Goal: Task Accomplishment & Management: Complete application form

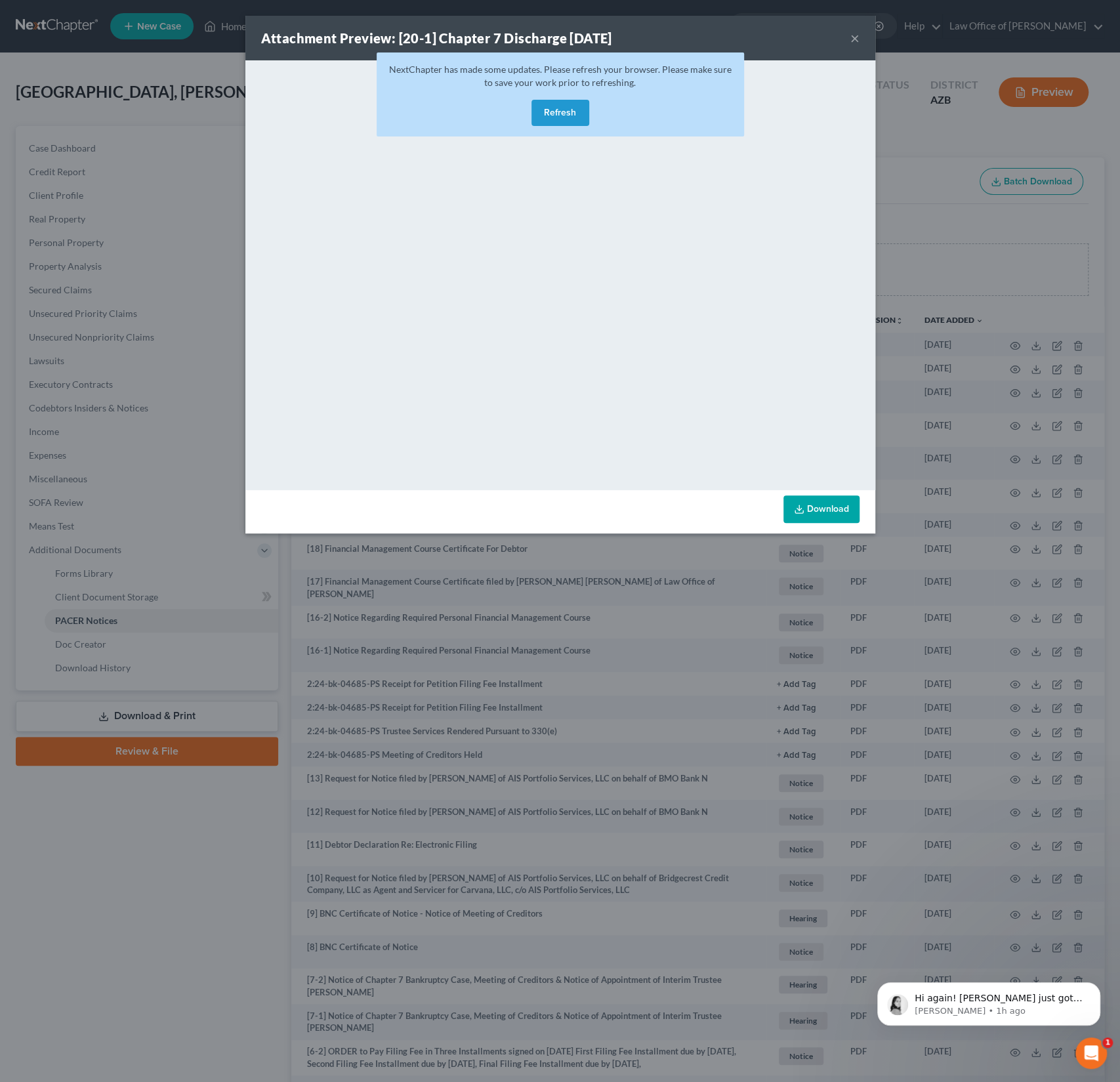
click at [569, 106] on button "Refresh" at bounding box center [560, 113] width 58 height 27
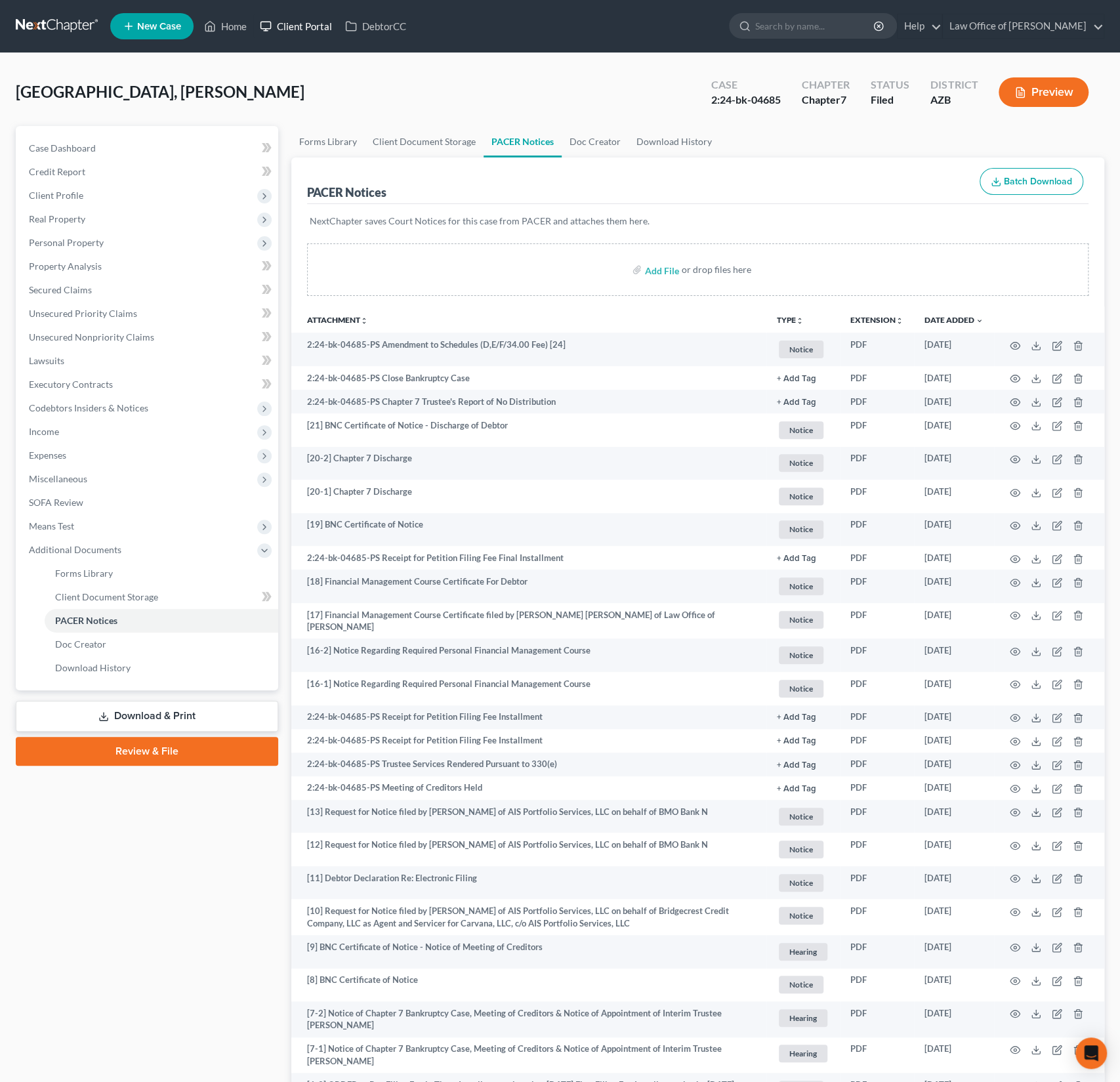
click at [292, 27] on link "Client Portal" at bounding box center [296, 26] width 86 height 24
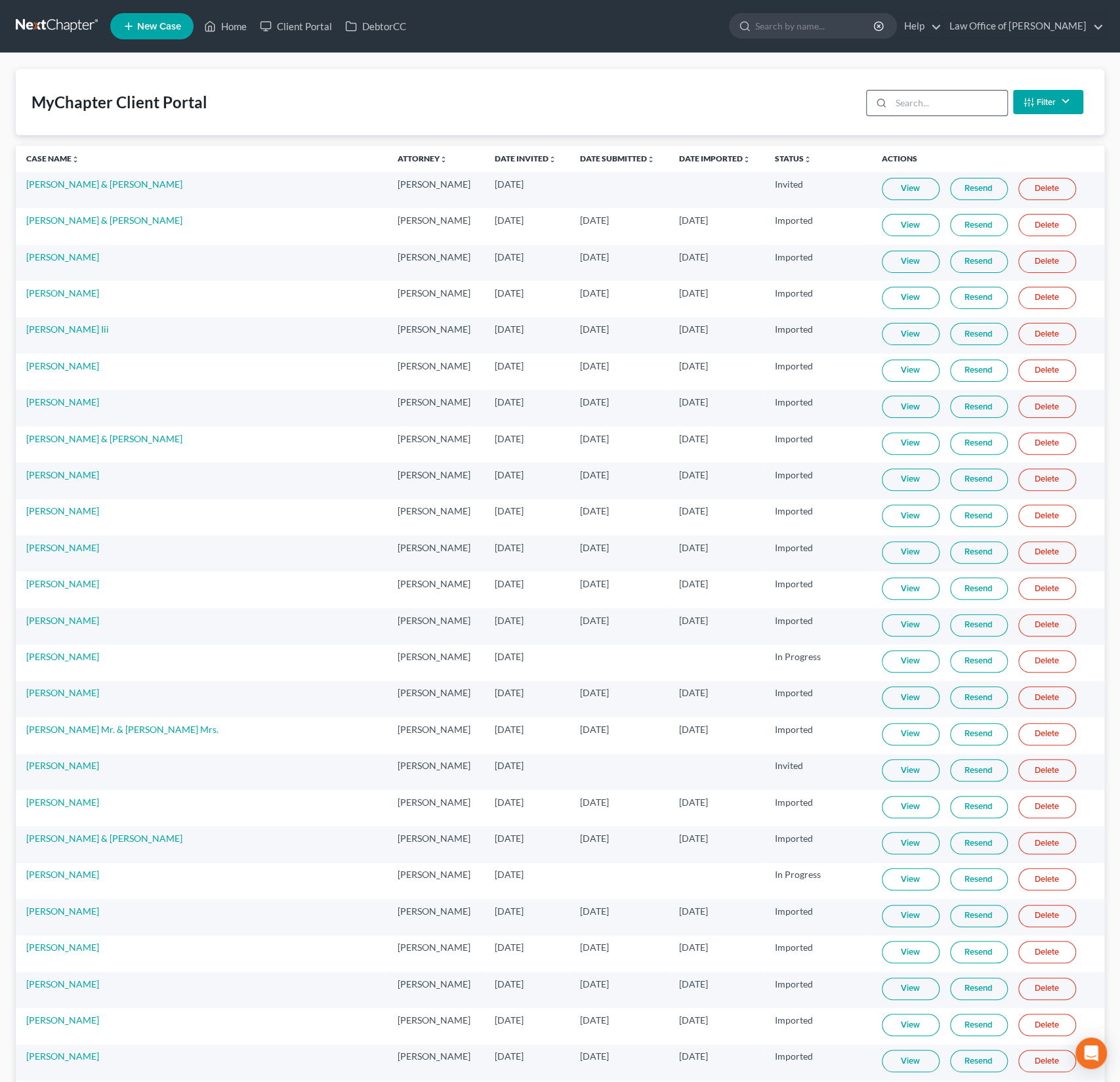
click at [938, 106] on input "search" at bounding box center [949, 102] width 116 height 25
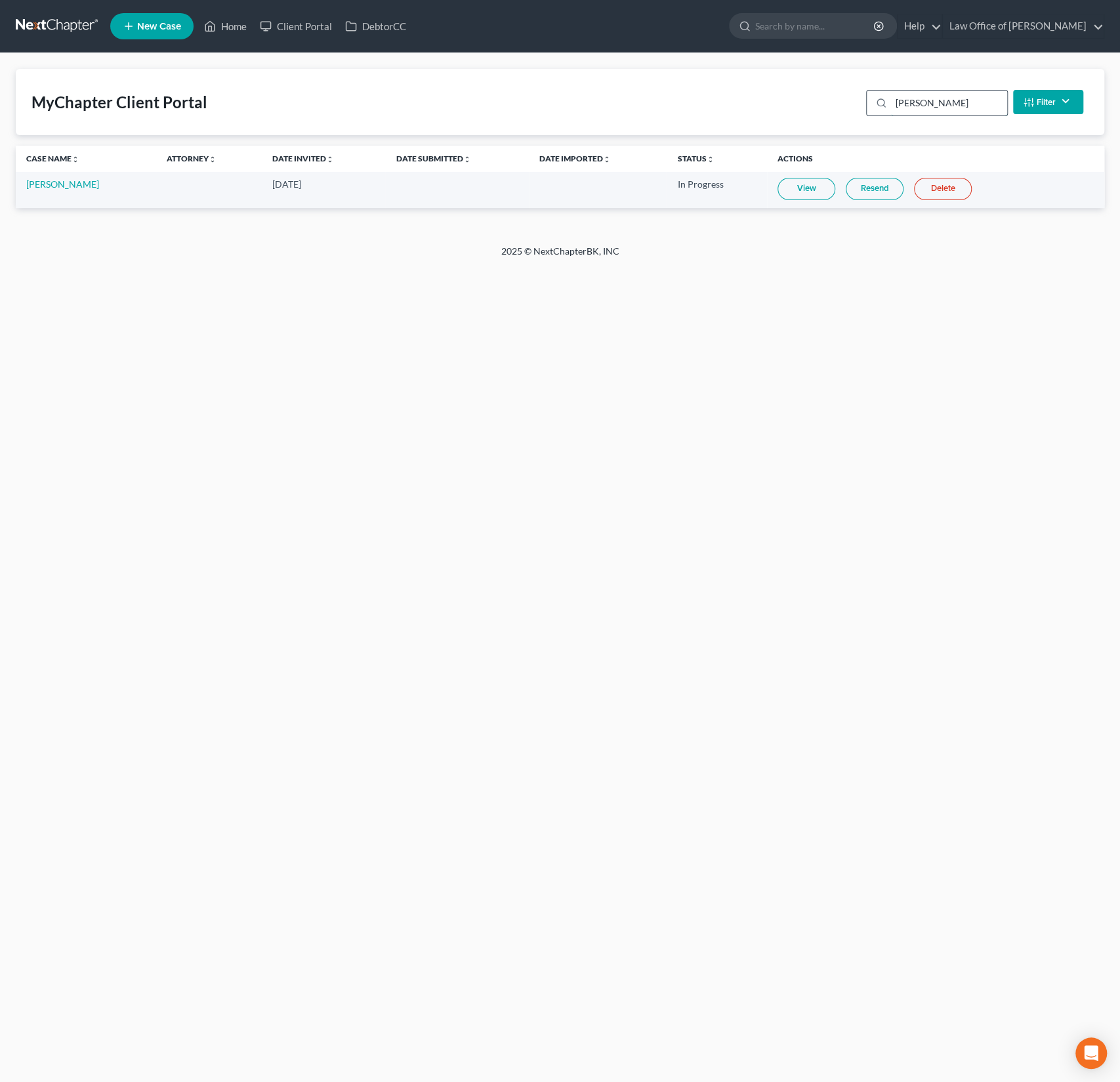
type input "hector"
click at [812, 191] on link "View" at bounding box center [807, 189] width 58 height 22
click at [231, 19] on link "Home" at bounding box center [225, 26] width 56 height 24
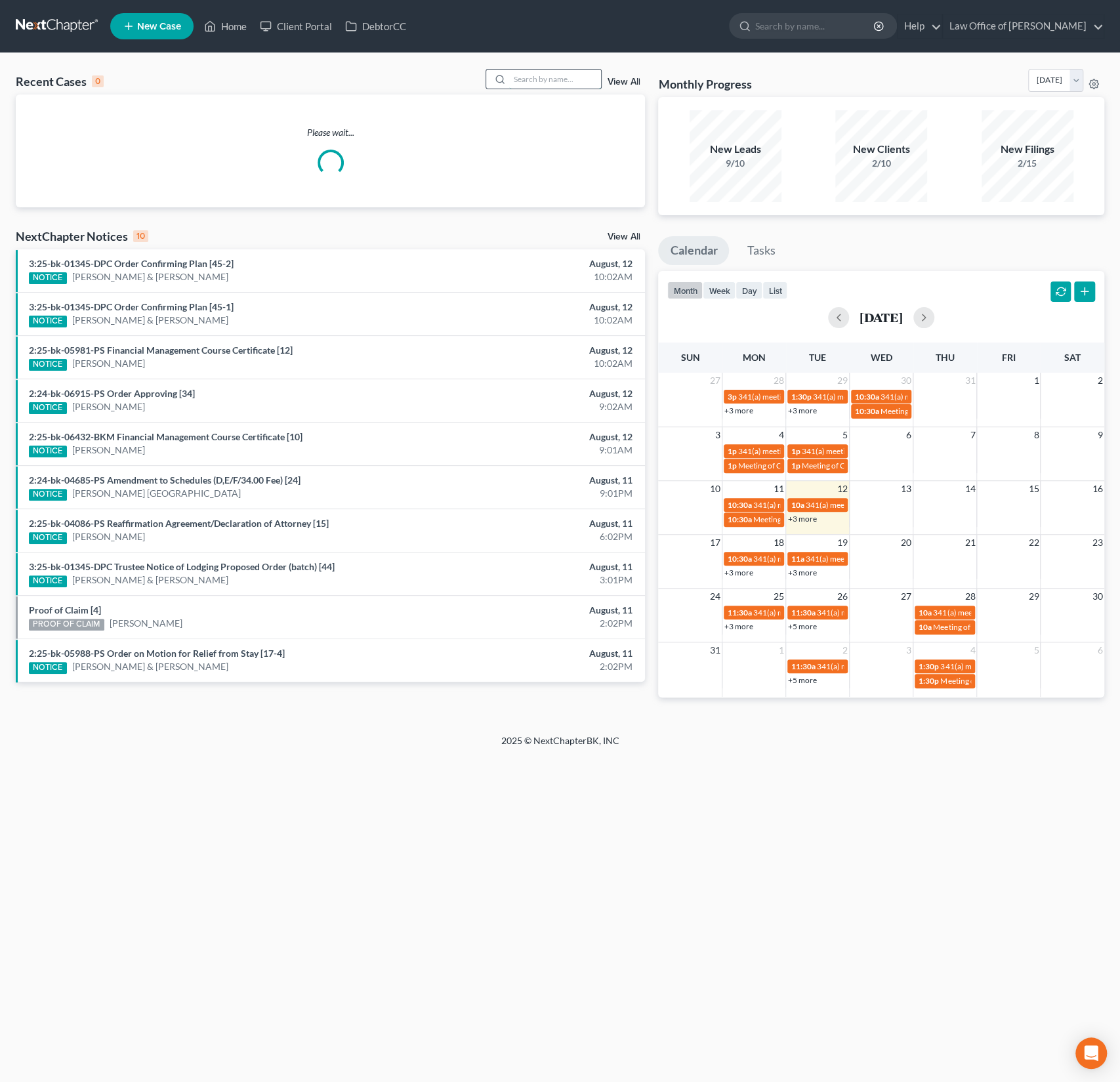
click at [560, 74] on input "search" at bounding box center [555, 79] width 92 height 19
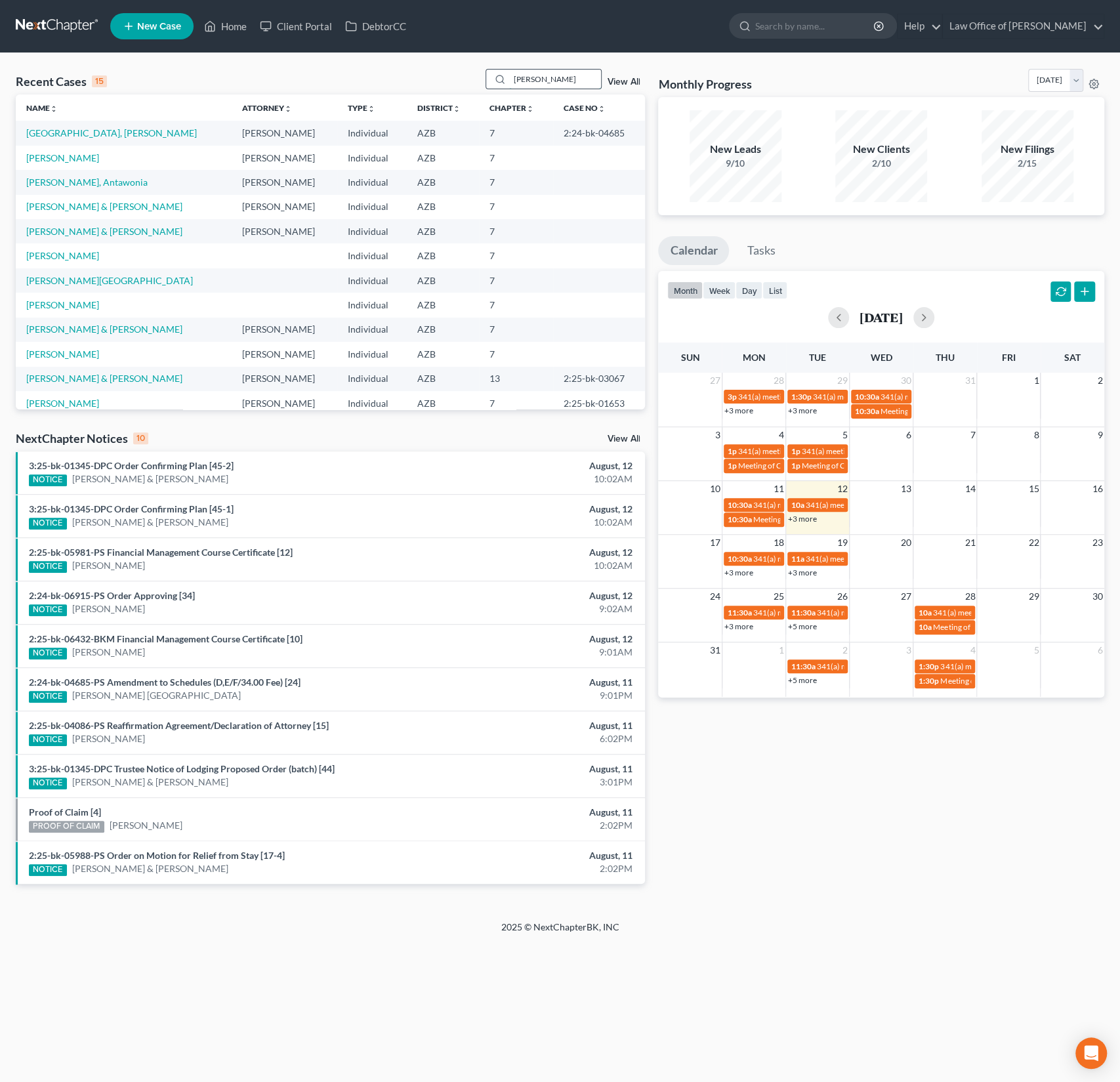
type input "caron"
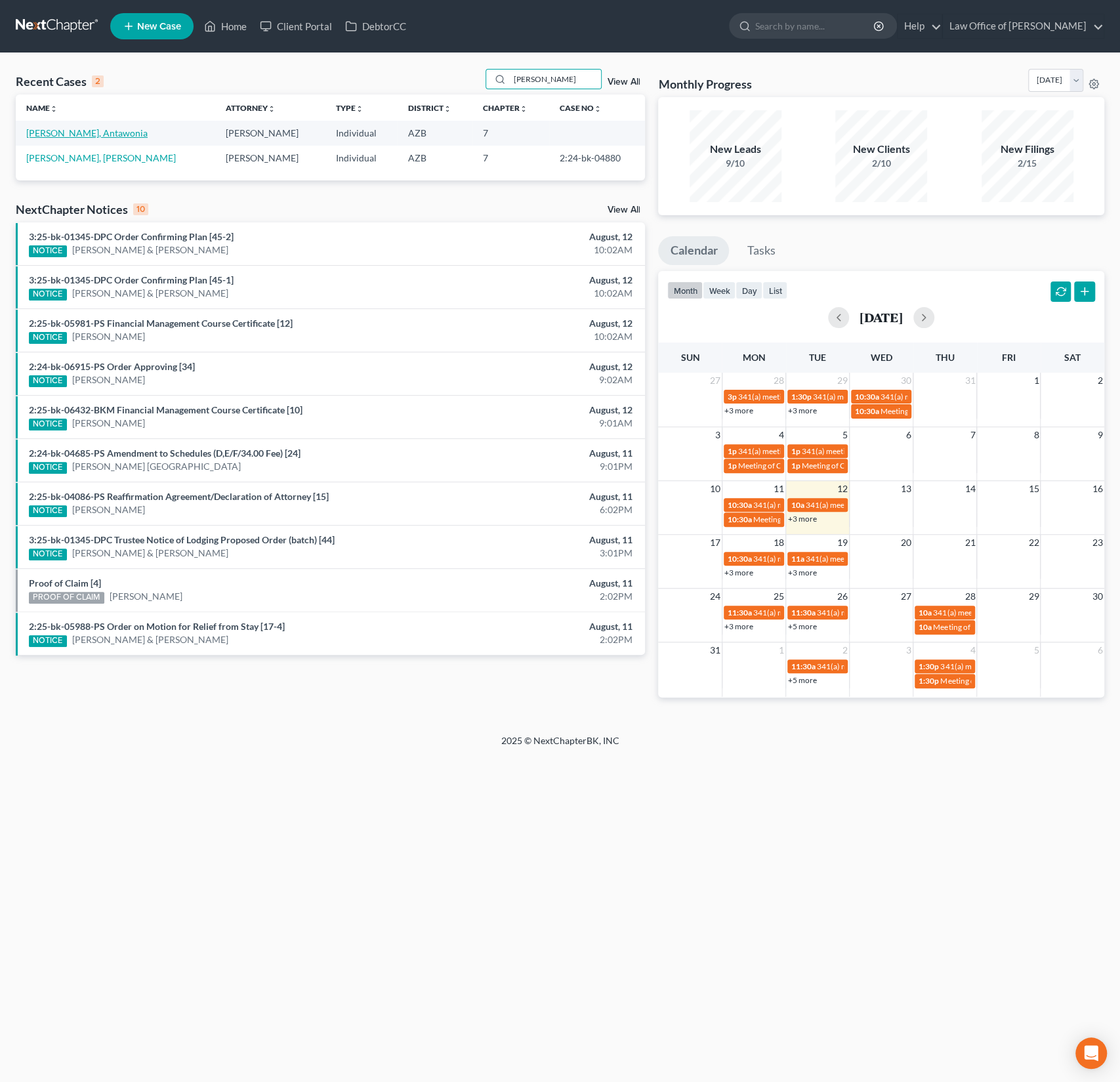
click at [76, 127] on link "Caron, Antawonia" at bounding box center [87, 133] width 121 height 11
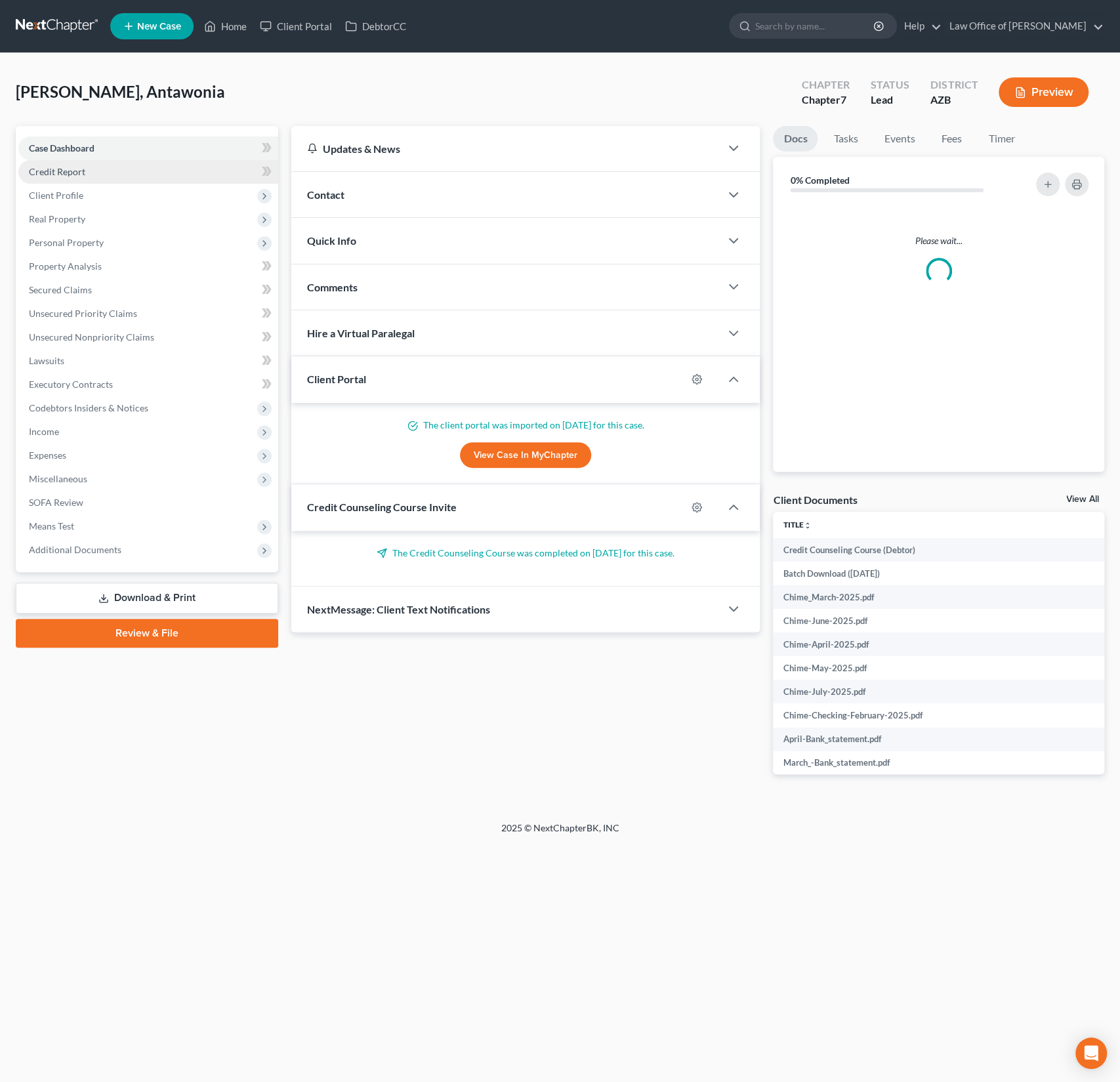
click at [71, 174] on span "Credit Report" at bounding box center [57, 171] width 56 height 11
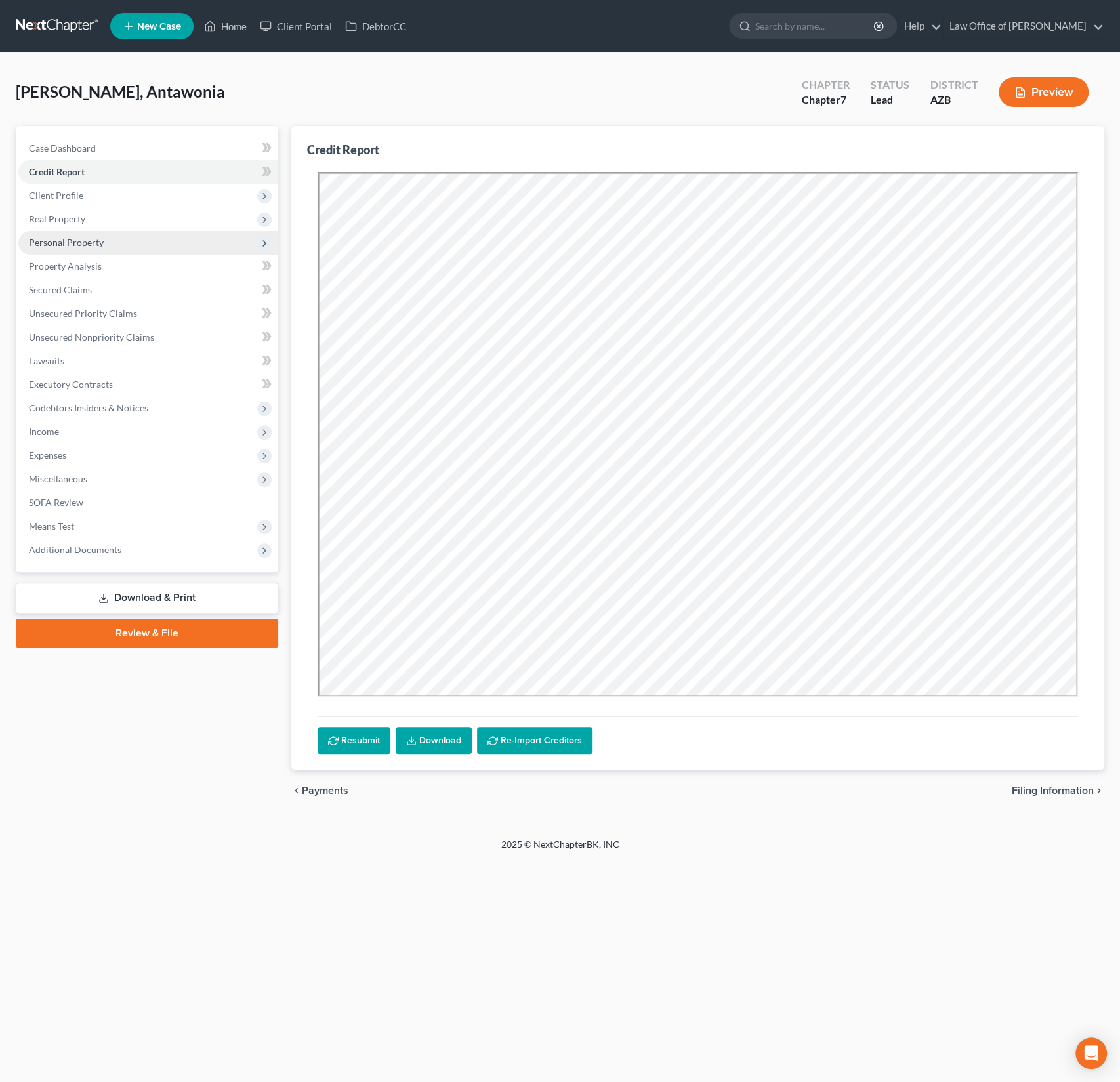
click at [80, 252] on span "Personal Property" at bounding box center [148, 243] width 260 height 24
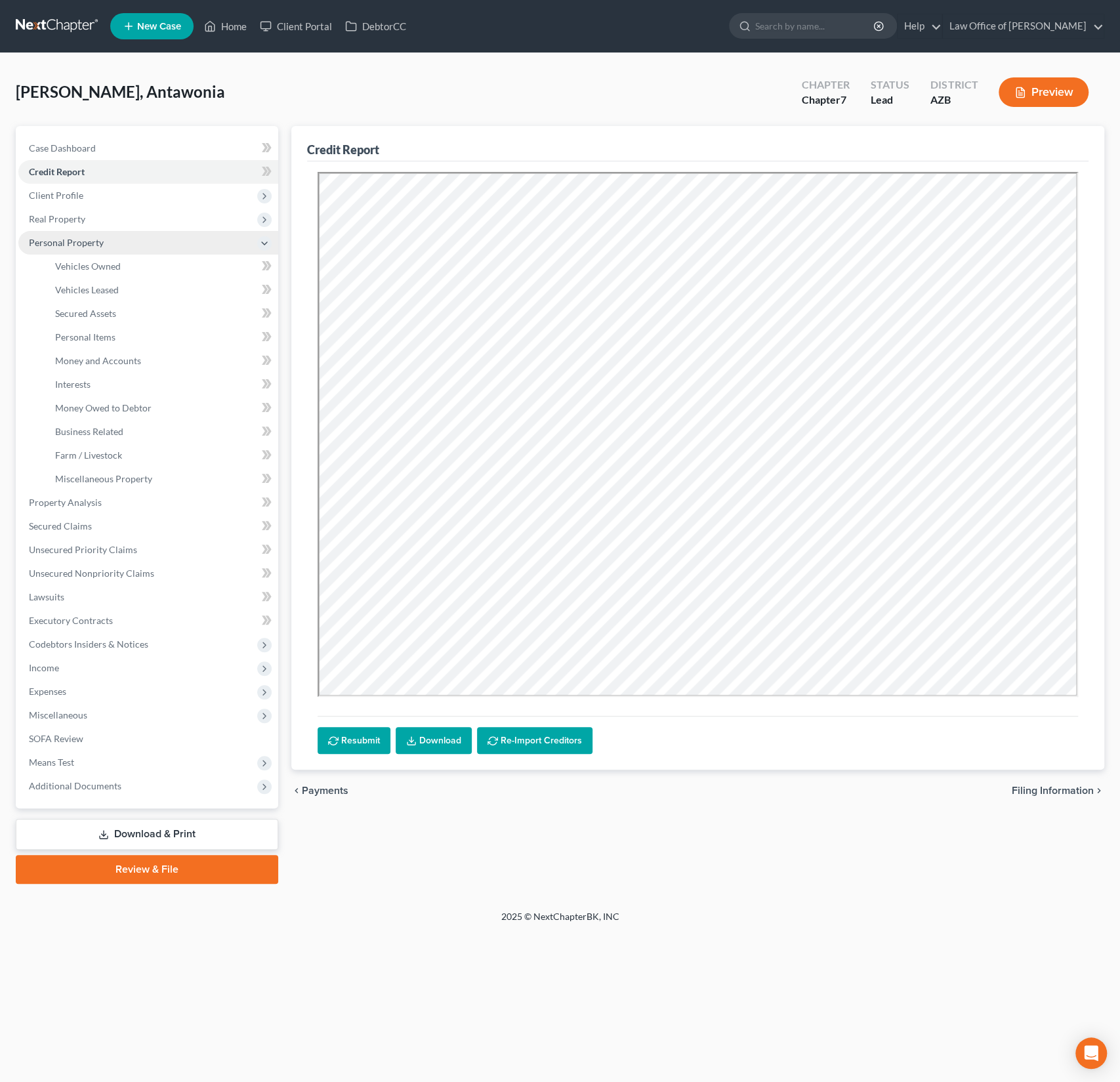
click at [71, 240] on span "Personal Property" at bounding box center [66, 242] width 75 height 11
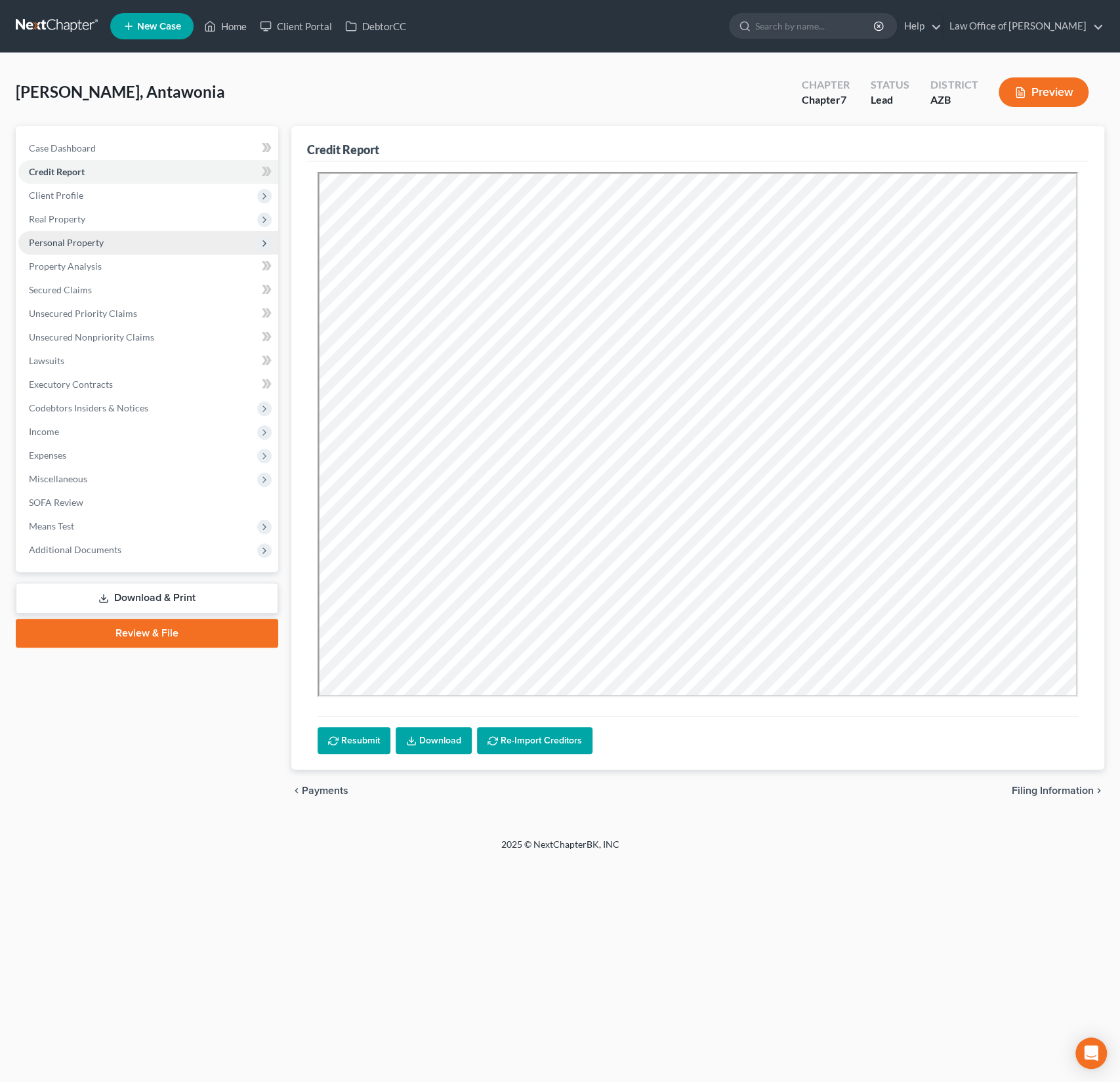
click at [80, 239] on span "Personal Property" at bounding box center [66, 242] width 75 height 11
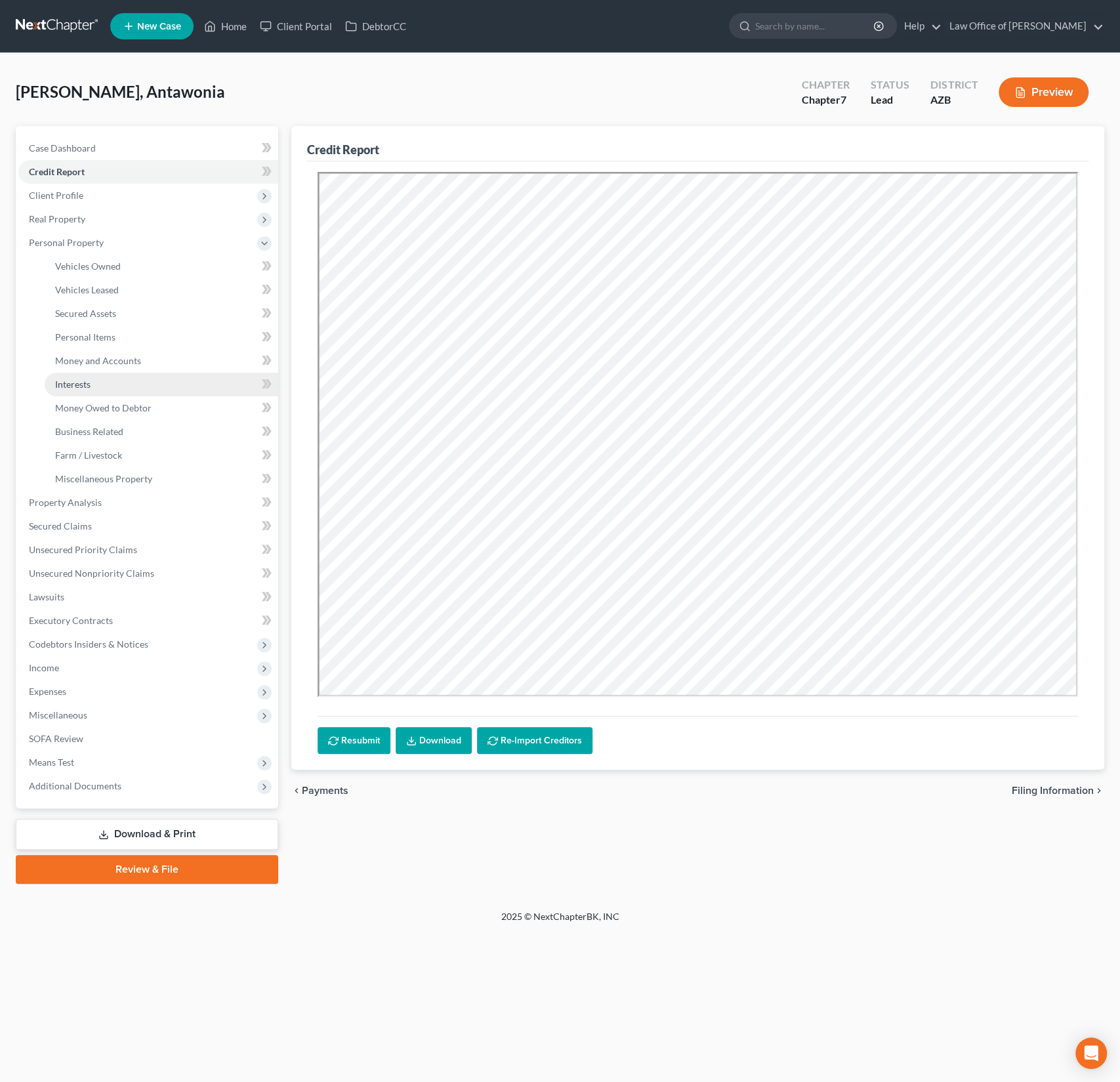
click at [89, 388] on span "Interests" at bounding box center [73, 384] width 36 height 11
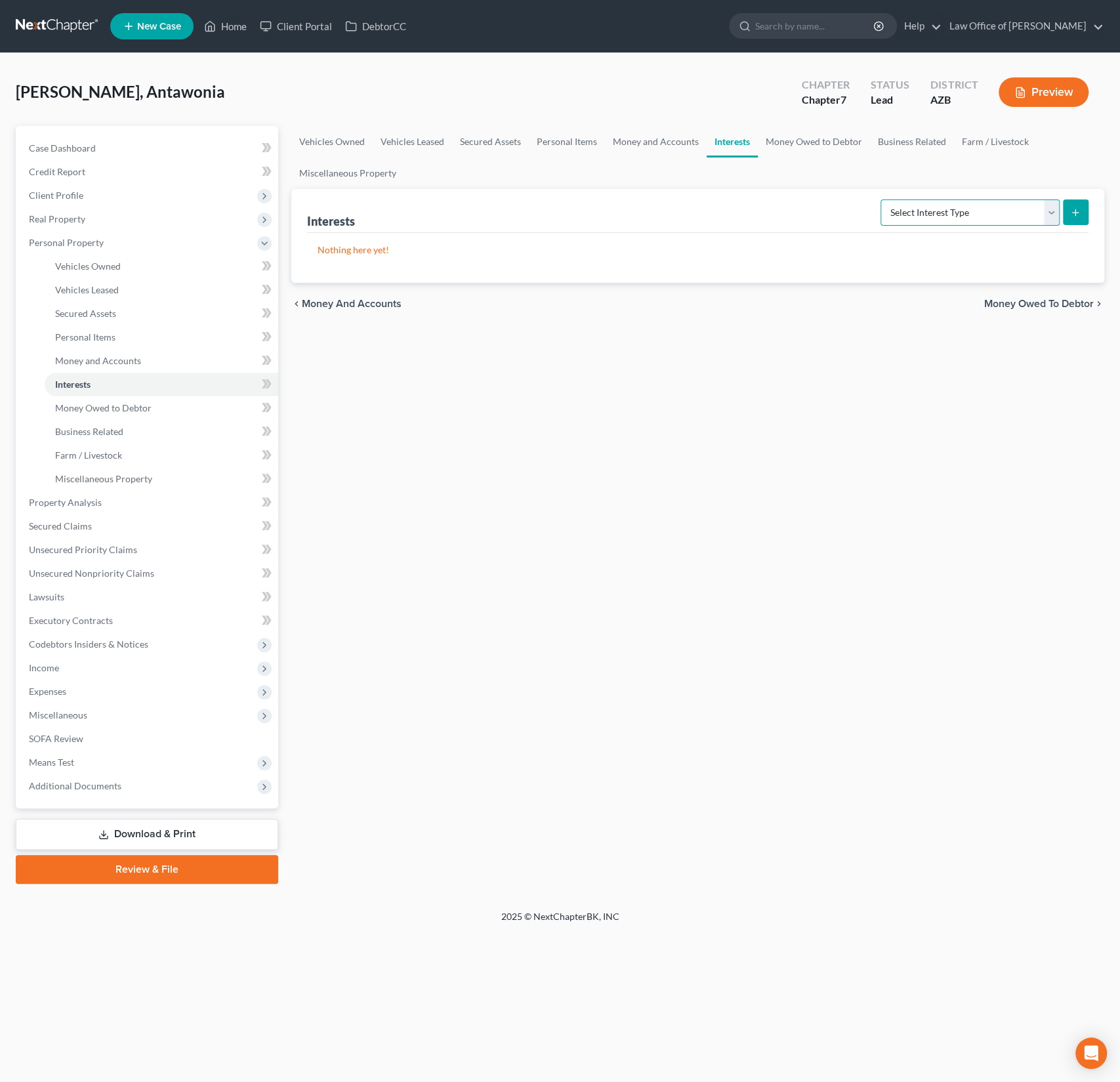
click at [997, 210] on select "Select Interest Type 401K (A/B: 21) Annuity (A/B: 23) Bond (A/B: 18) Education …" at bounding box center [970, 212] width 179 height 27
select select "401k"
click at [1068, 212] on button "submit" at bounding box center [1076, 212] width 26 height 26
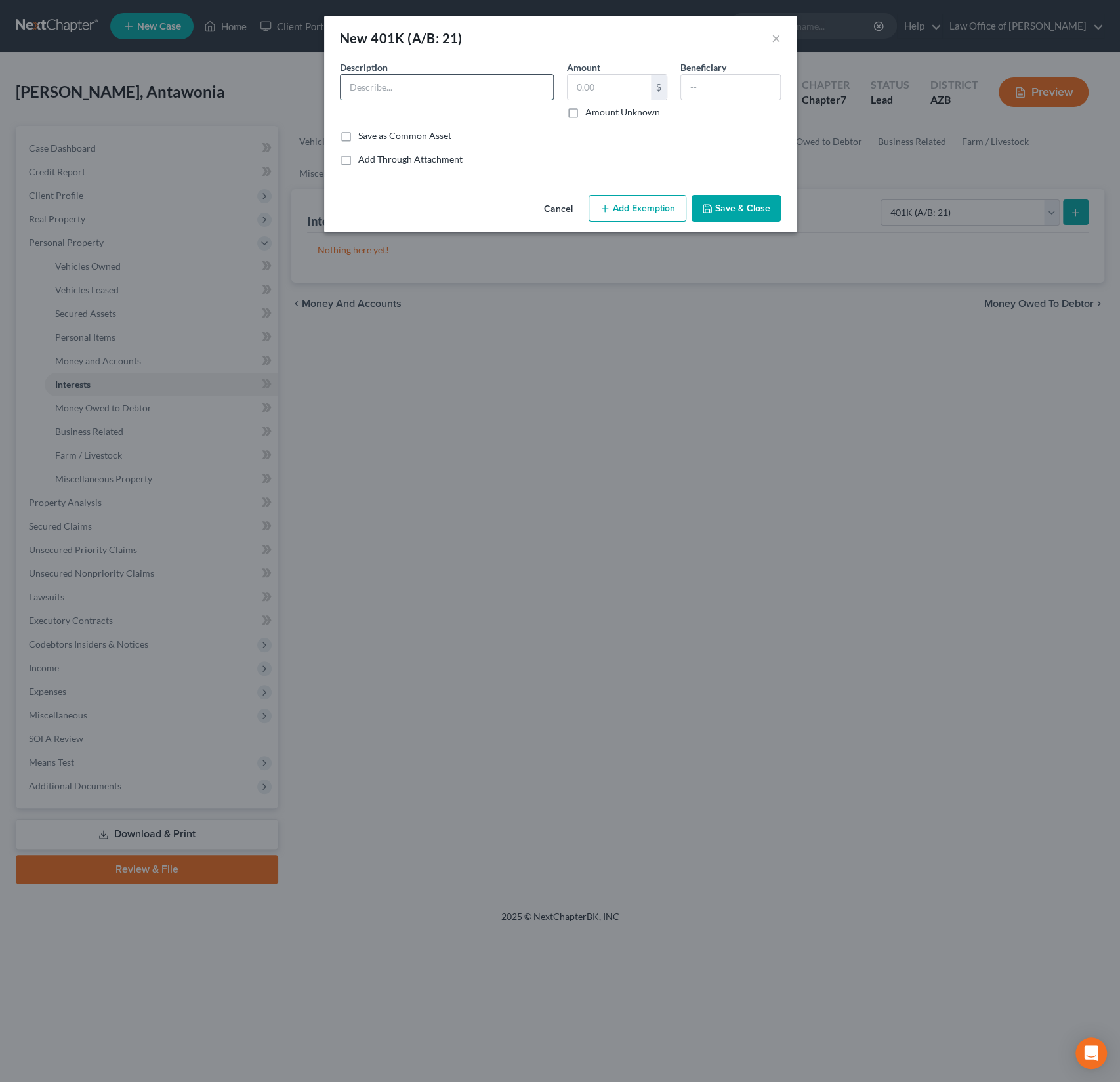
click at [408, 93] on input "text" at bounding box center [447, 87] width 212 height 25
type input "TRowe Price 401k"
click at [602, 86] on input "text" at bounding box center [610, 87] width 83 height 25
type input "884.95"
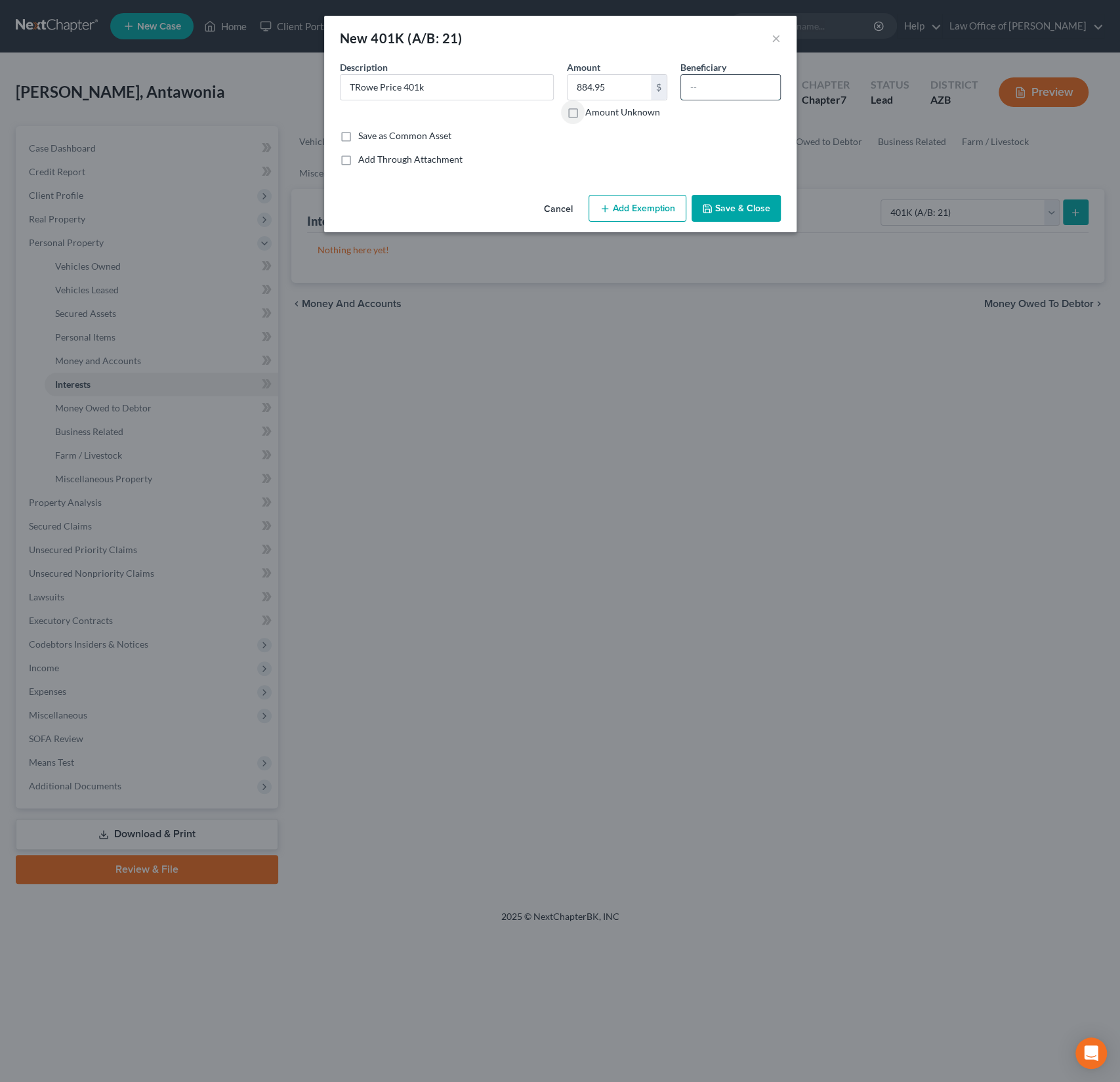
click at [743, 83] on input "text" at bounding box center [730, 87] width 99 height 25
type input "Debtor"
click at [655, 220] on button "Add Exemption" at bounding box center [637, 209] width 98 height 27
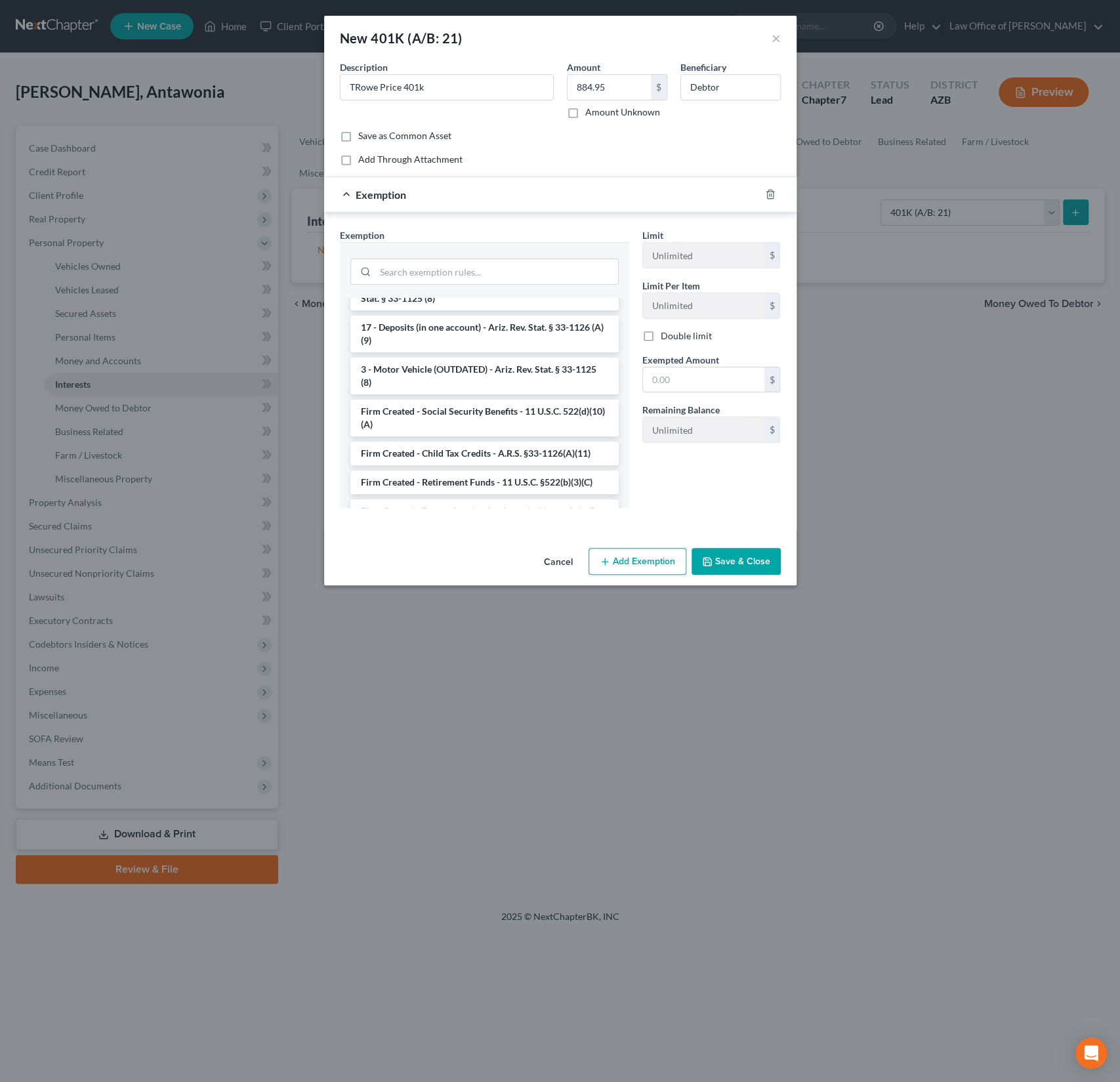
scroll to position [1758, 0]
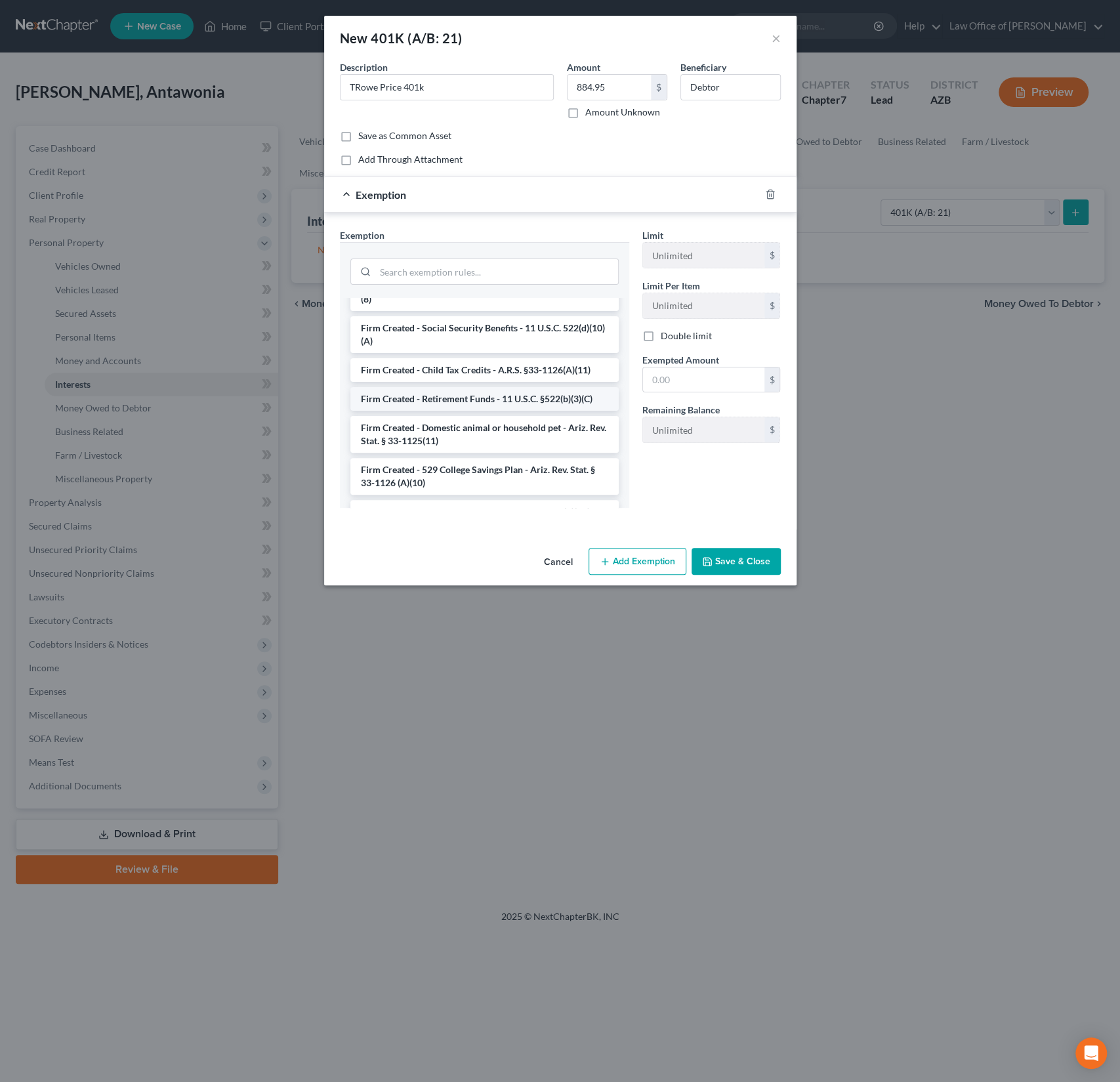
click at [497, 387] on li "Firm Created - Retirement Funds - 11 U.S.C. §522(b)(3)(C)" at bounding box center [485, 399] width 268 height 24
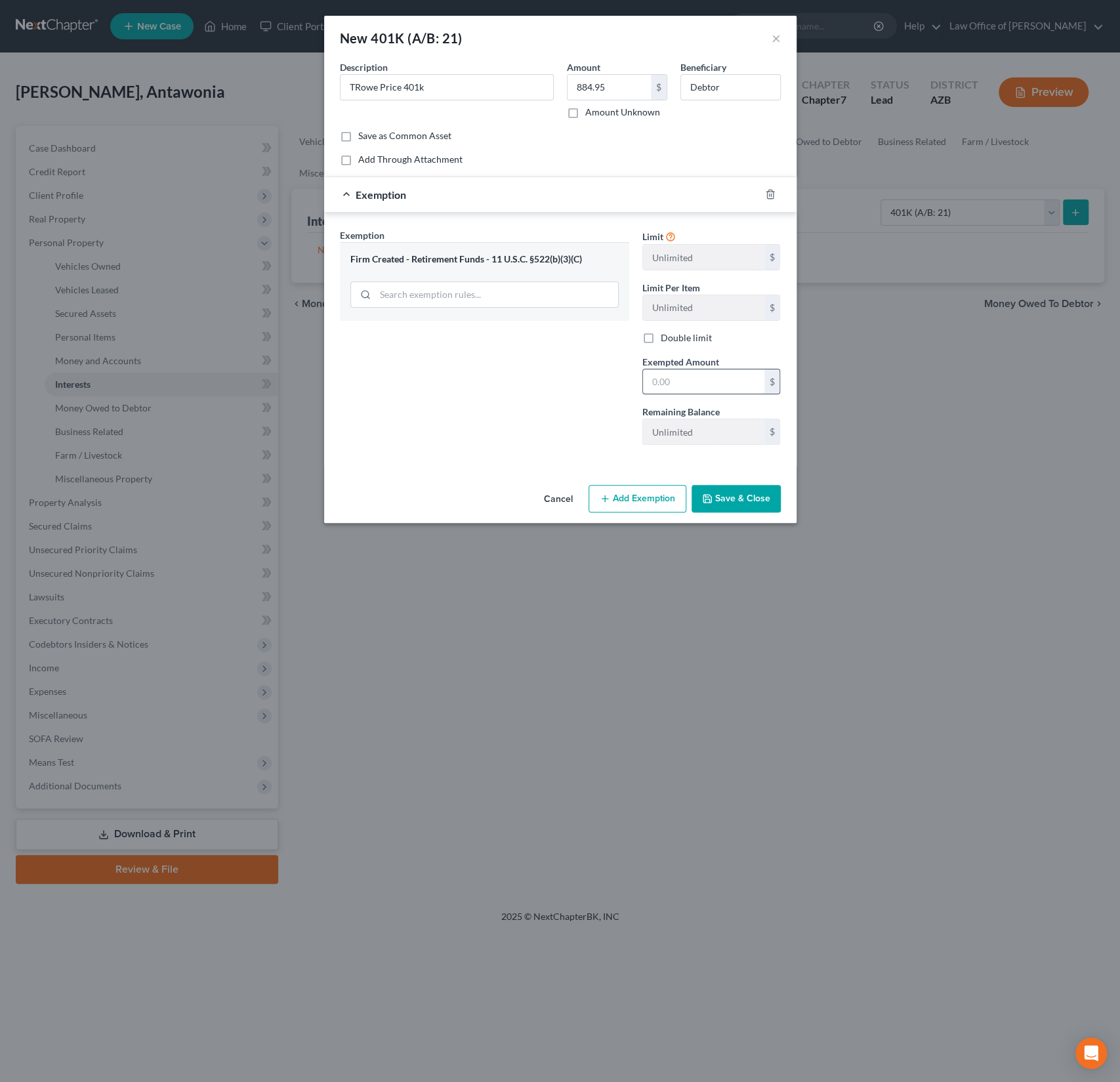
click at [695, 376] on input "text" at bounding box center [704, 381] width 121 height 25
type input "2,000"
click at [534, 395] on div "Exemption Set must be selected for CA. Exemption * Firm Created - Retirement Fu…" at bounding box center [485, 341] width 303 height 227
click at [763, 501] on button "Save & Close" at bounding box center [736, 499] width 89 height 27
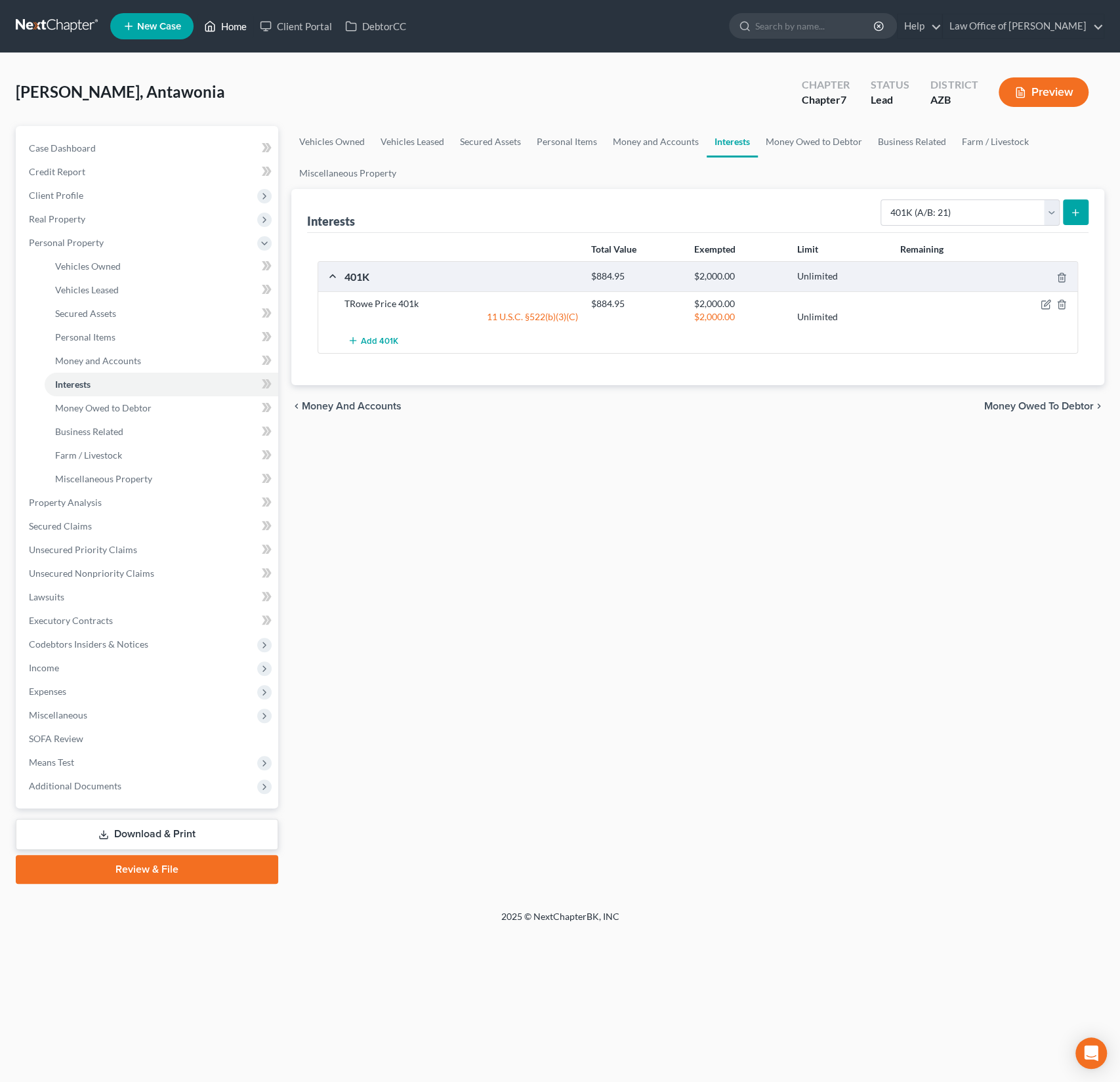
click at [238, 27] on link "Home" at bounding box center [225, 26] width 56 height 24
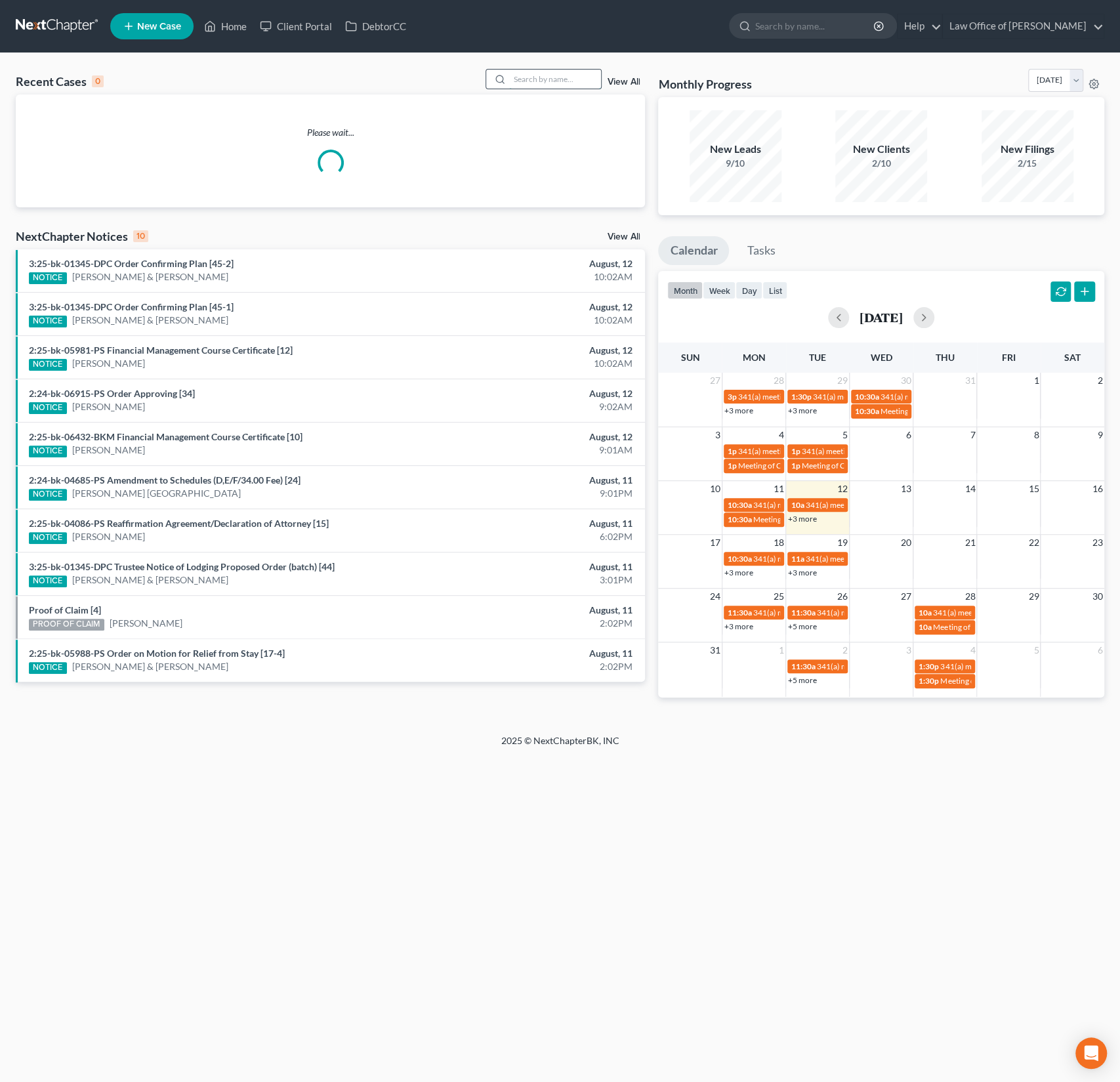
click at [558, 76] on input "search" at bounding box center [555, 79] width 92 height 19
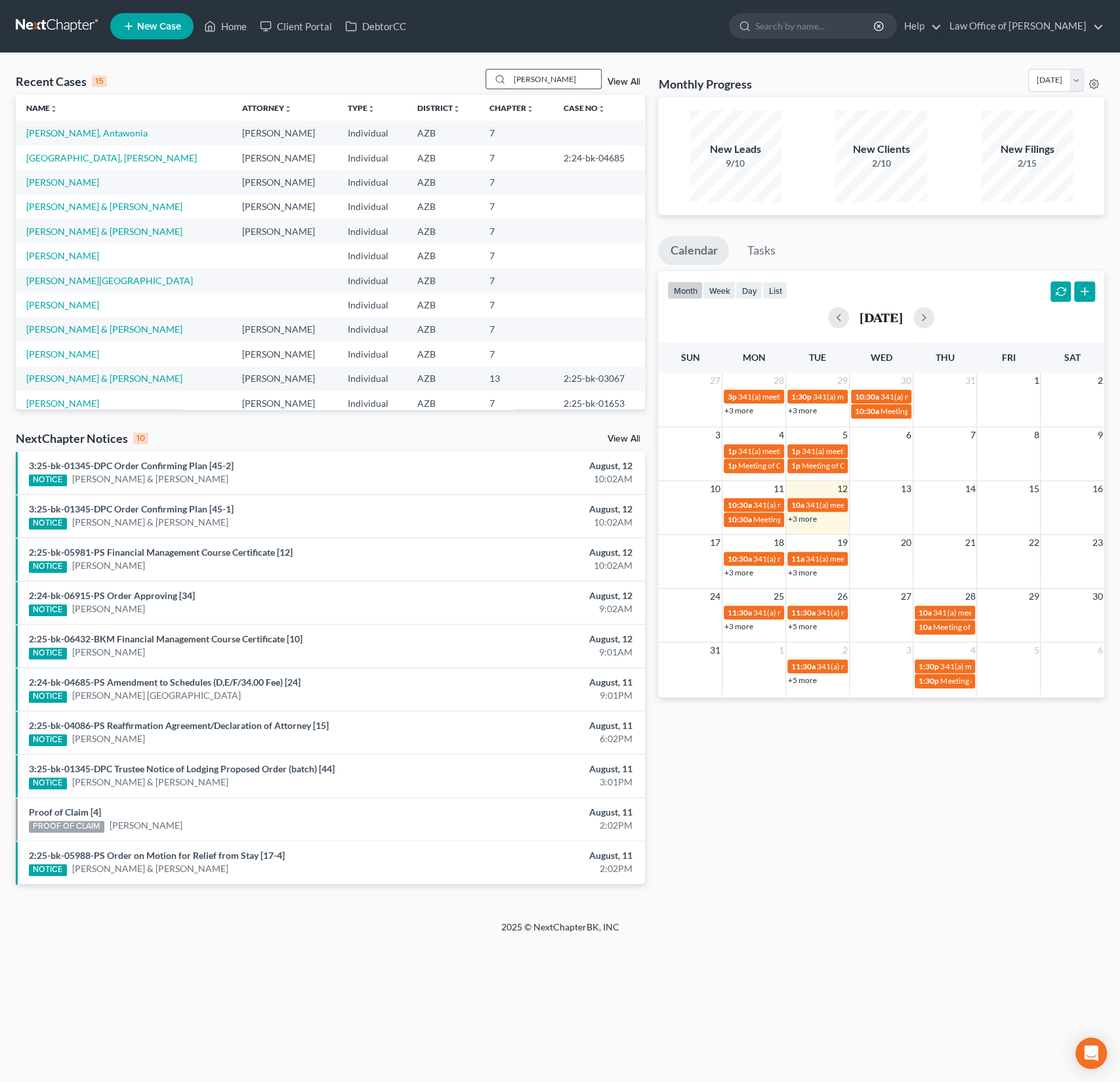
type input "jessica anderson"
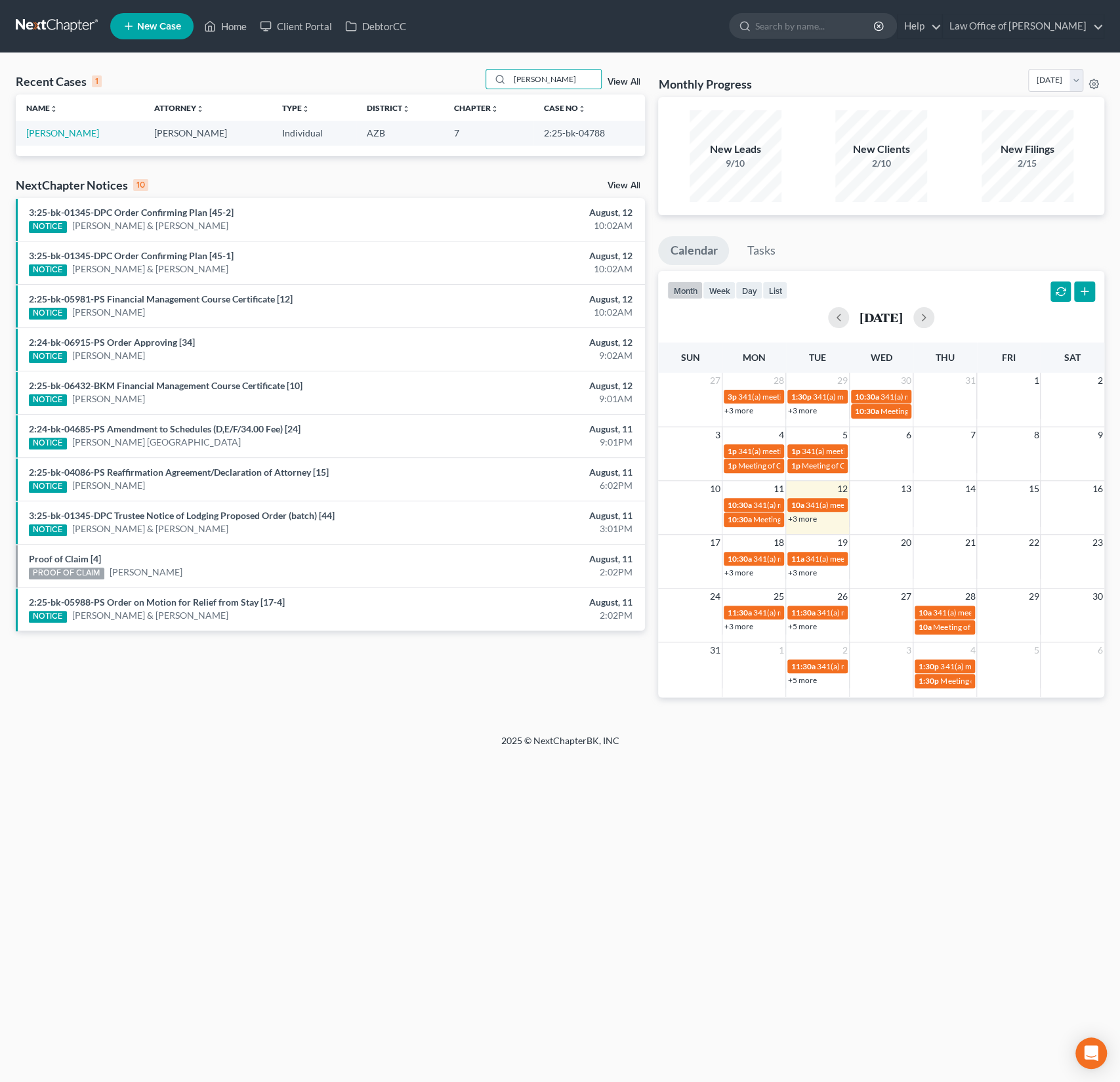
click at [70, 138] on td "Anderson, Jessica" at bounding box center [80, 133] width 128 height 24
click at [80, 132] on link "Anderson, Jessica" at bounding box center [63, 133] width 73 height 11
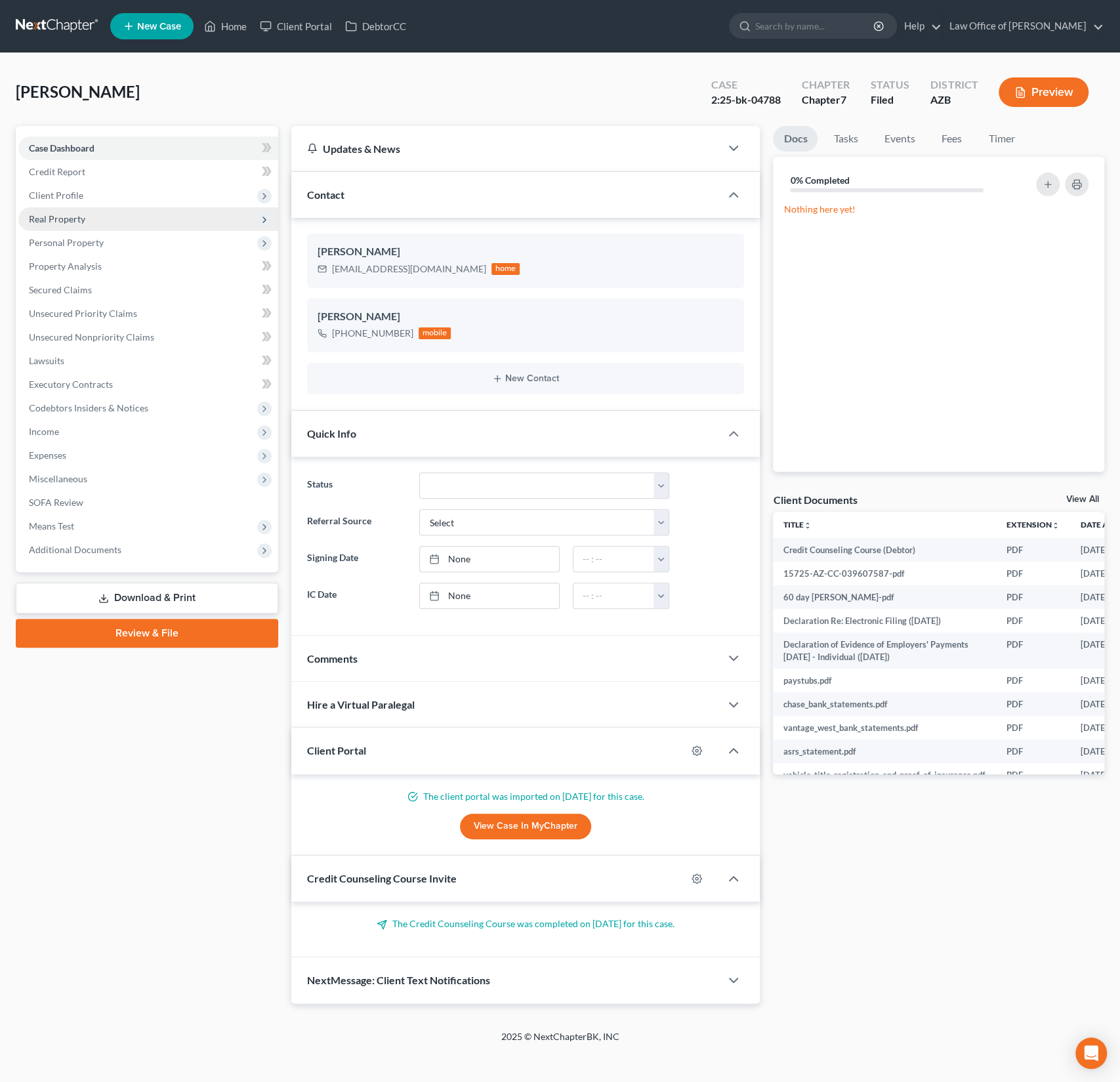
click at [72, 218] on span "Real Property" at bounding box center [57, 218] width 56 height 11
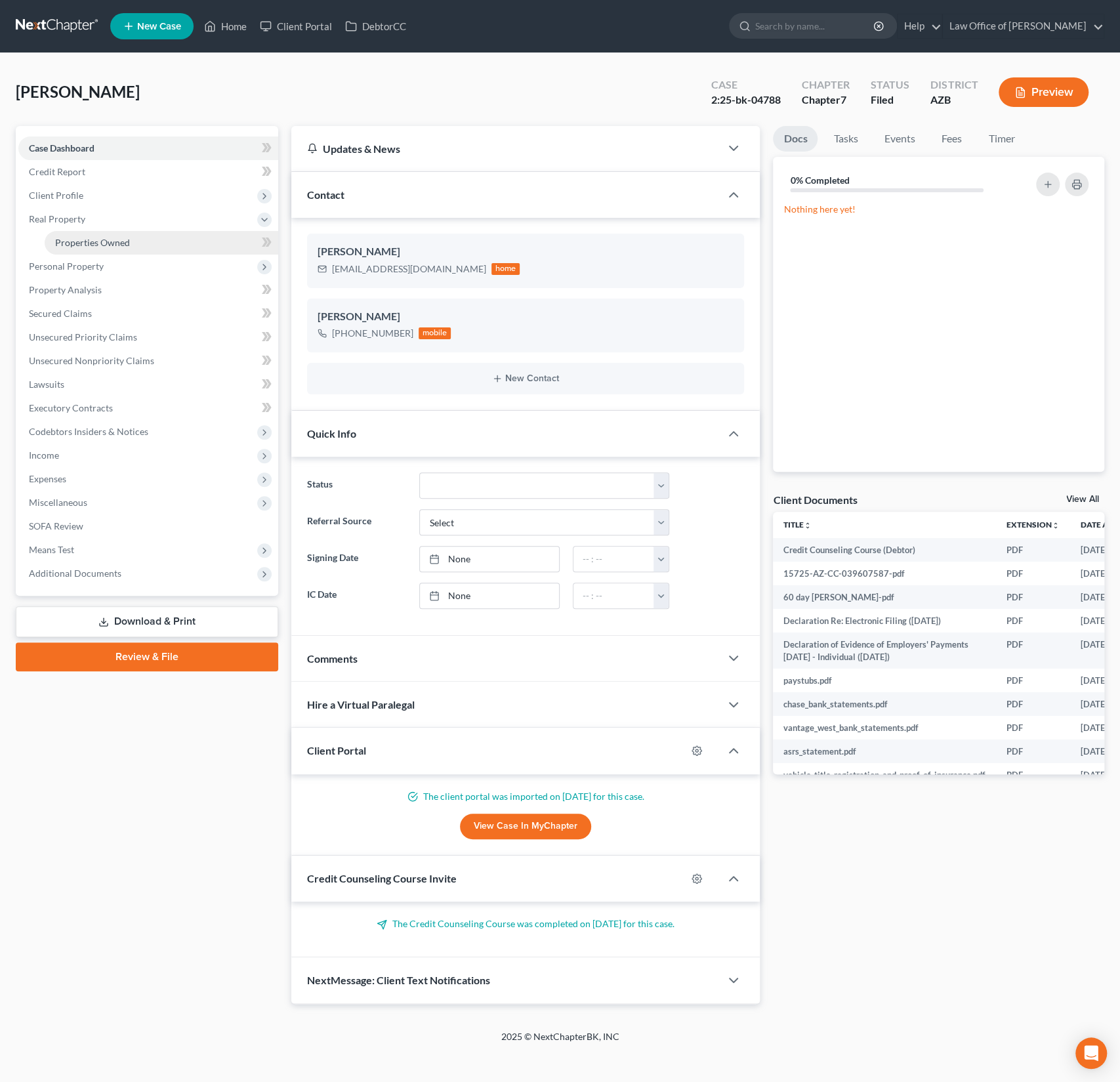
click at [94, 246] on span "Properties Owned" at bounding box center [93, 242] width 75 height 11
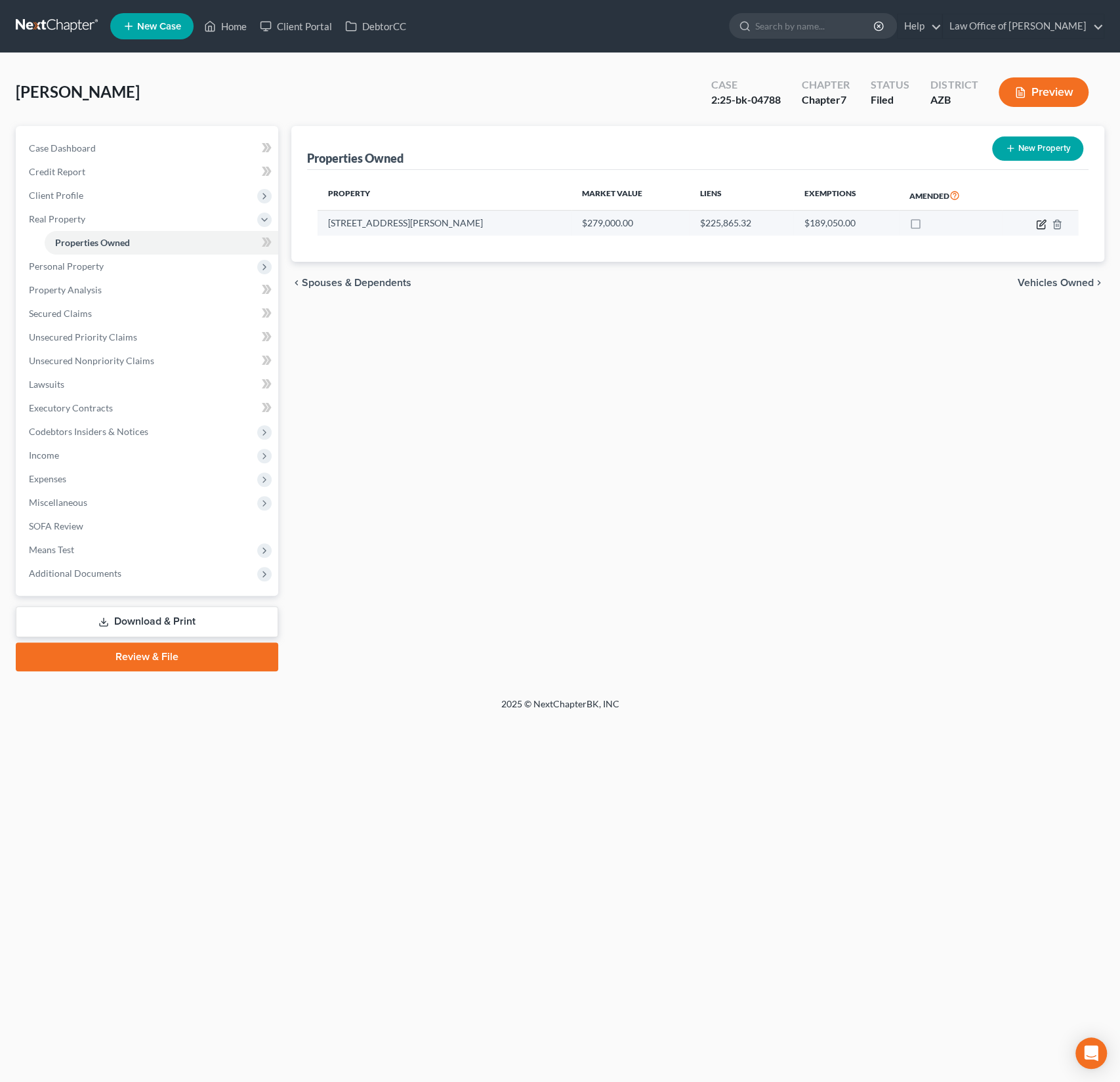
click at [1040, 227] on icon "button" at bounding box center [1042, 224] width 11 height 11
select select "3"
select select "0"
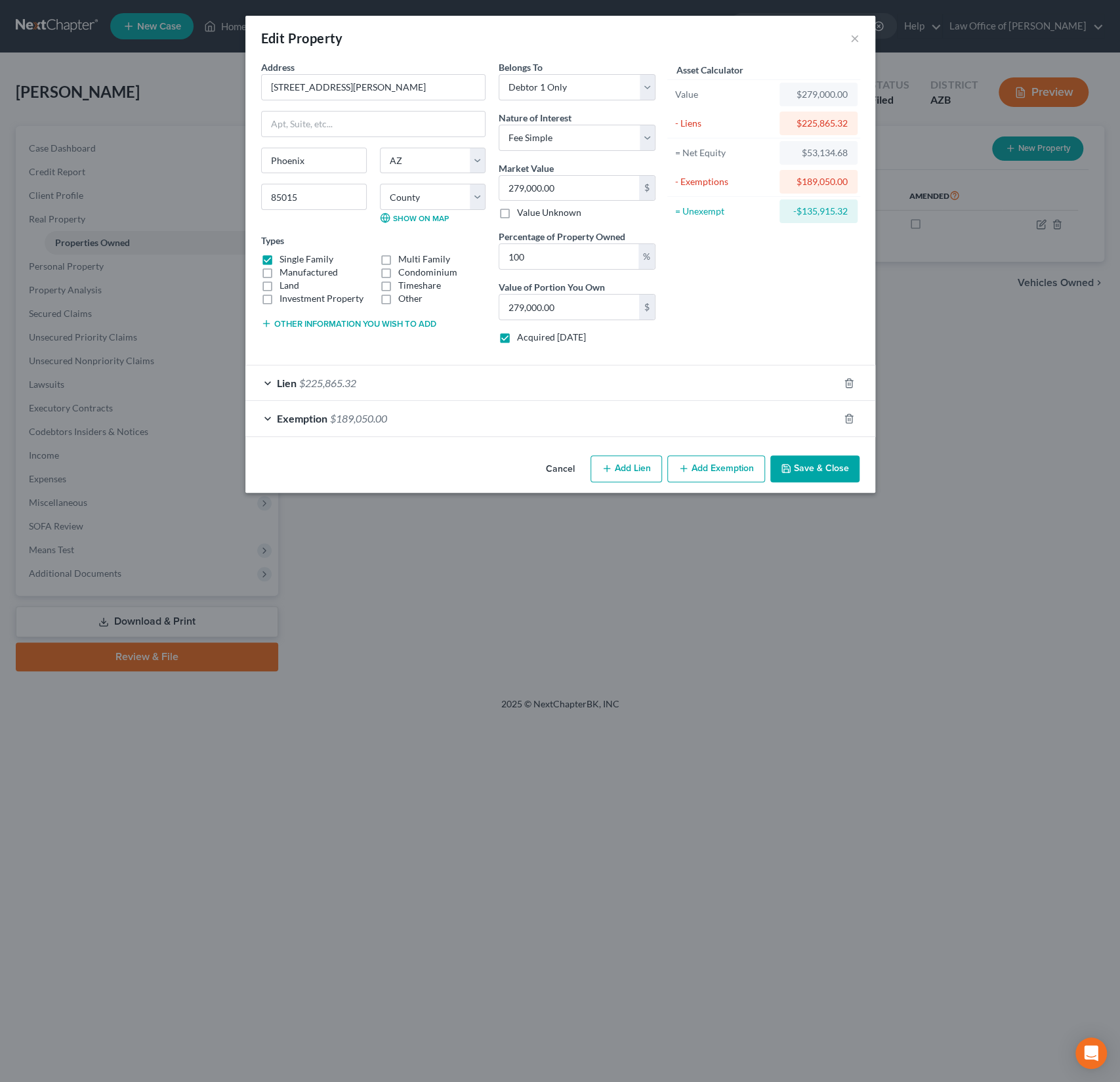
click at [411, 384] on div "Lien $225,865.32" at bounding box center [542, 383] width 593 height 35
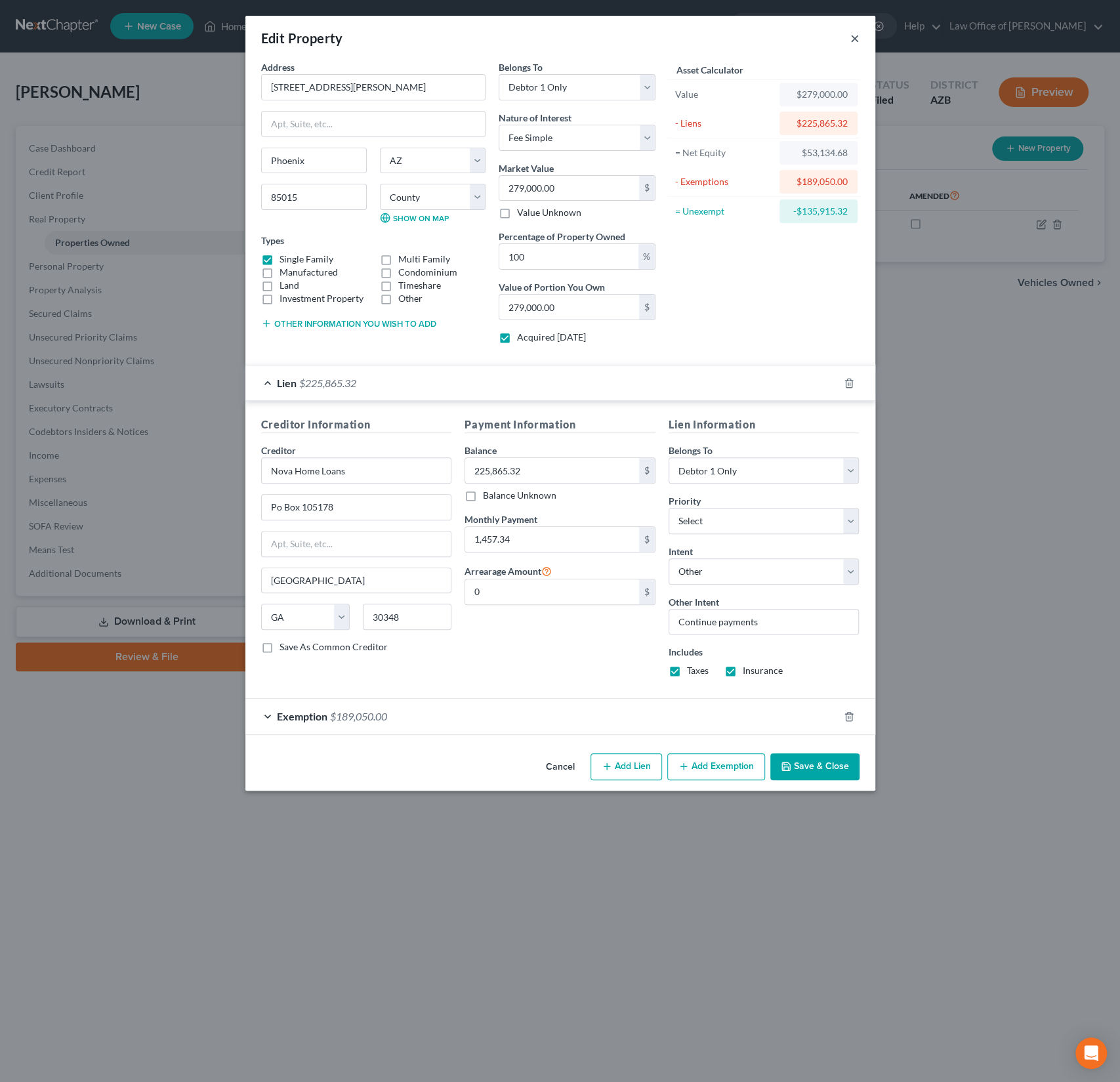
click at [854, 36] on button "×" at bounding box center [855, 38] width 9 height 16
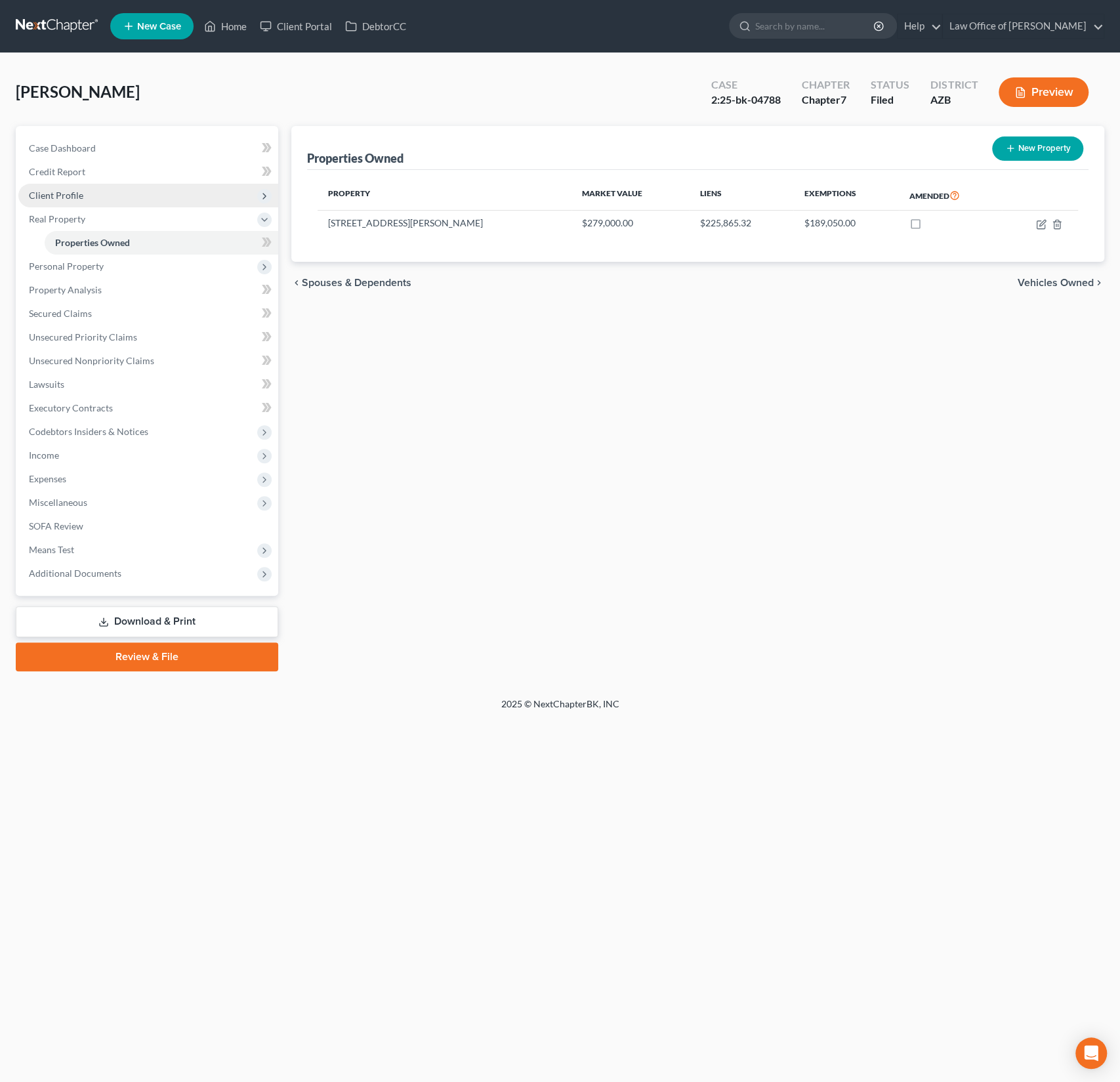
click at [80, 190] on span "Client Profile" at bounding box center [56, 195] width 55 height 11
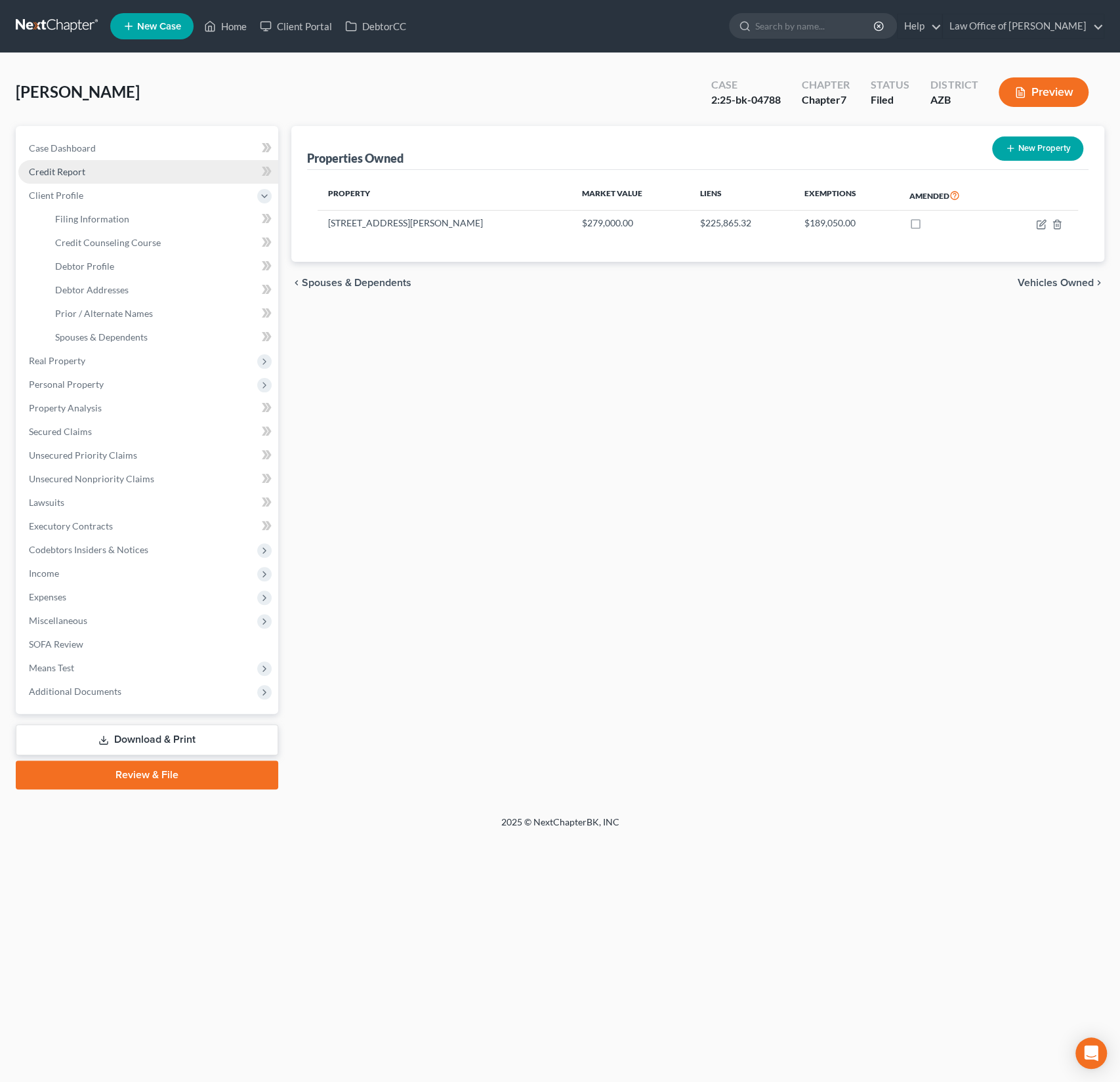
click at [72, 171] on span "Credit Report" at bounding box center [57, 171] width 56 height 11
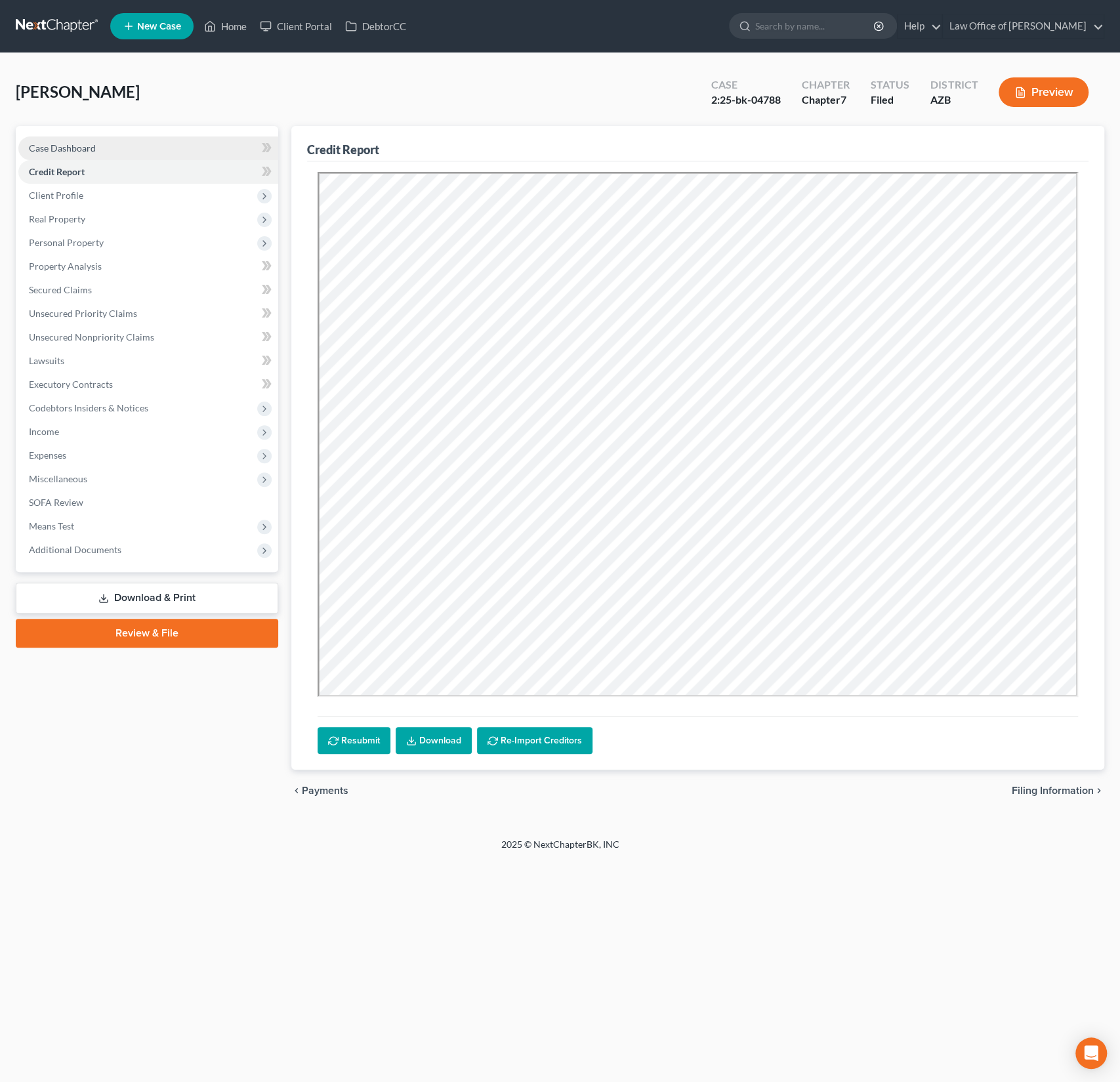
click at [77, 149] on span "Case Dashboard" at bounding box center [62, 148] width 67 height 11
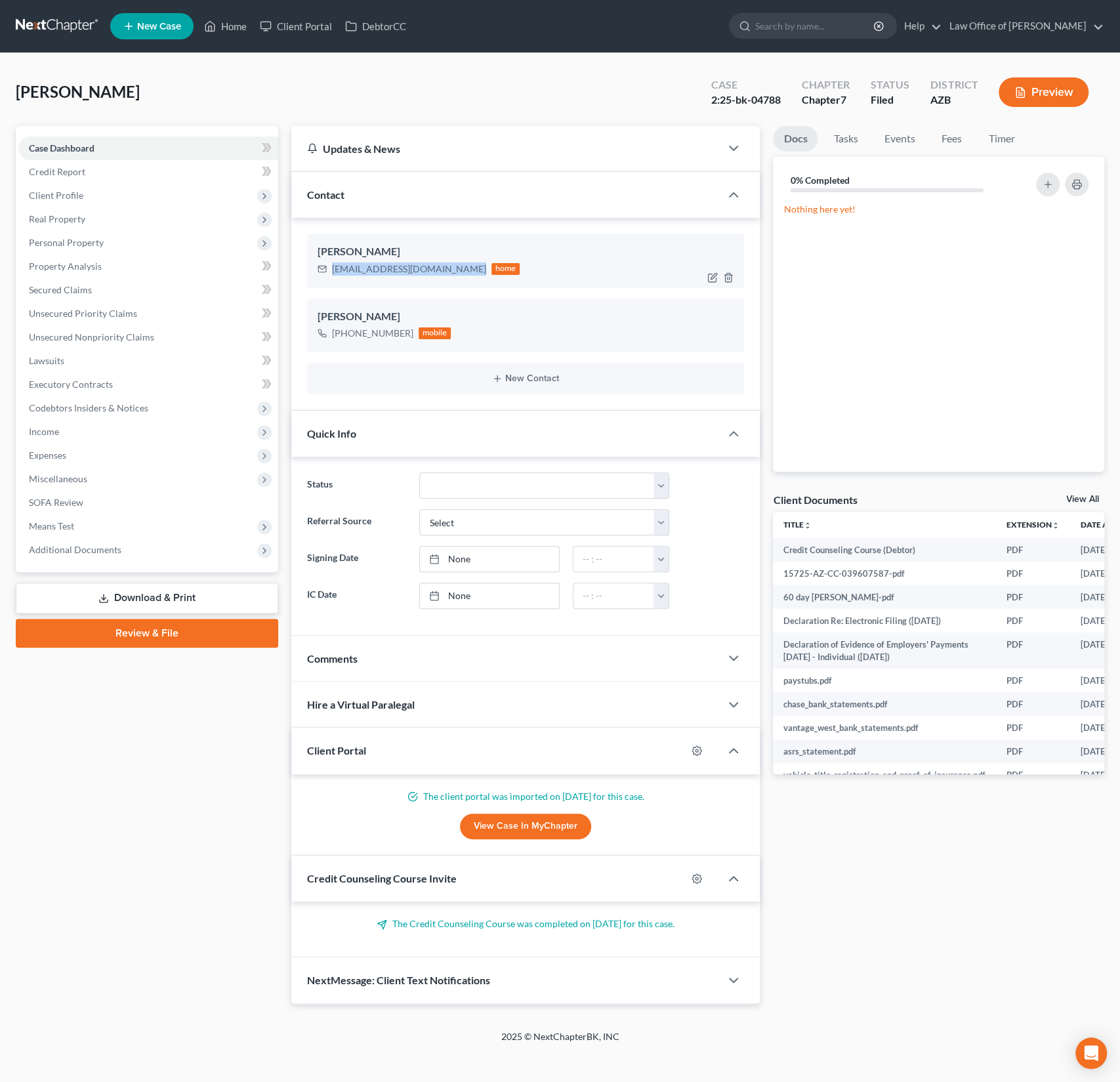
drag, startPoint x: 463, startPoint y: 267, endPoint x: 330, endPoint y: 274, distance: 133.2
click at [330, 274] on div "Jessicaanderson226@gmail.com home" at bounding box center [419, 269] width 202 height 17
copy div "Jessicaanderson226@gmail.com"
click at [227, 27] on link "Home" at bounding box center [225, 26] width 56 height 24
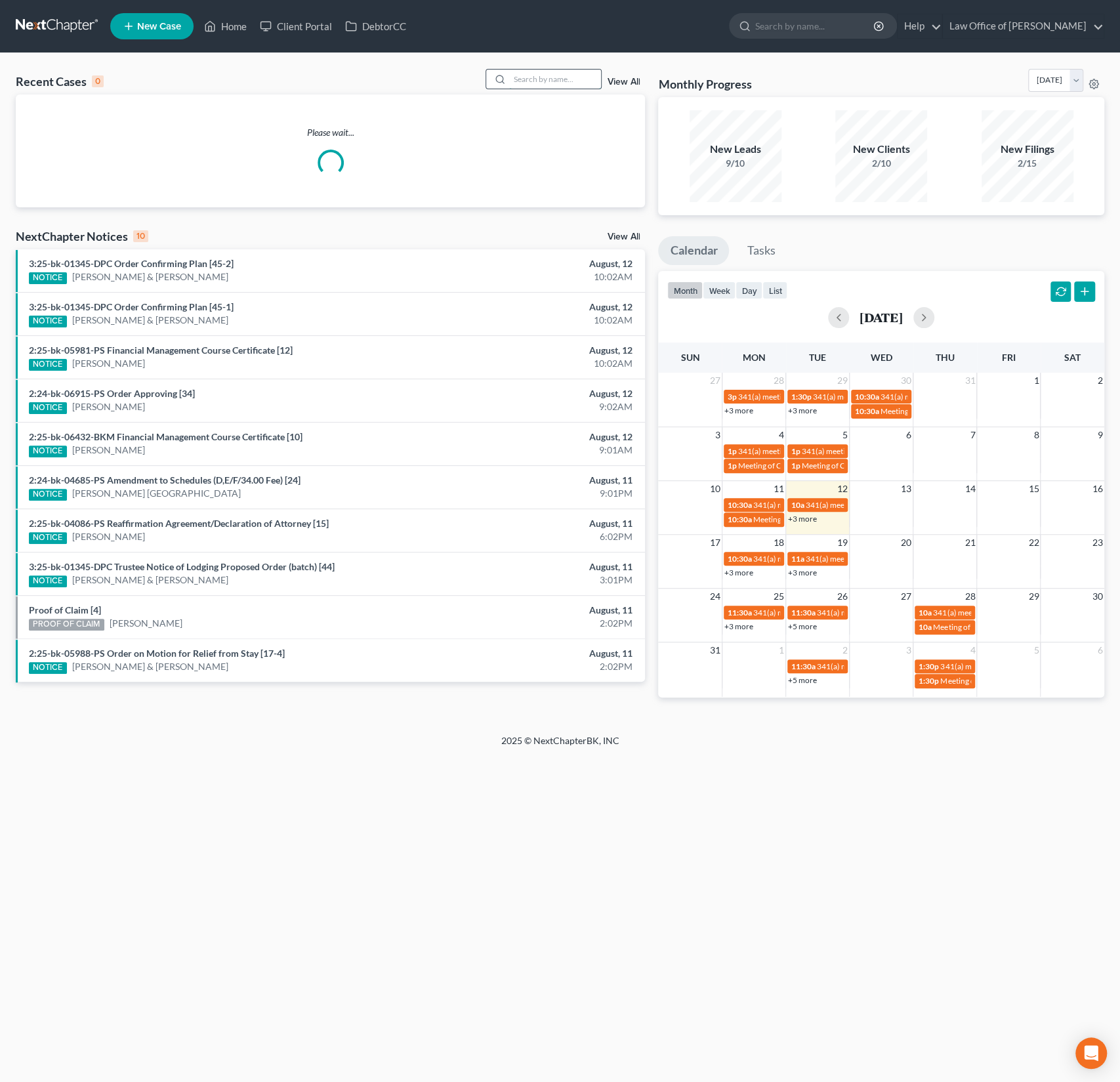
click at [539, 71] on input "search" at bounding box center [555, 79] width 92 height 19
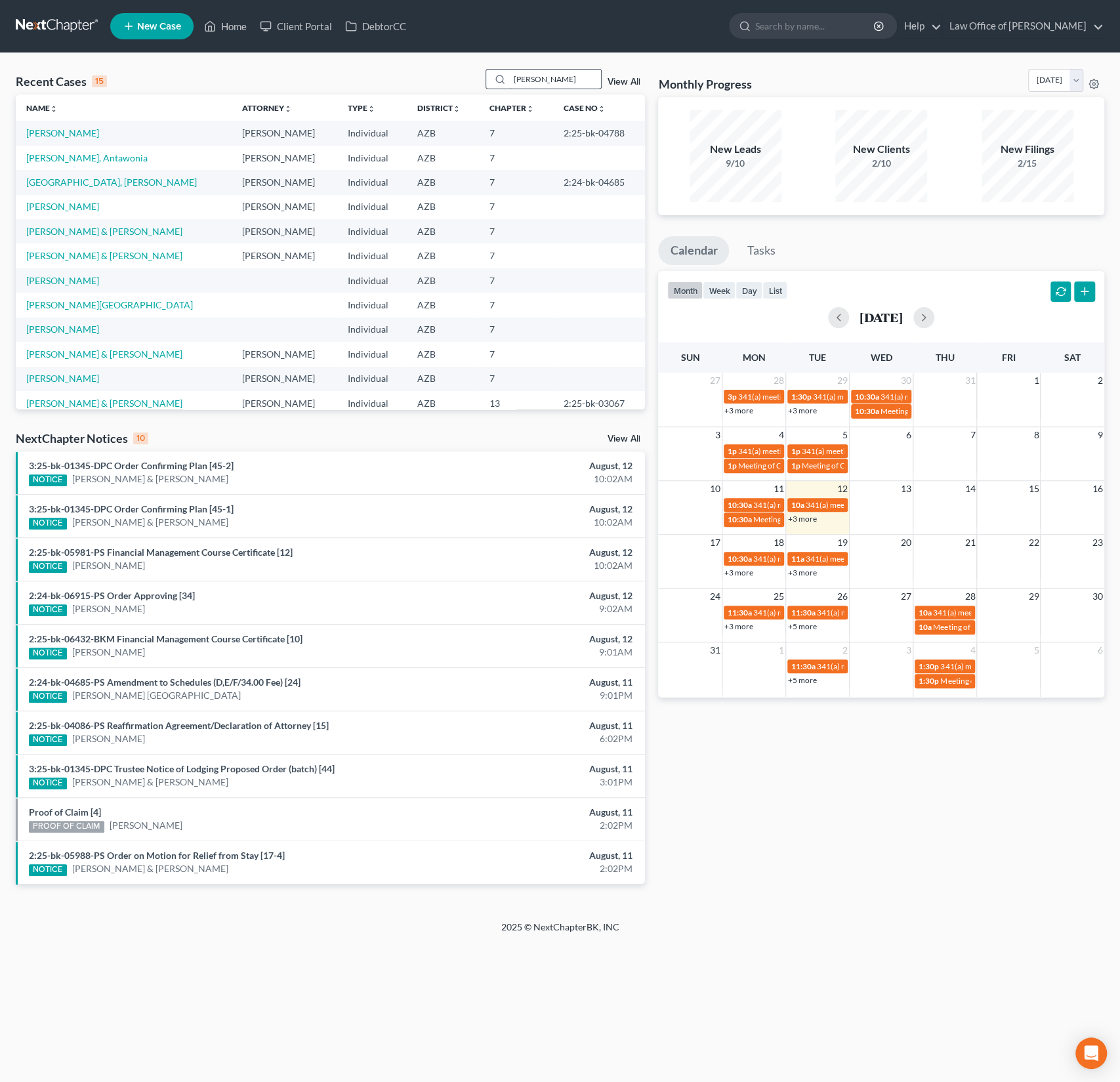
type input "caron"
click at [89, 163] on td "Caron, Antawonia" at bounding box center [124, 158] width 216 height 24
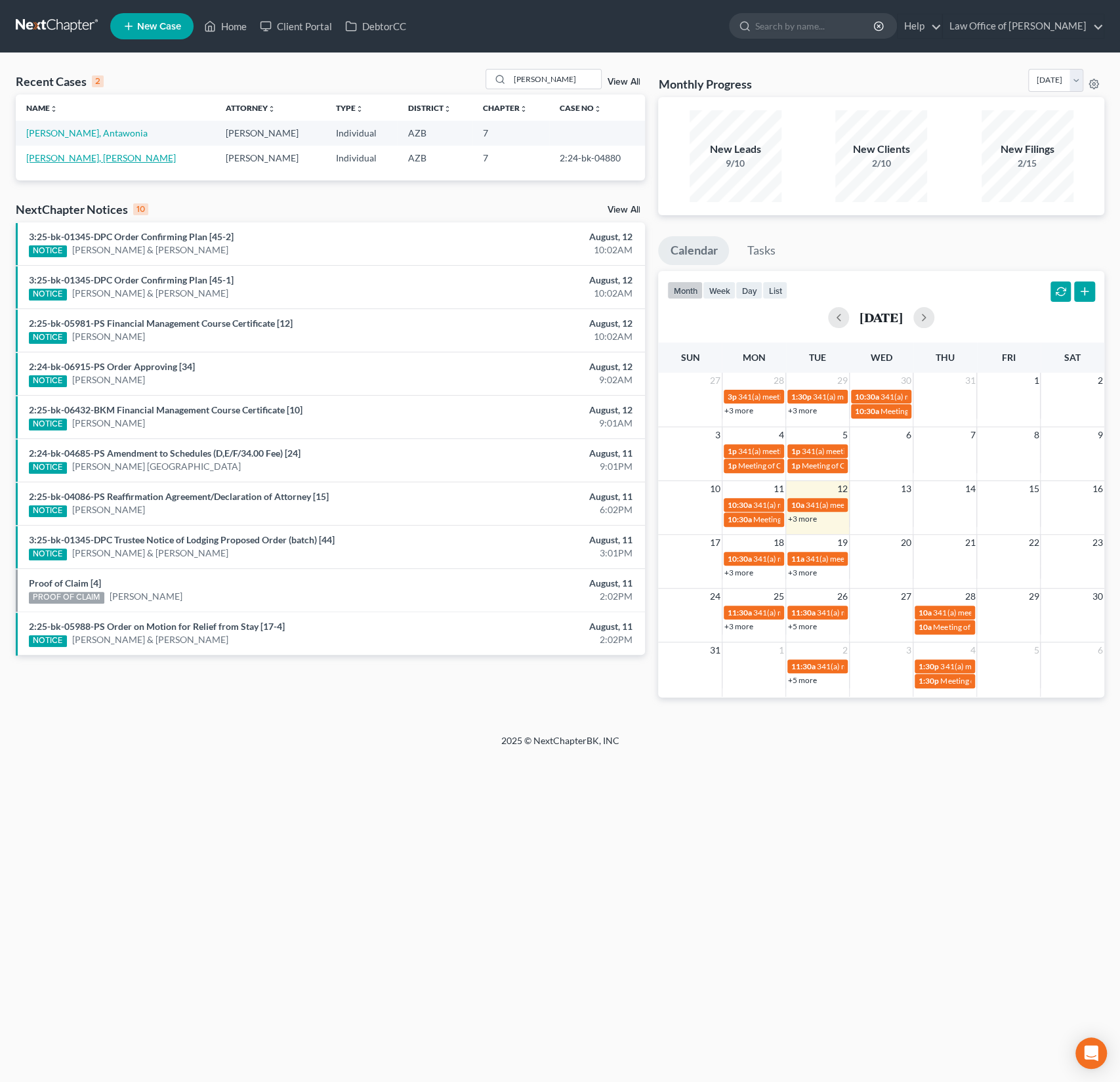
click at [78, 159] on link "Adame Alcaron, Yuliana" at bounding box center [101, 158] width 149 height 11
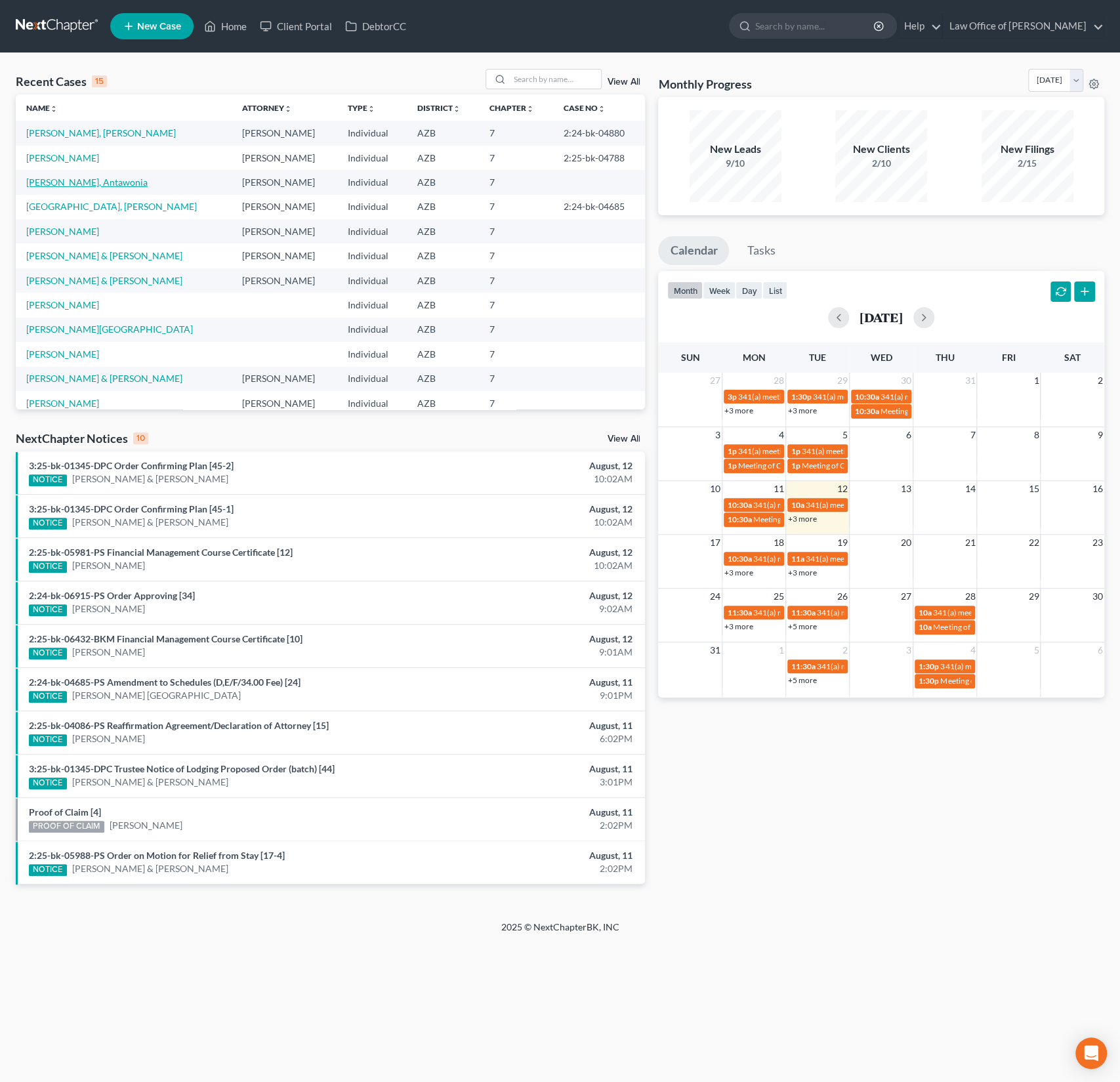
click at [55, 180] on link "Caron, Antawonia" at bounding box center [87, 182] width 121 height 11
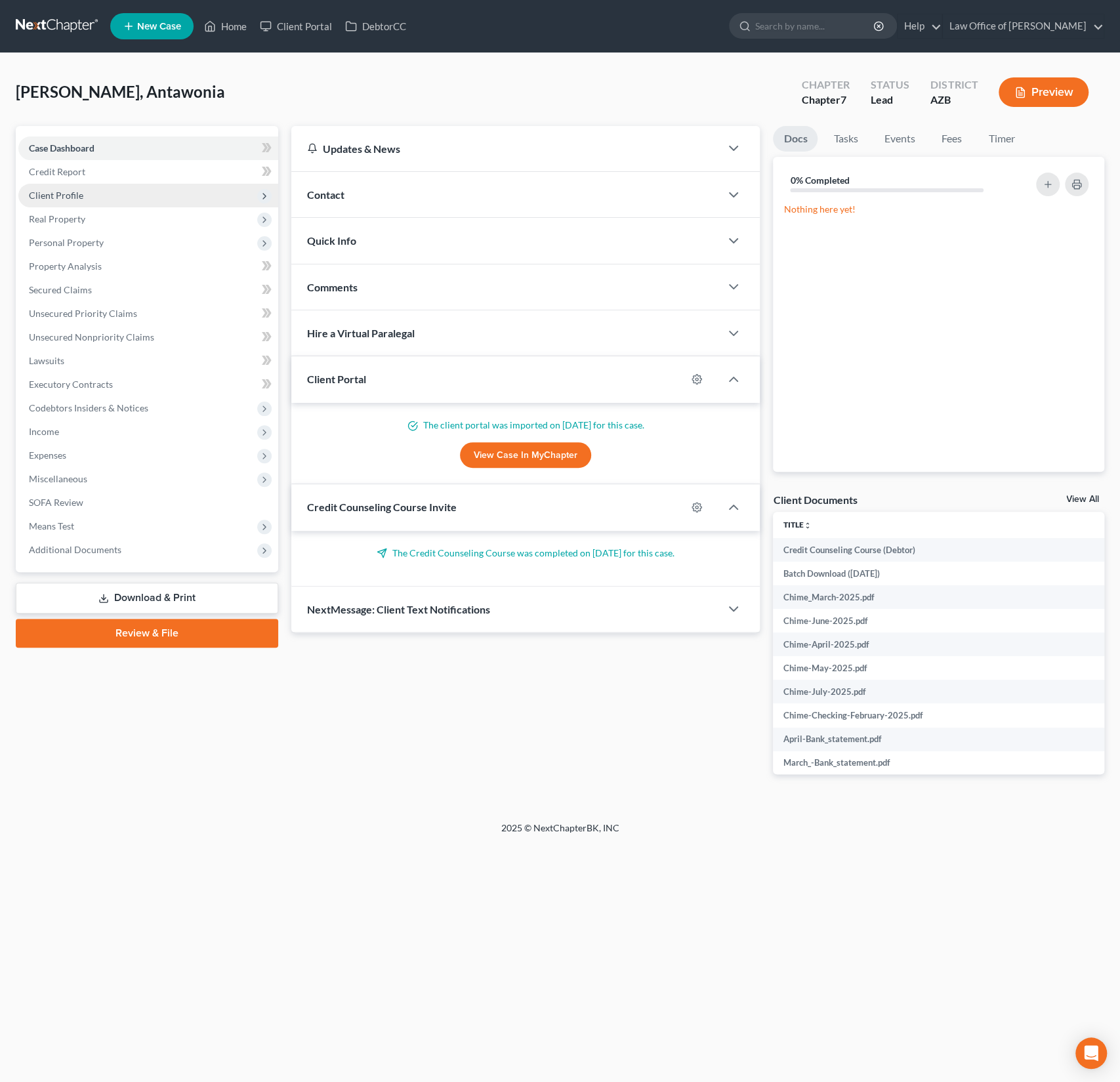
click at [76, 187] on span "Client Profile" at bounding box center [148, 195] width 260 height 24
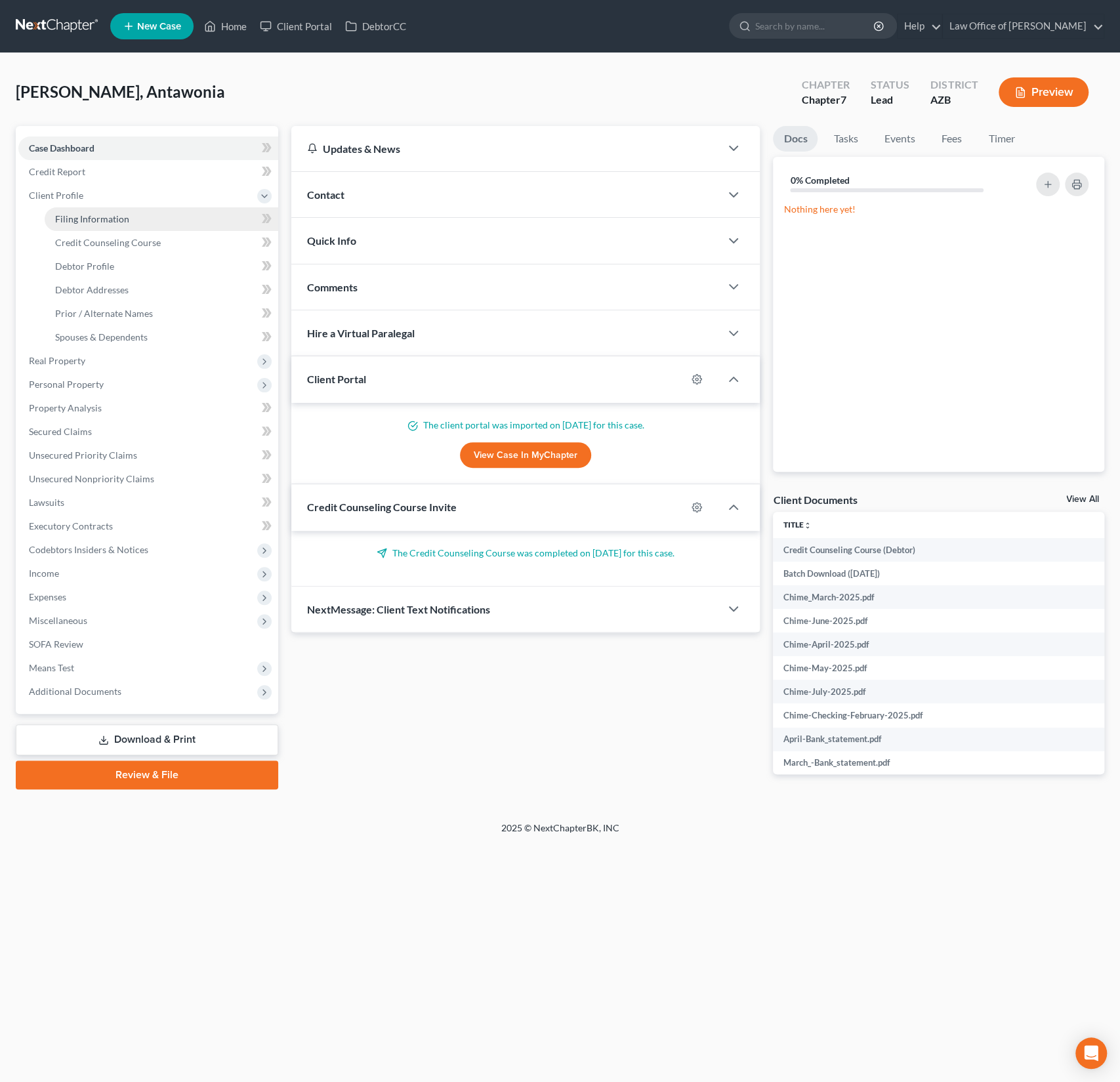
click at [98, 213] on span "Filing Information" at bounding box center [93, 218] width 74 height 11
select select "1"
select select "0"
select select "3"
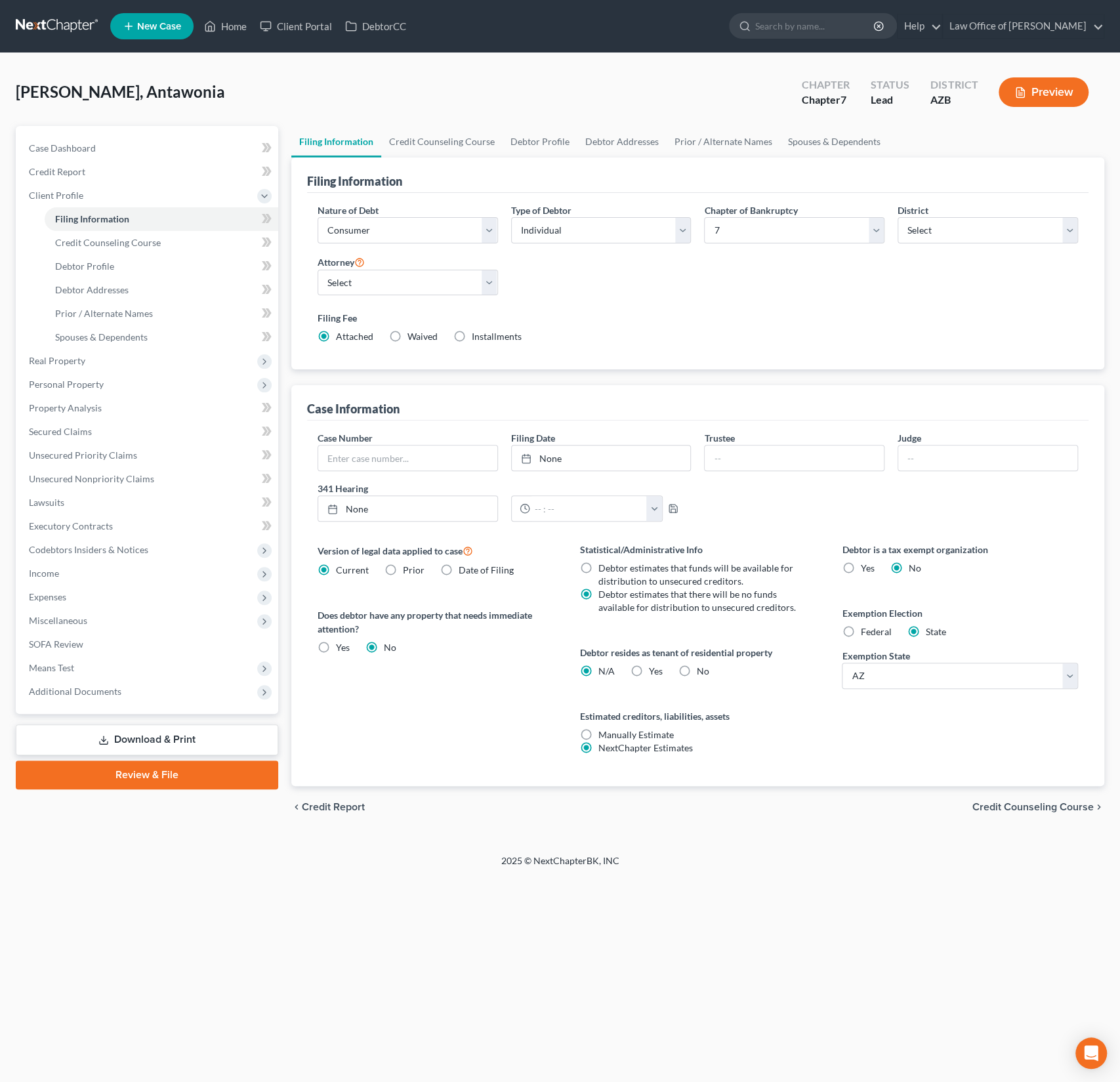
click at [472, 337] on label "Installments Installments" at bounding box center [497, 336] width 50 height 13
click at [477, 337] on input "Installments Installments" at bounding box center [481, 334] width 8 height 8
radio input "true"
radio input "false"
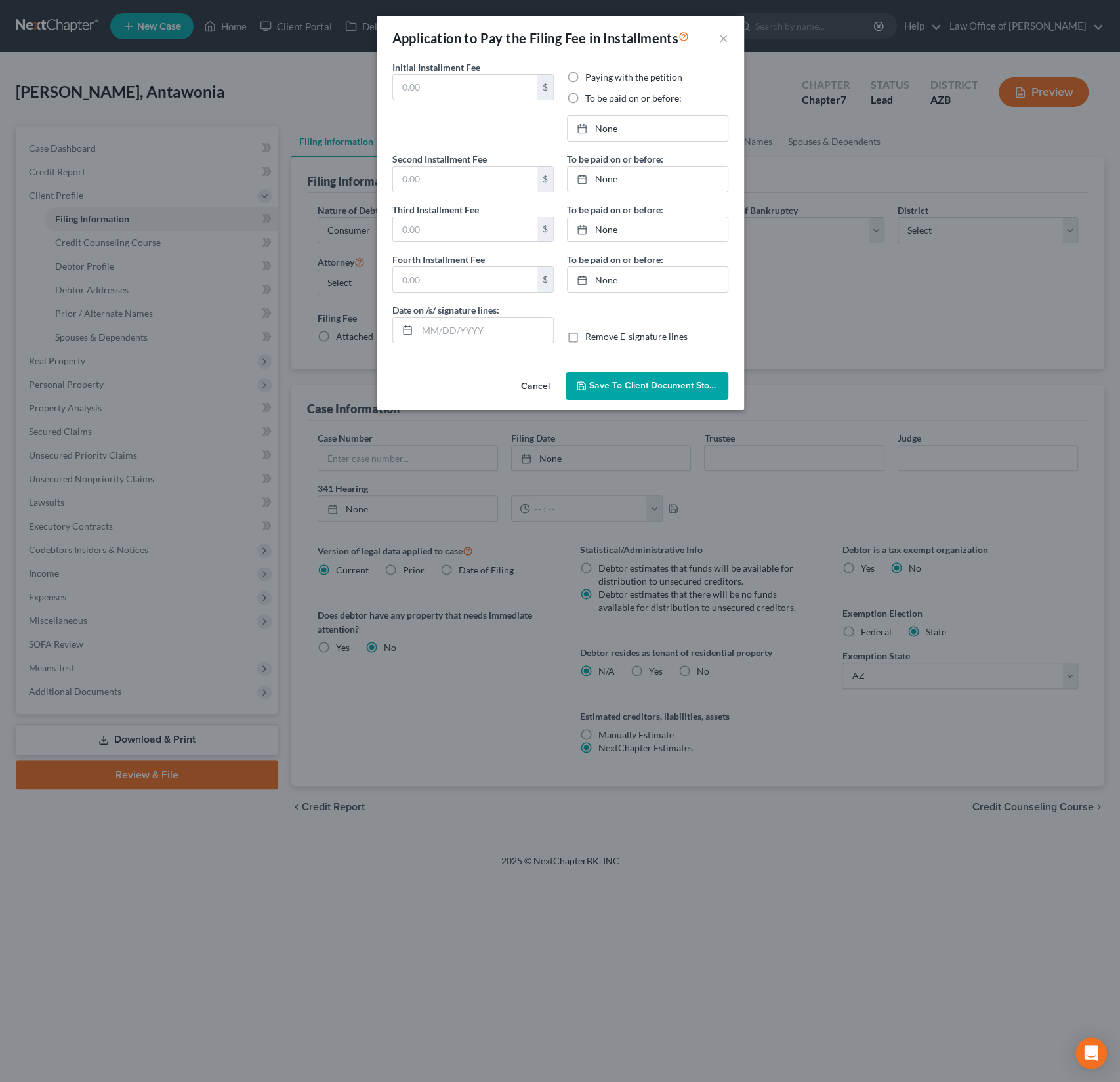
type input "0.00"
radio input "true"
type input "0.00"
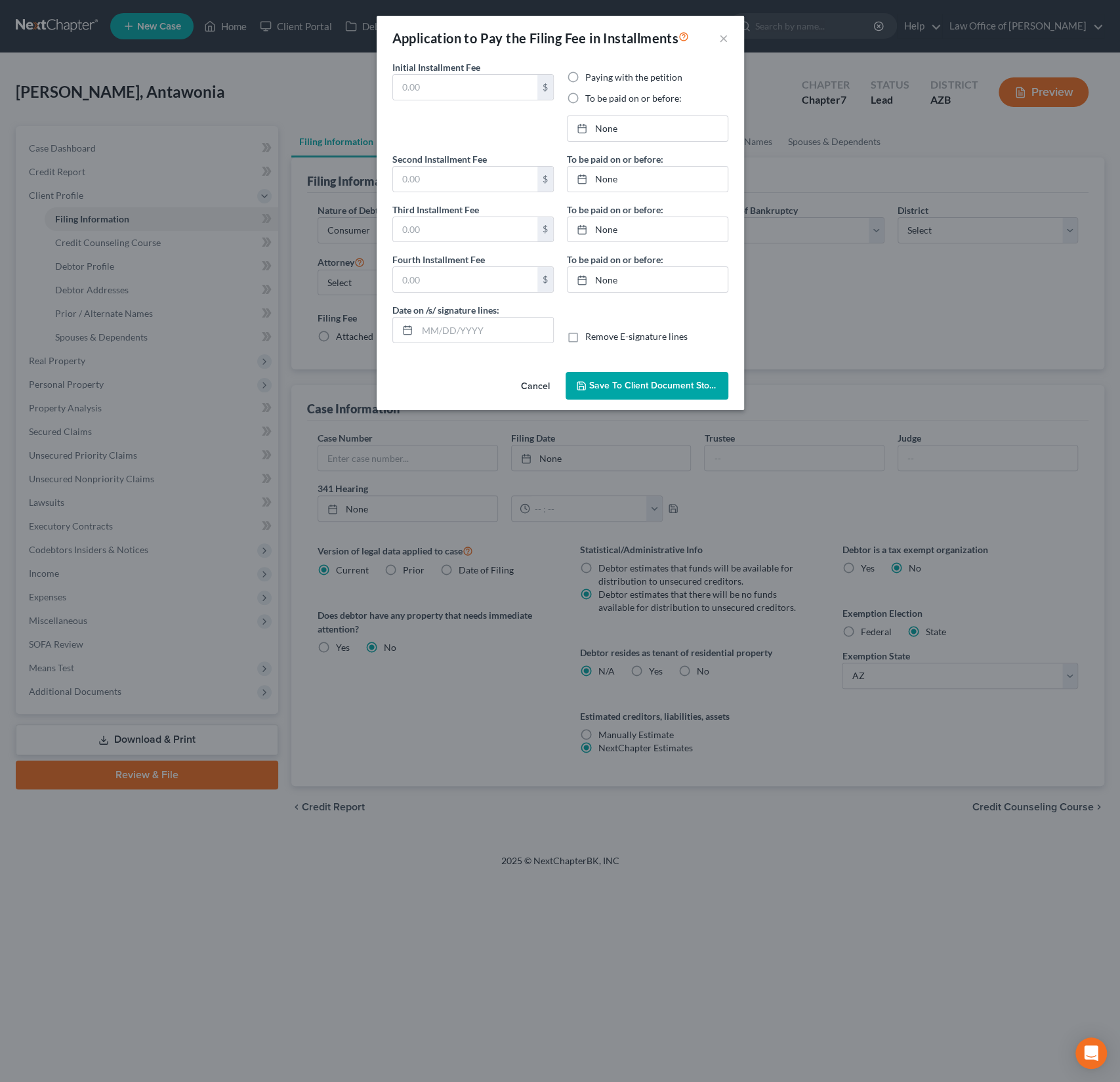
type input "08/12/2025"
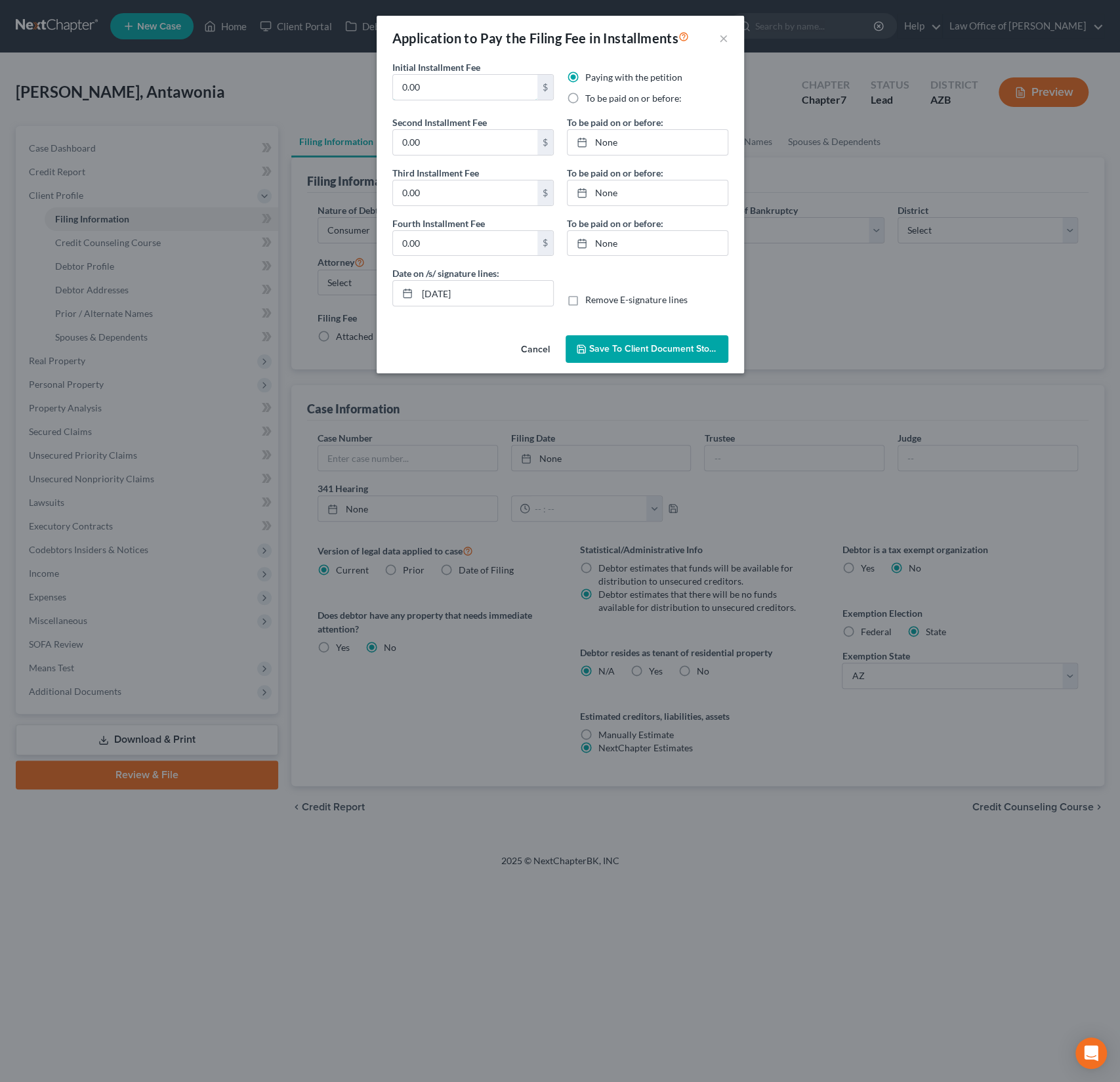
drag, startPoint x: 456, startPoint y: 83, endPoint x: 363, endPoint y: 64, distance: 94.9
click at [363, 64] on div "Application to Pay the Filing Fee in Installments × Initial Installment Fee 0.0…" at bounding box center [560, 541] width 1120 height 1082
type input "80"
type input "86"
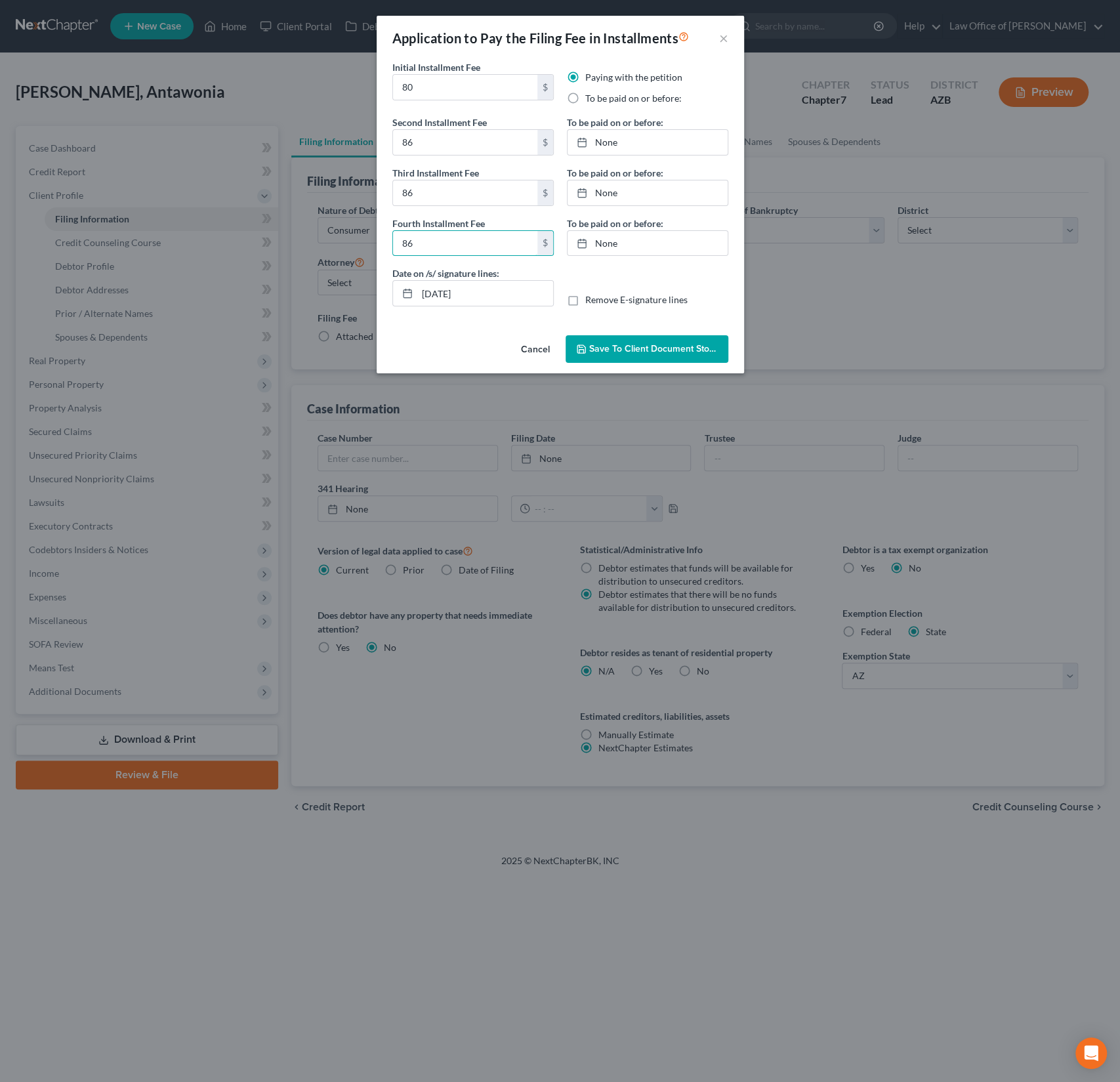
type input "86"
click at [636, 343] on span "Save to Client Document Storage" at bounding box center [658, 349] width 139 height 11
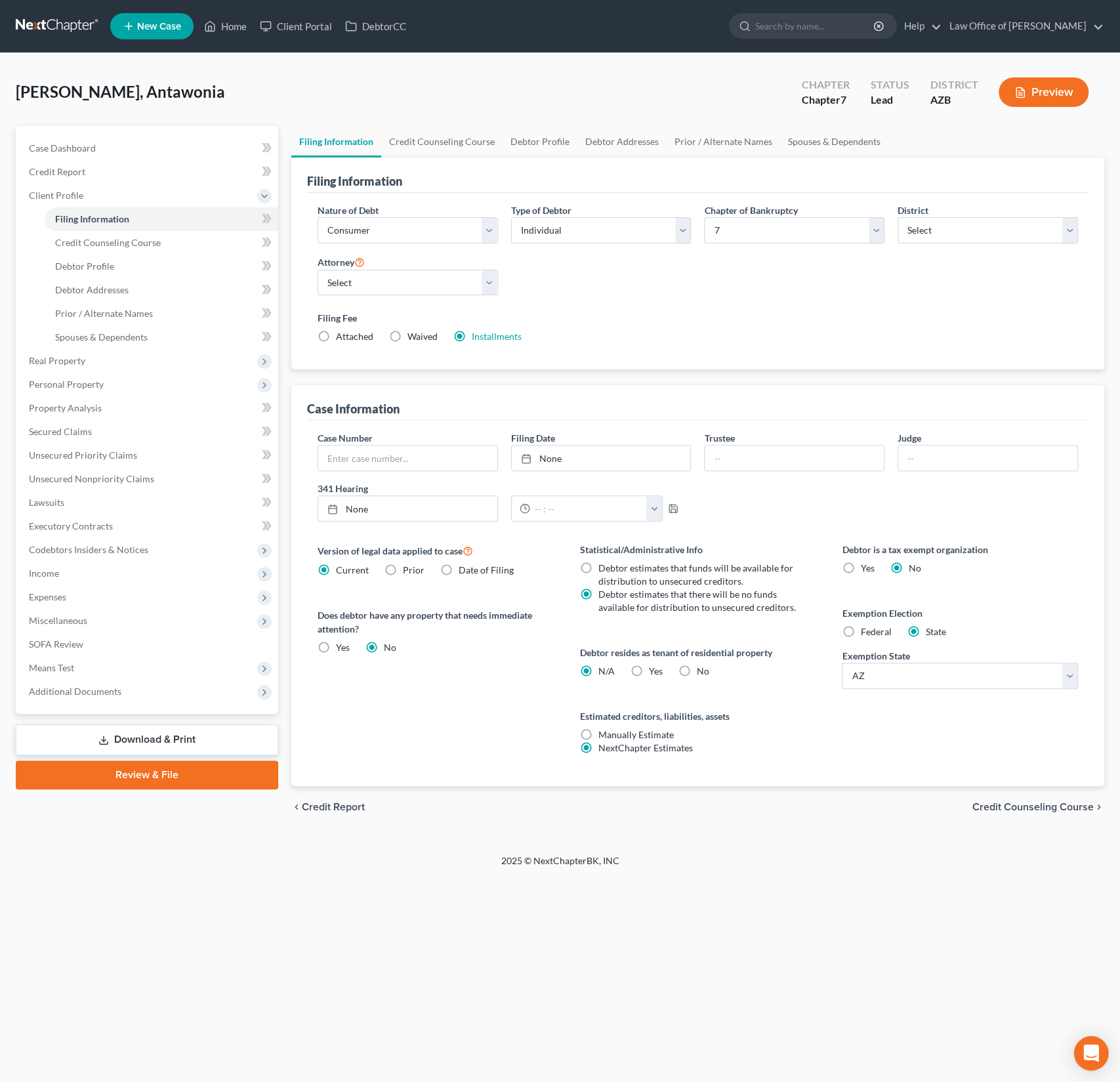
click at [1105, 1060] on div "Open Intercom Messenger" at bounding box center [1092, 1054] width 35 height 35
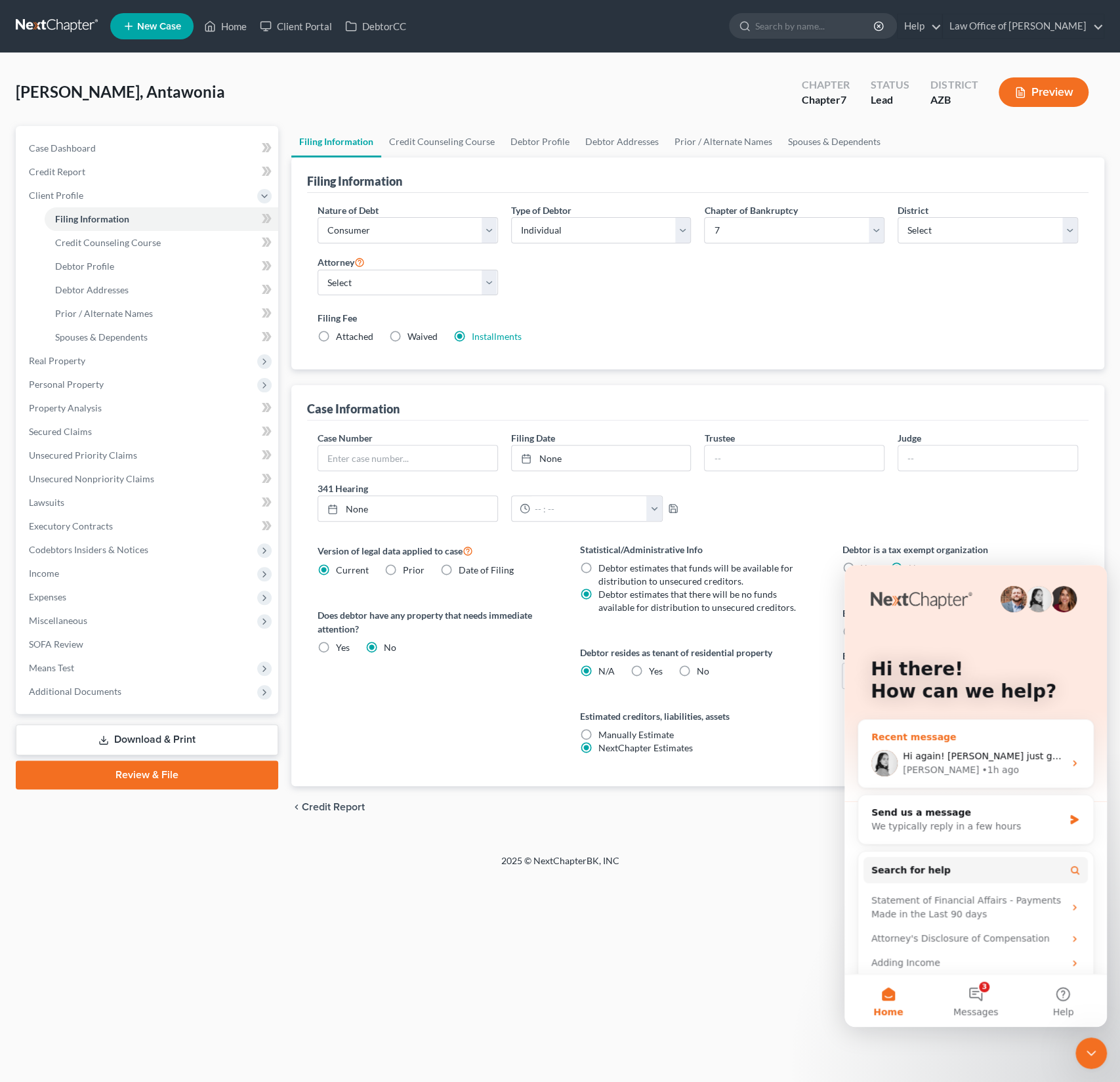
click at [1007, 770] on div "Lindsey • 1h ago" at bounding box center [984, 770] width 162 height 14
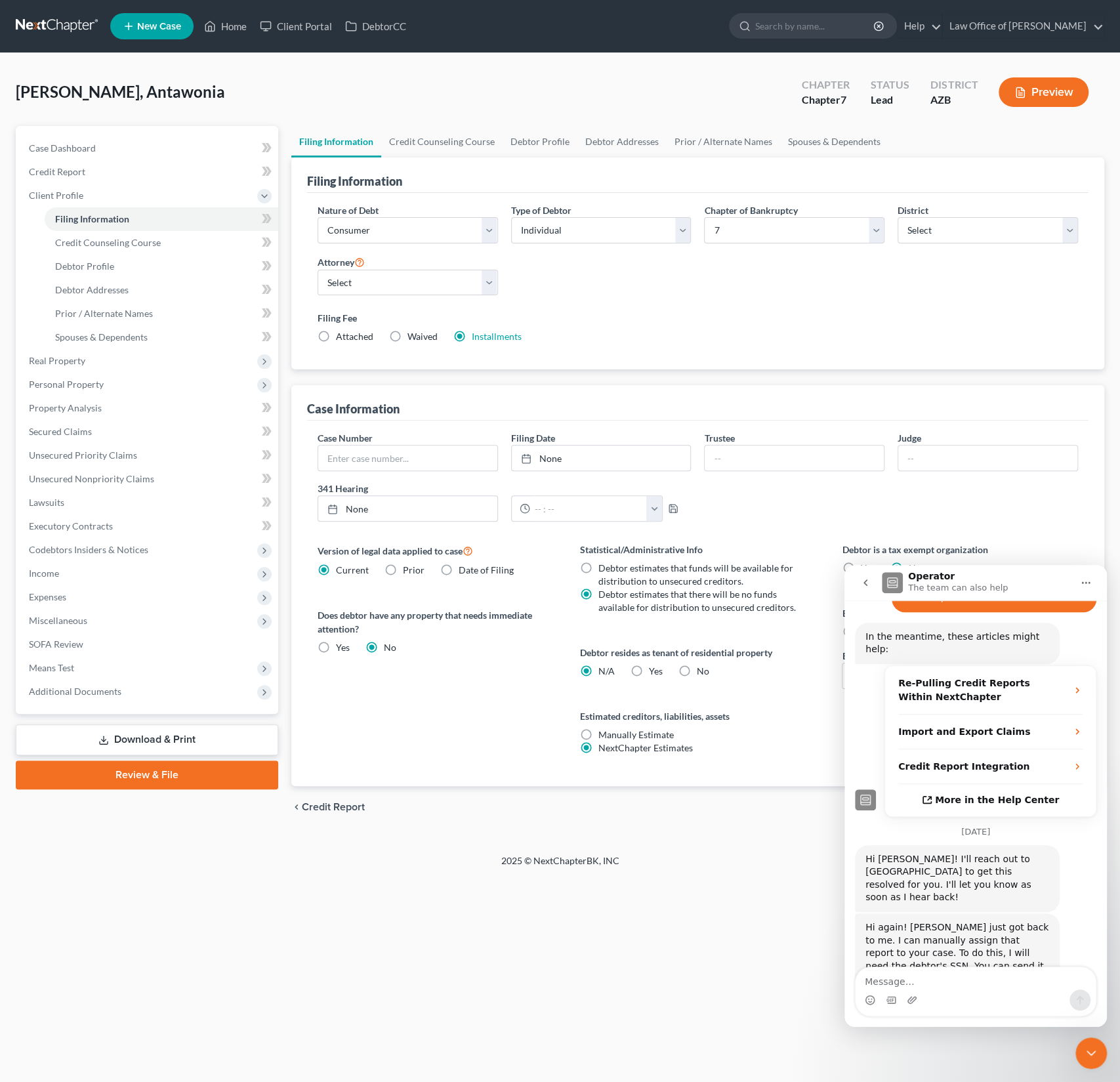
scroll to position [517, 0]
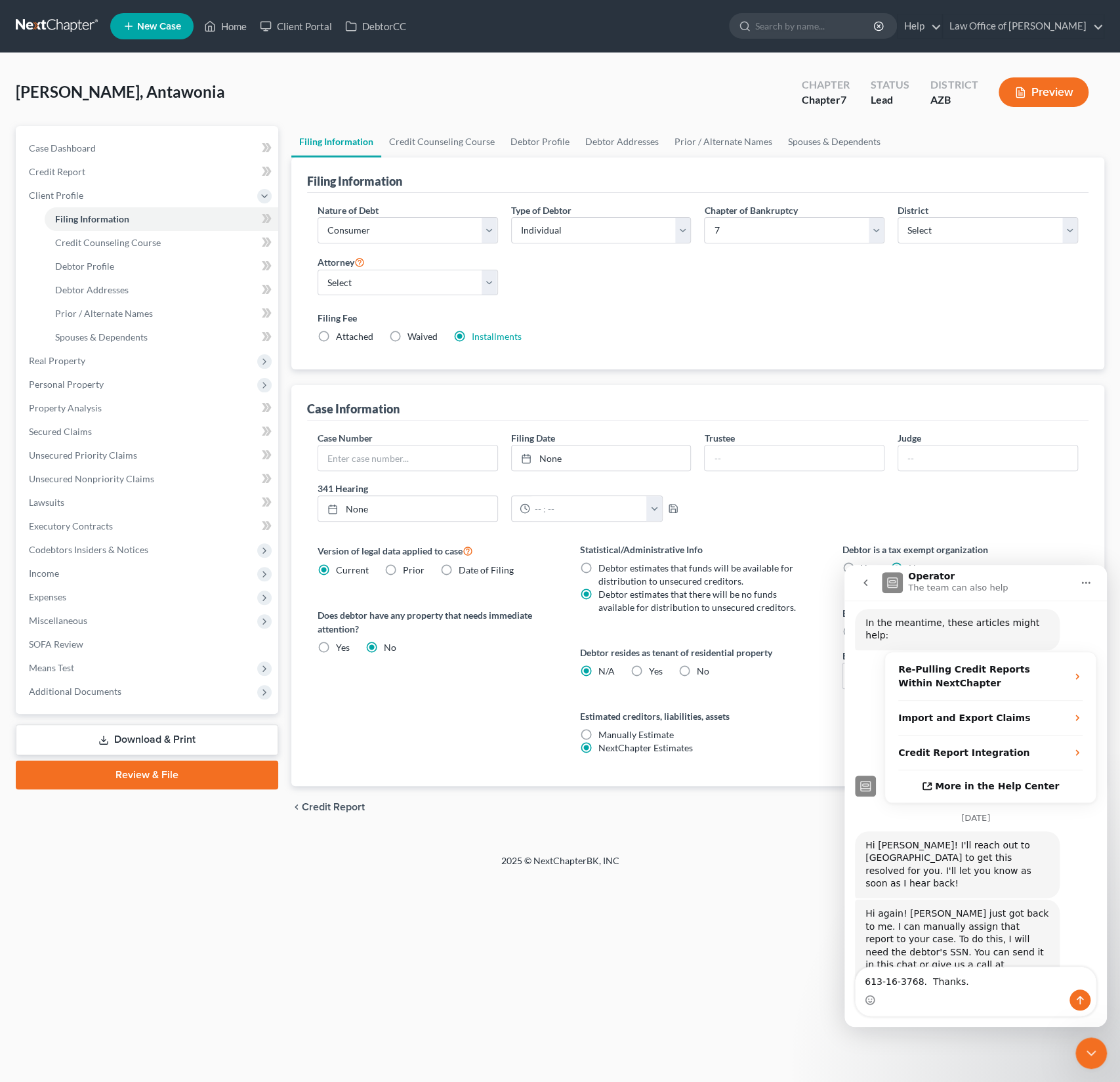
click at [861, 983] on textarea "613-16-3768. Thanks." at bounding box center [976, 978] width 240 height 22
type textarea "SS# 613-16-3768. Thanks."
click at [1019, 985] on textarea "SS# 613-16-3768. Thanks." at bounding box center [976, 978] width 240 height 22
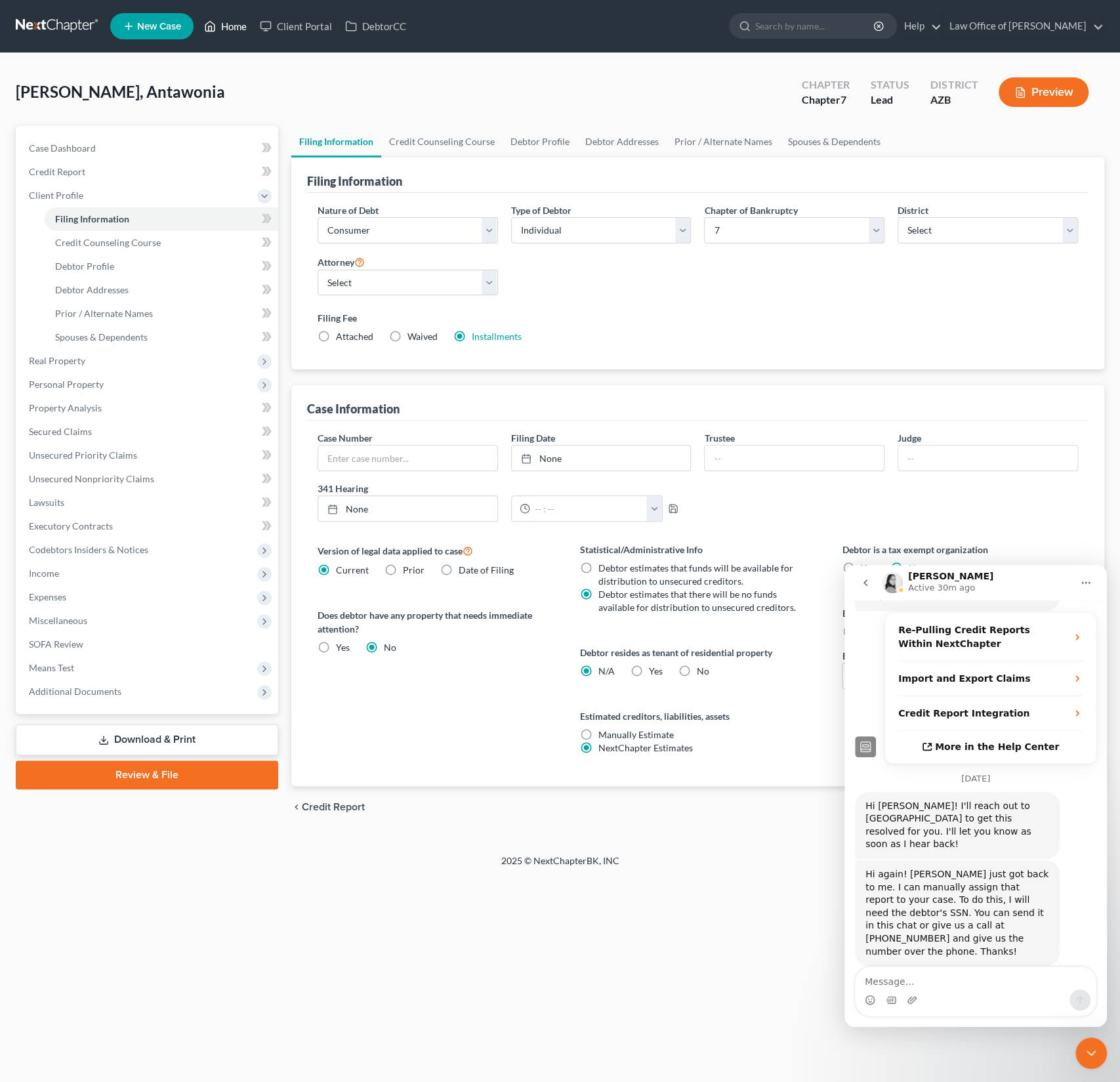
click at [236, 30] on link "Home" at bounding box center [225, 26] width 56 height 24
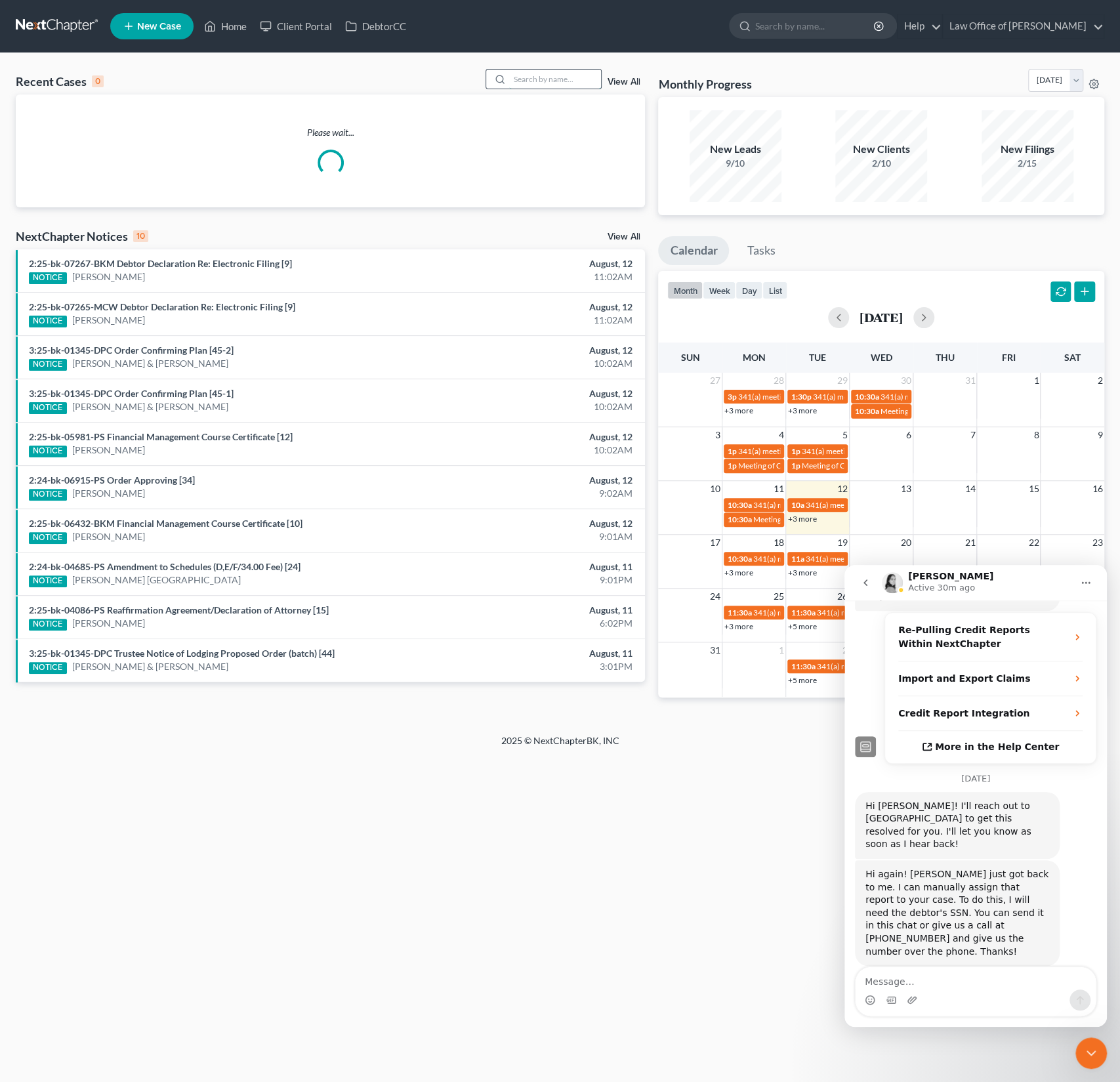
click at [514, 81] on input "search" at bounding box center [555, 79] width 92 height 19
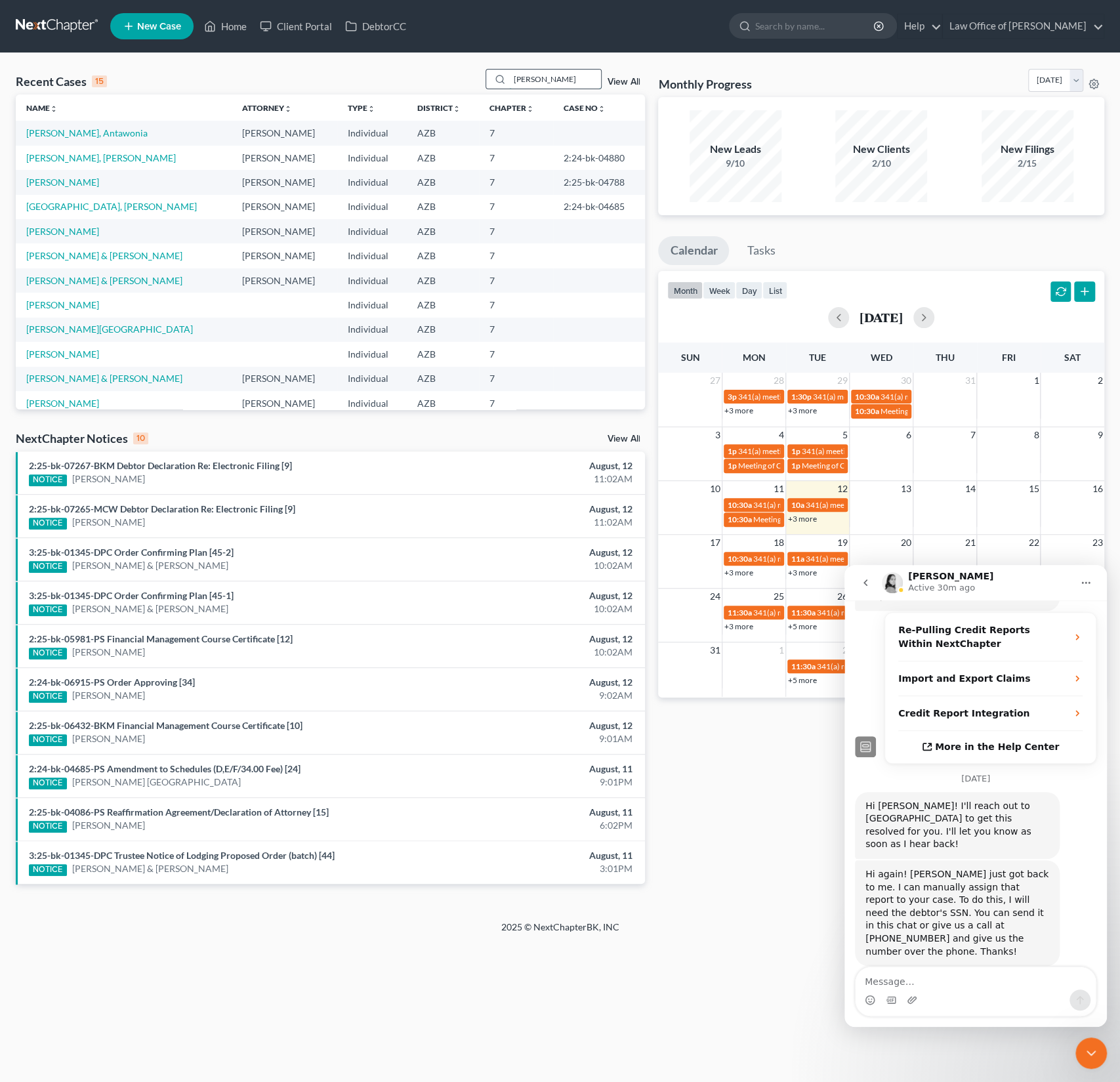
type input "ivan solis"
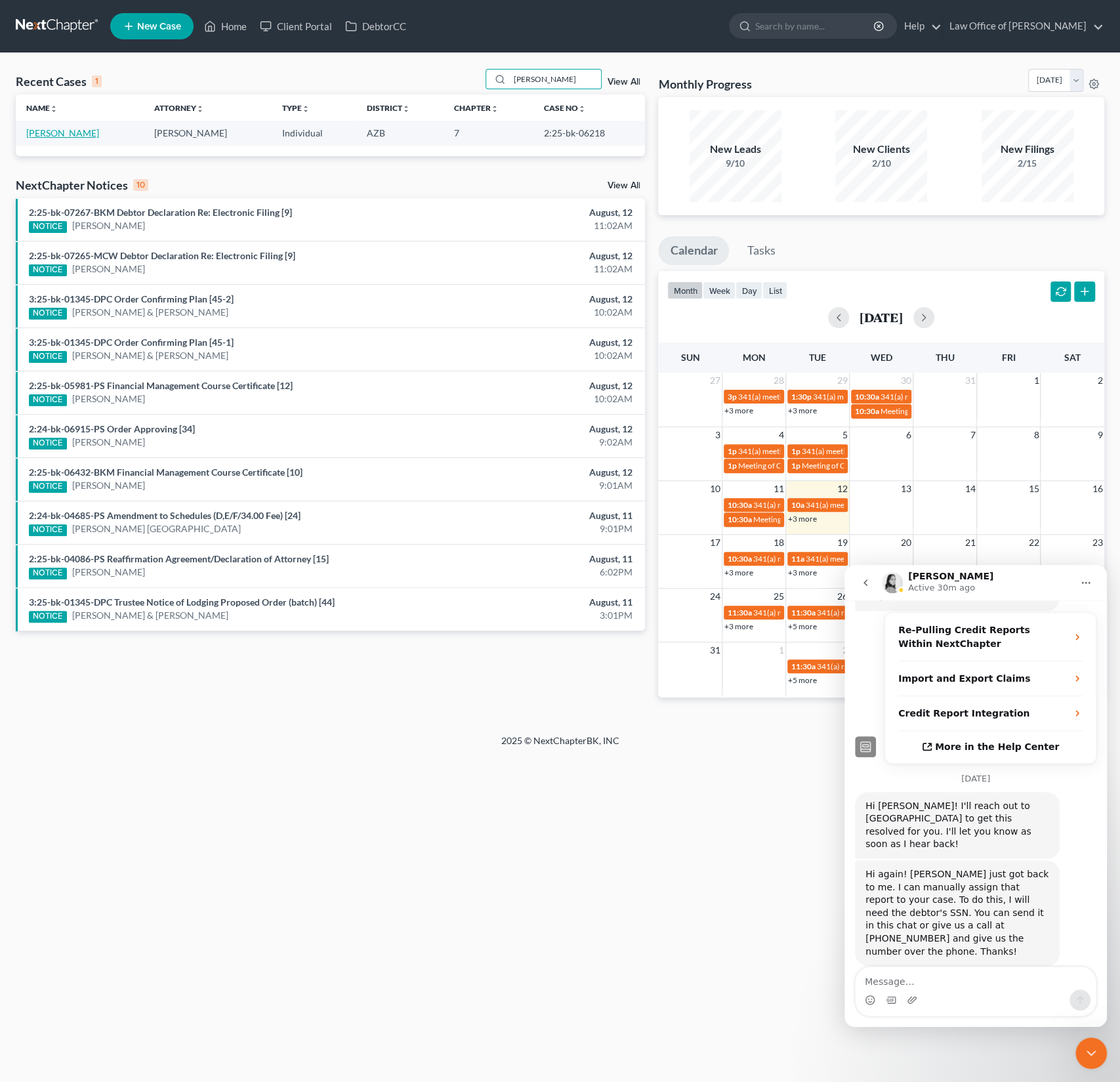
click at [45, 130] on link "Solis, Ivan" at bounding box center [63, 133] width 73 height 11
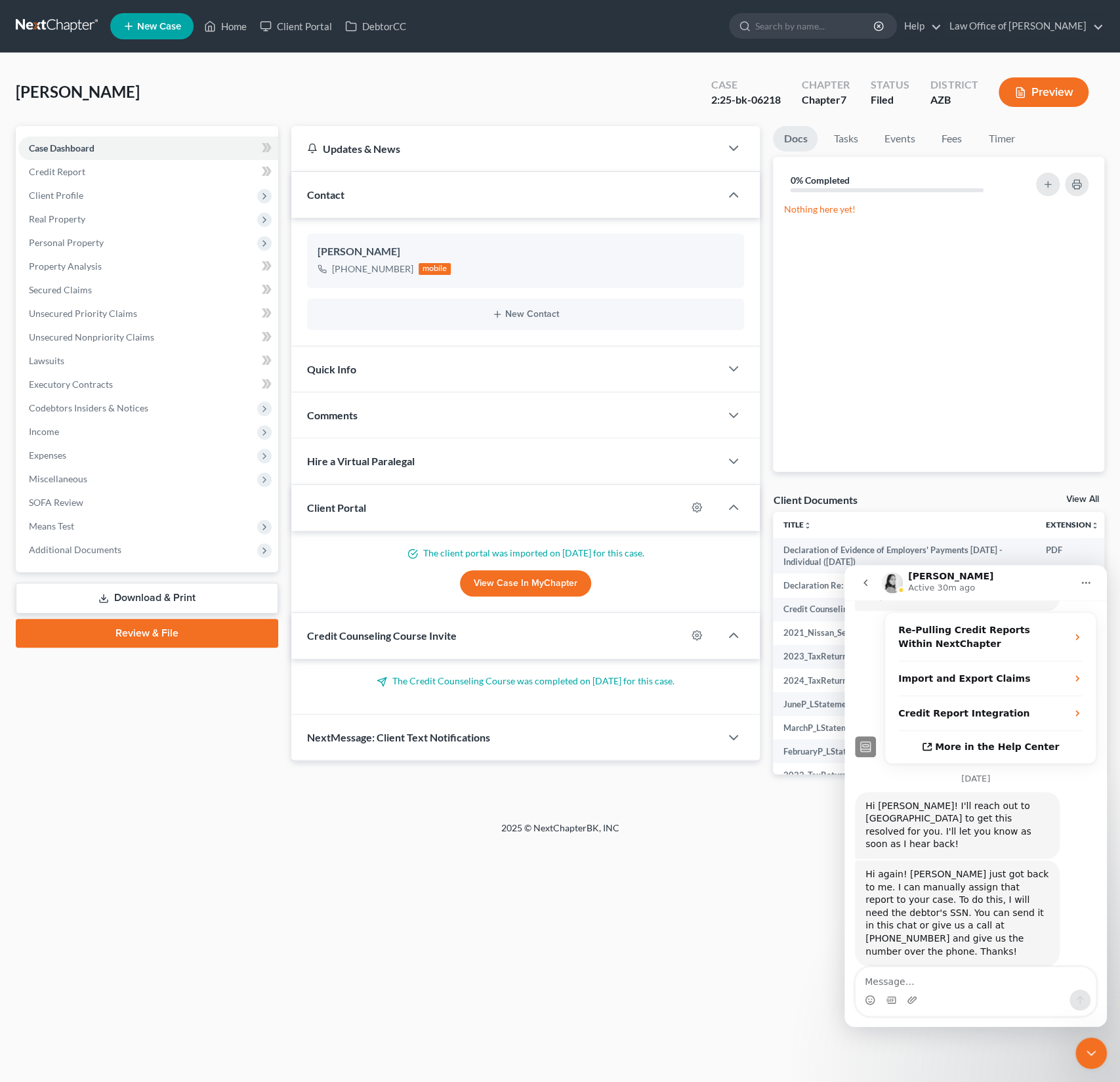
click at [1090, 1046] on icon "Close Intercom Messenger" at bounding box center [1091, 1053] width 16 height 16
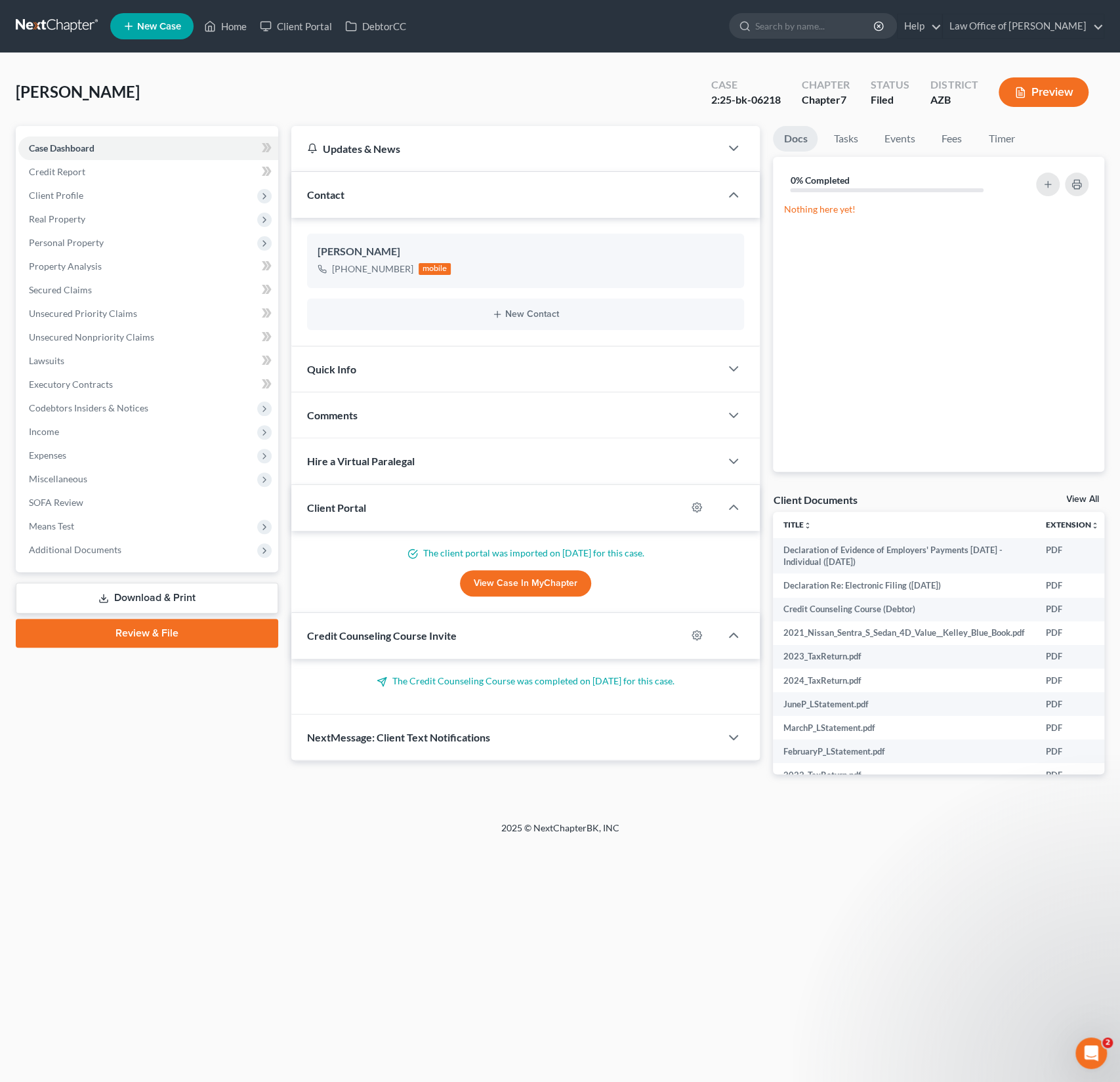
scroll to position [557, 0]
click at [66, 480] on span "Miscellaneous" at bounding box center [58, 478] width 58 height 11
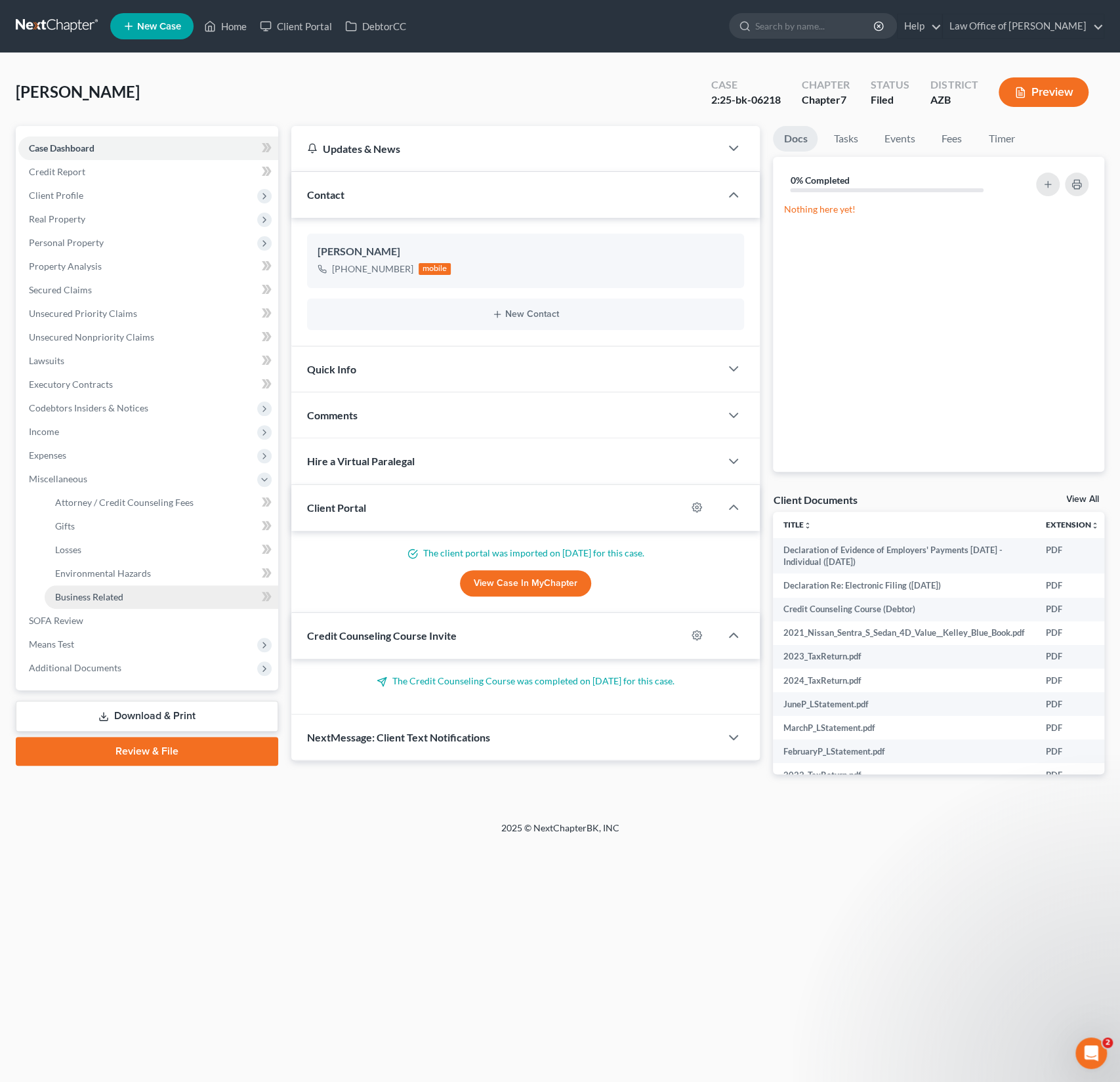
click at [79, 594] on span "Business Related" at bounding box center [89, 597] width 68 height 11
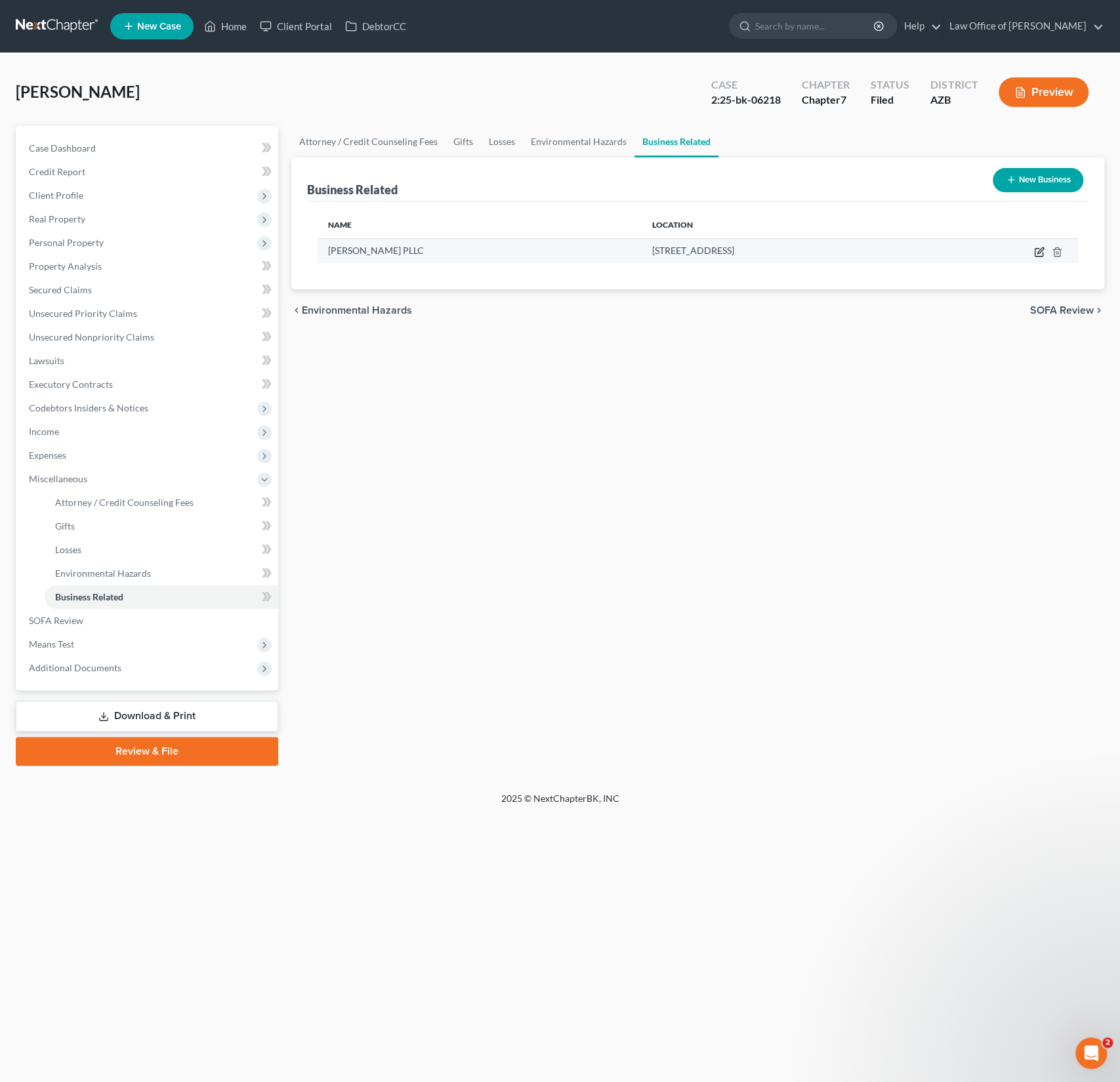
click at [1037, 250] on icon "button" at bounding box center [1040, 252] width 11 height 11
select select "sole_proprietor"
select select "3"
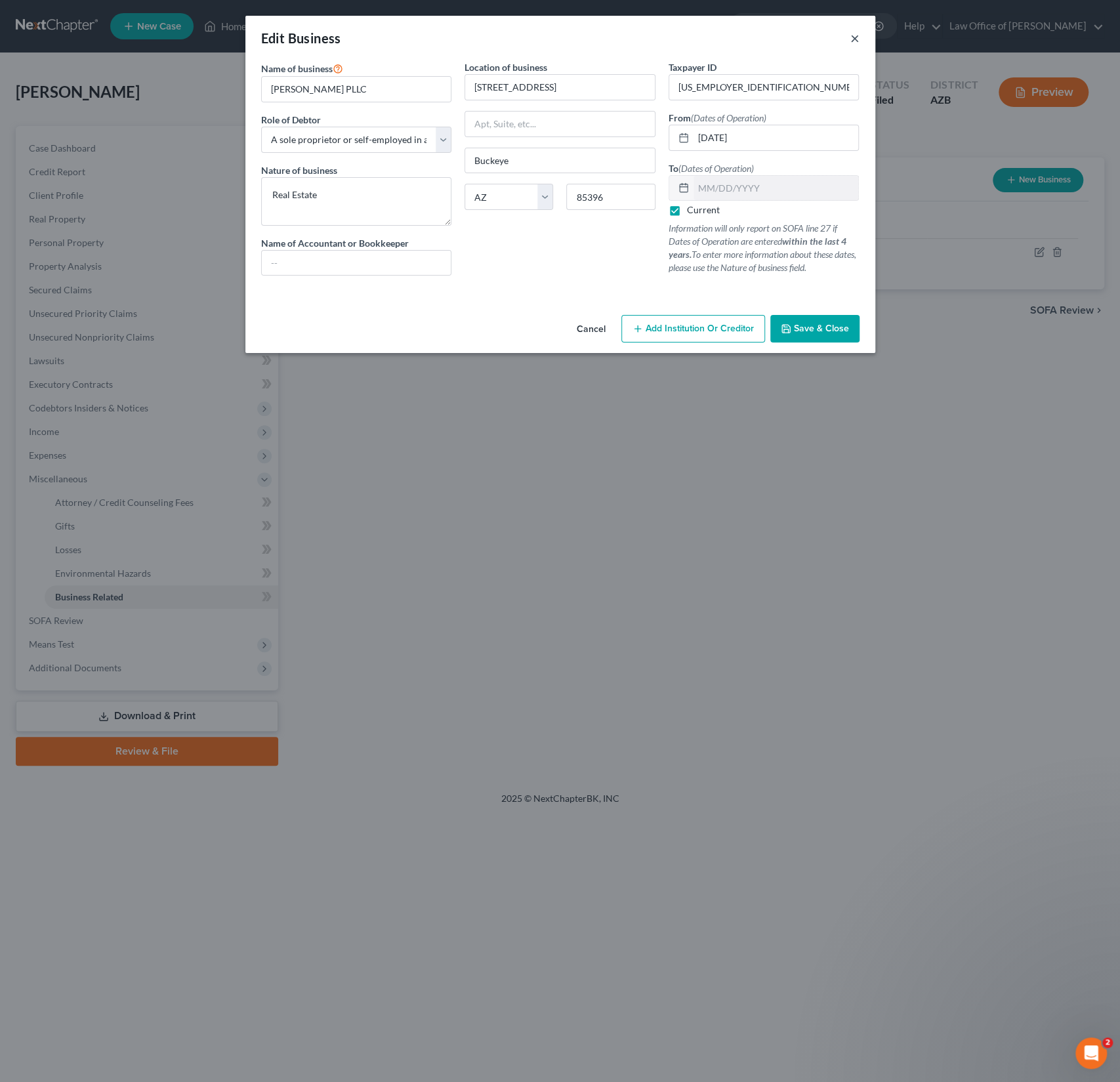
click at [856, 41] on button "×" at bounding box center [855, 38] width 9 height 16
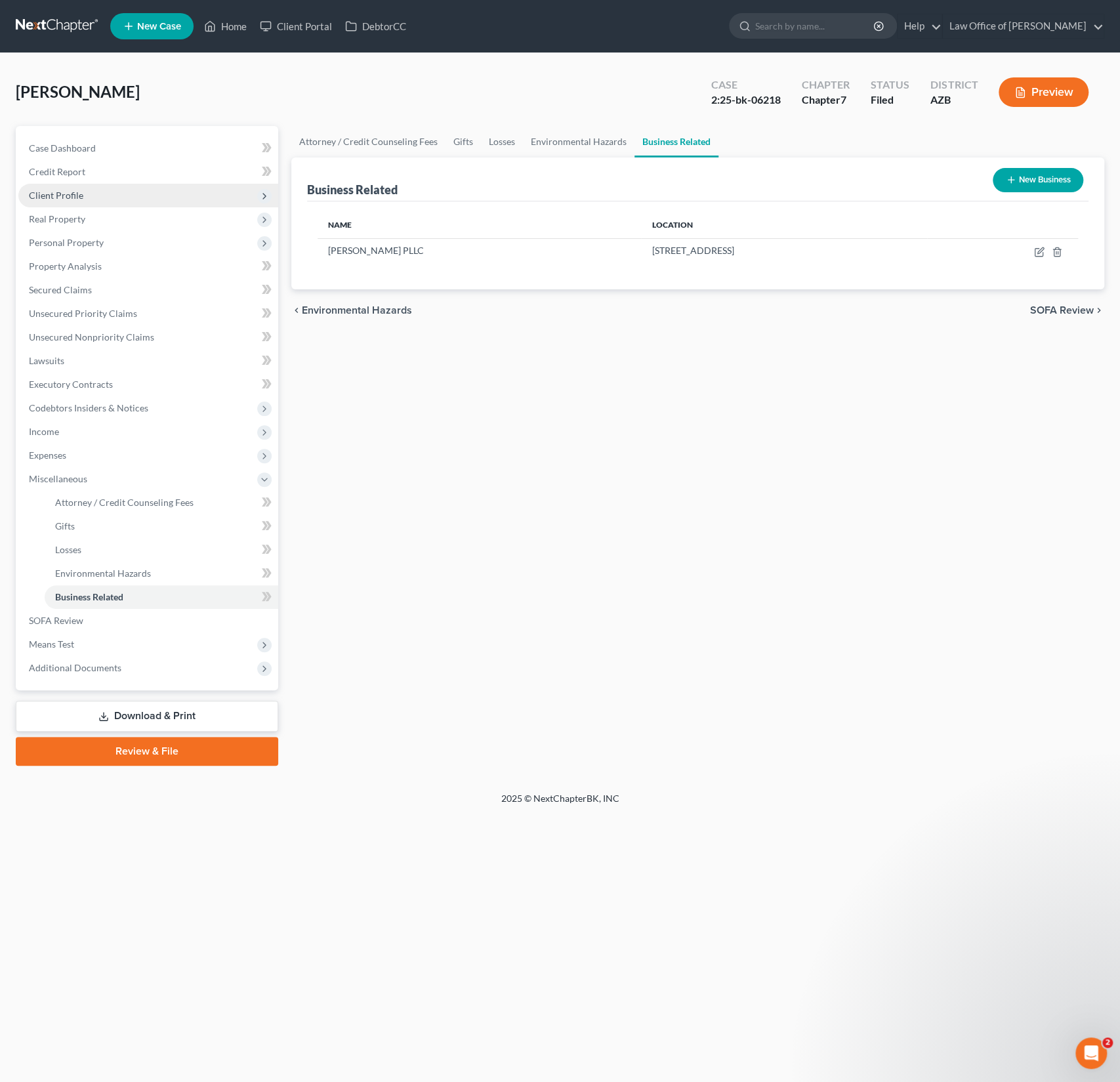
click at [79, 188] on span "Client Profile" at bounding box center [148, 195] width 260 height 24
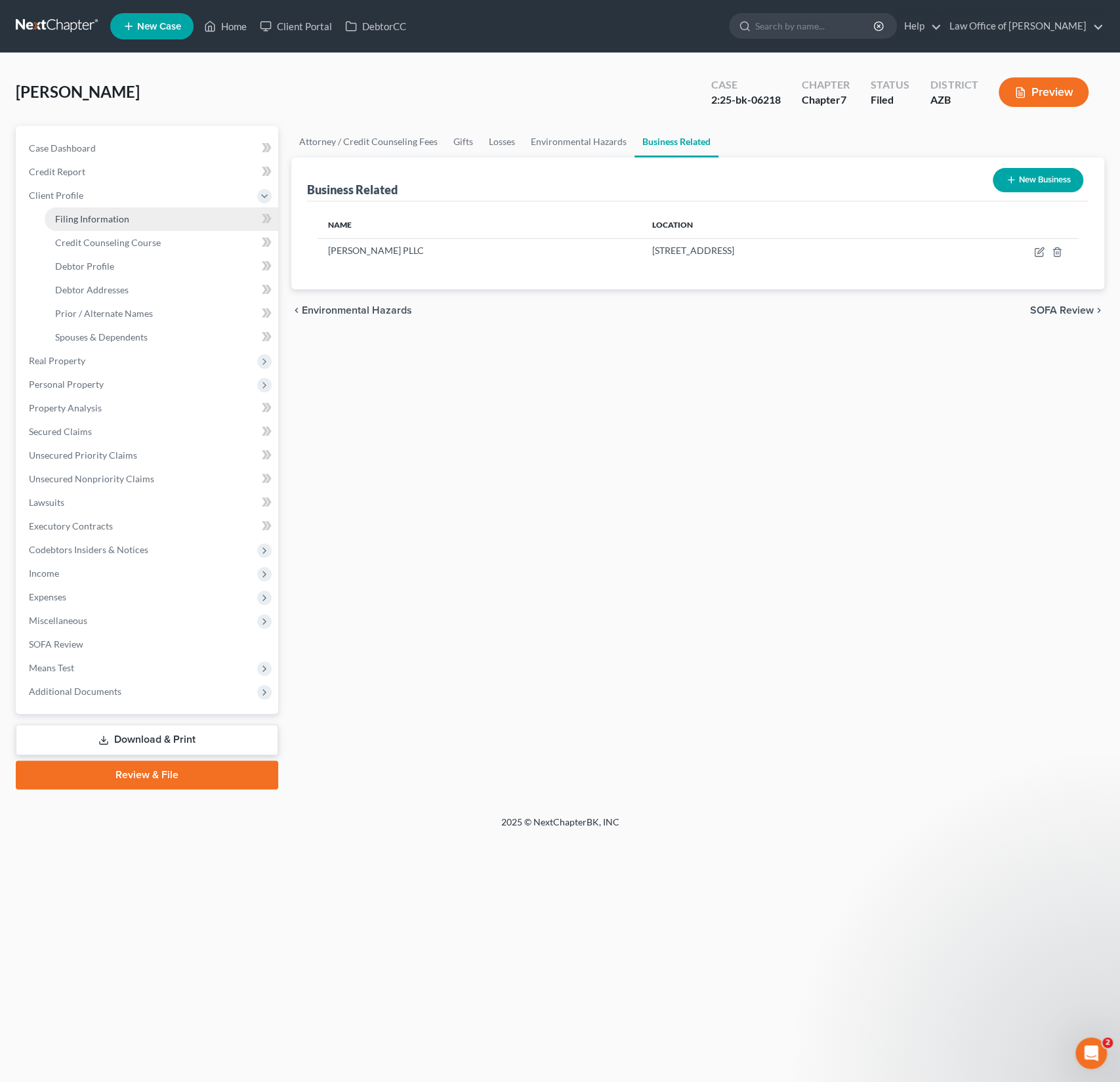
click at [92, 217] on span "Filing Information" at bounding box center [93, 218] width 74 height 11
select select "1"
select select "0"
select select "4"
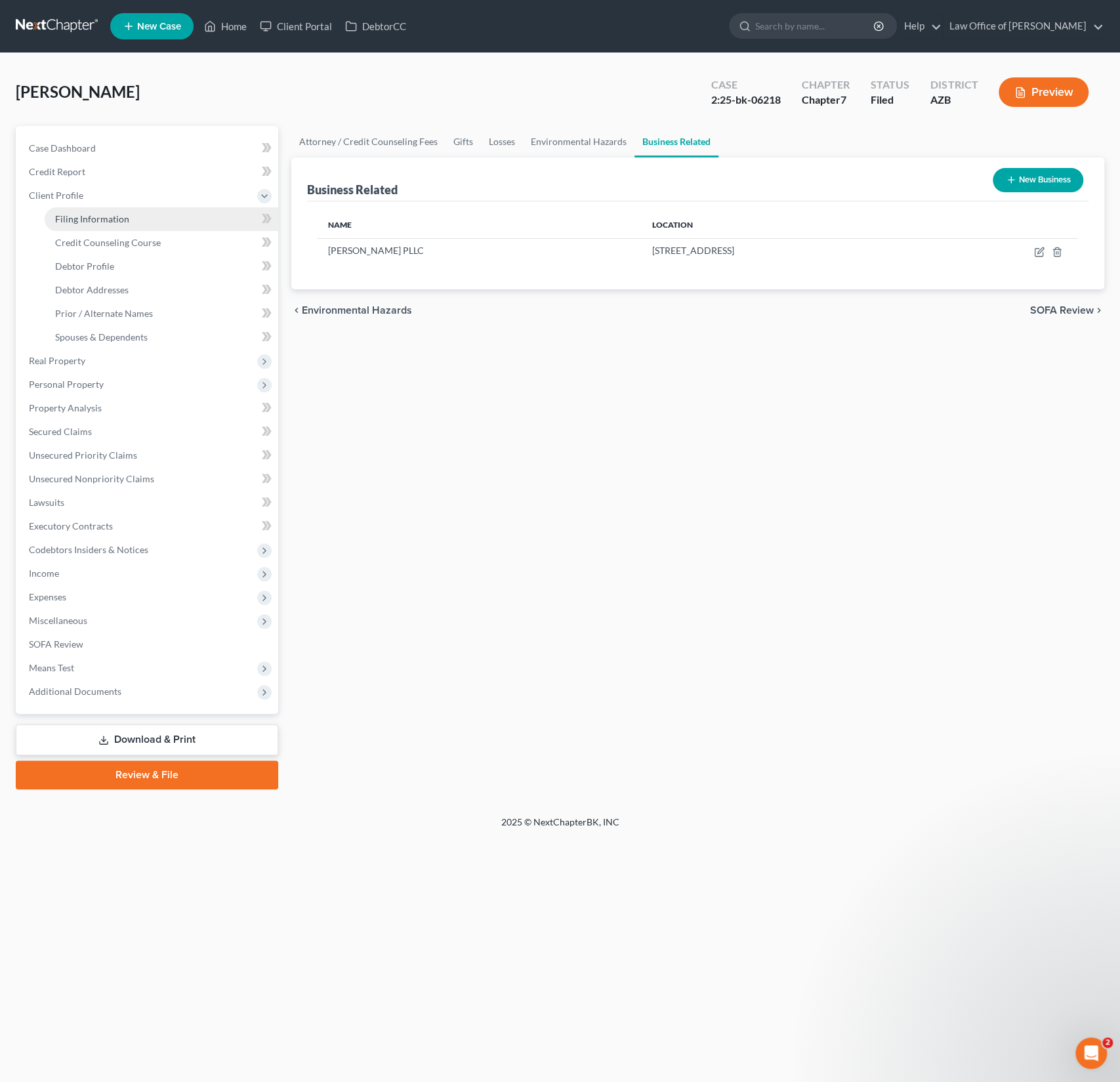
select select "0"
select select "3"
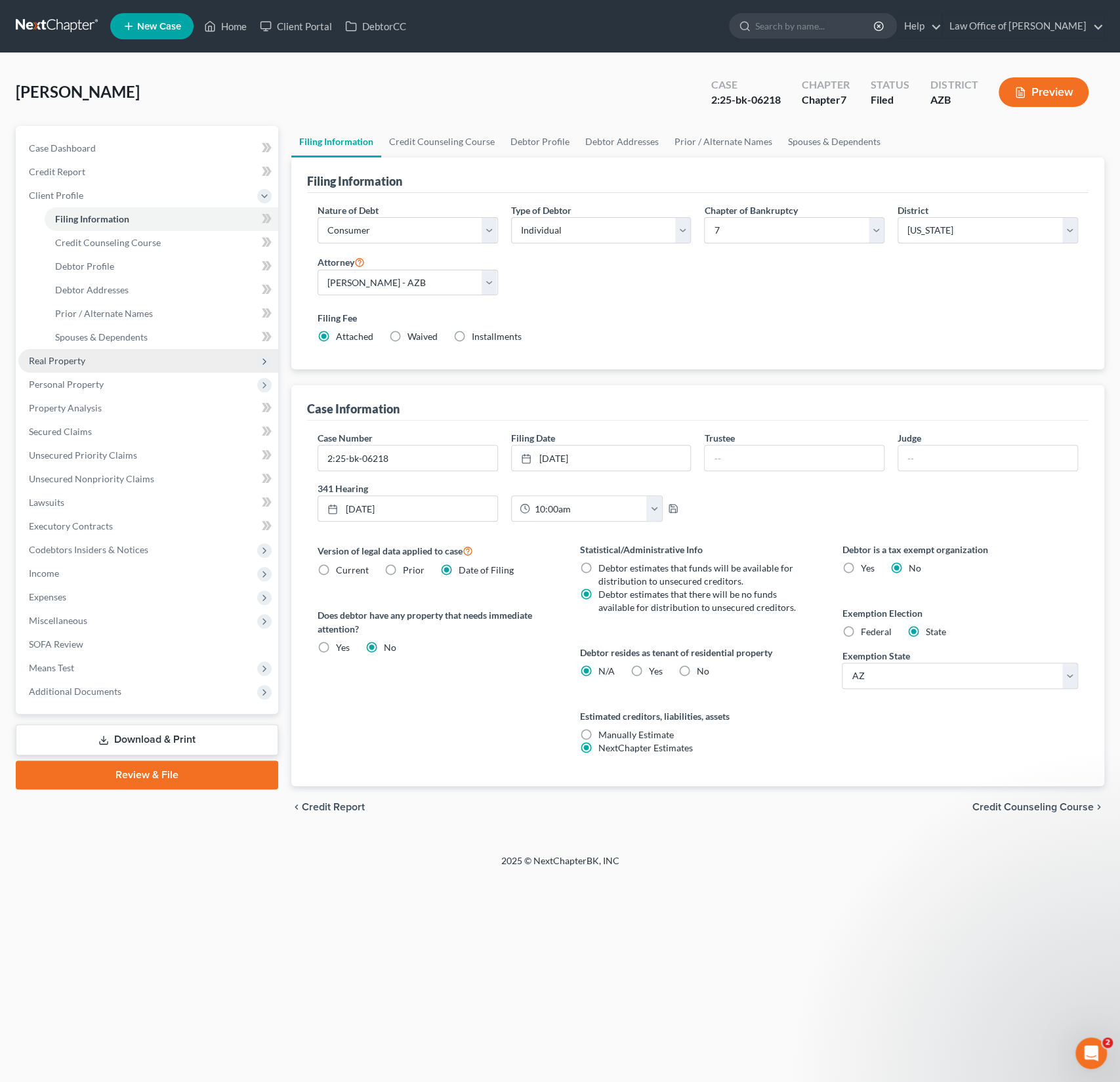
click at [90, 362] on span "Real Property" at bounding box center [148, 360] width 260 height 24
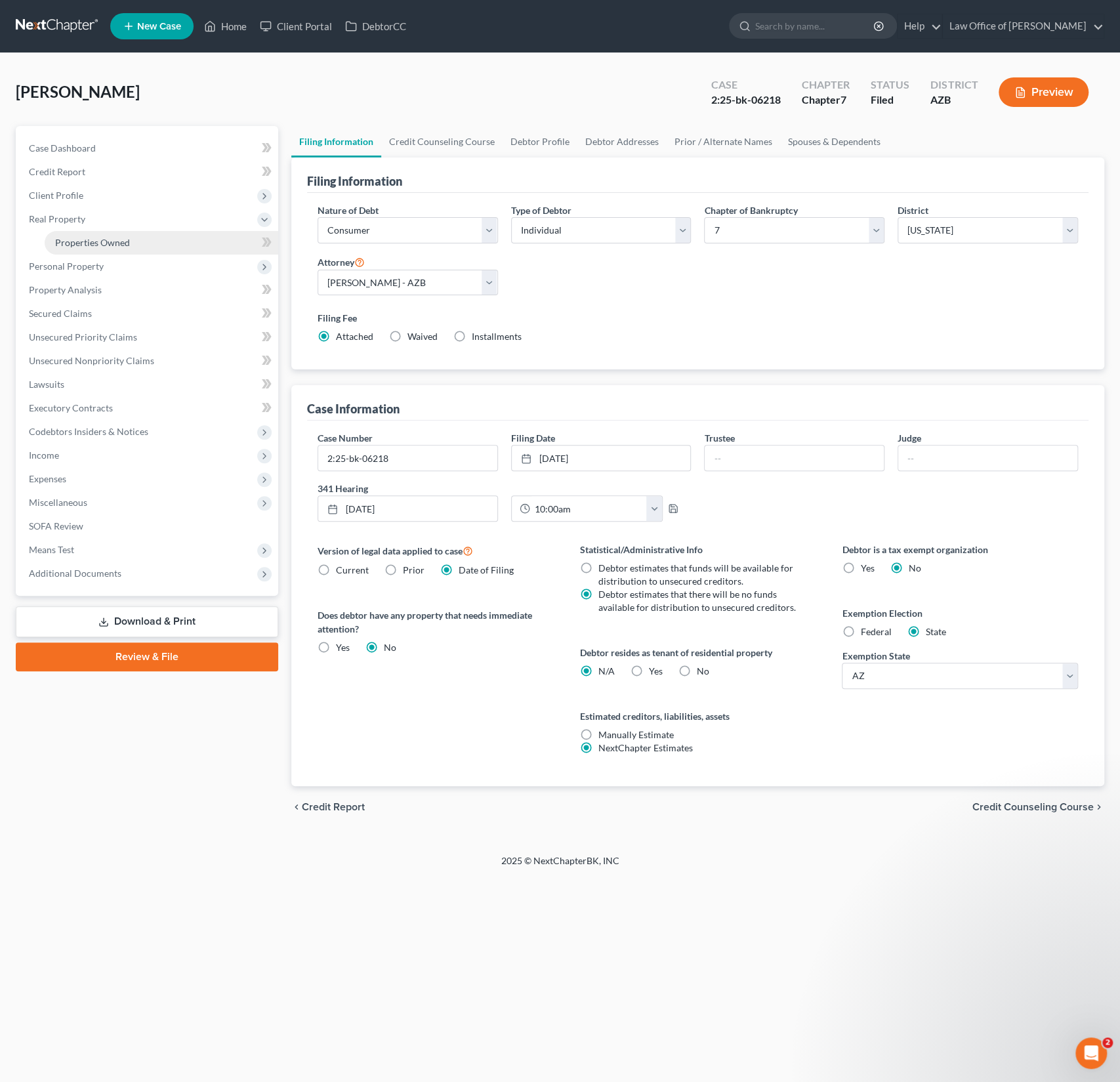
click at [97, 241] on span "Properties Owned" at bounding box center [93, 242] width 75 height 11
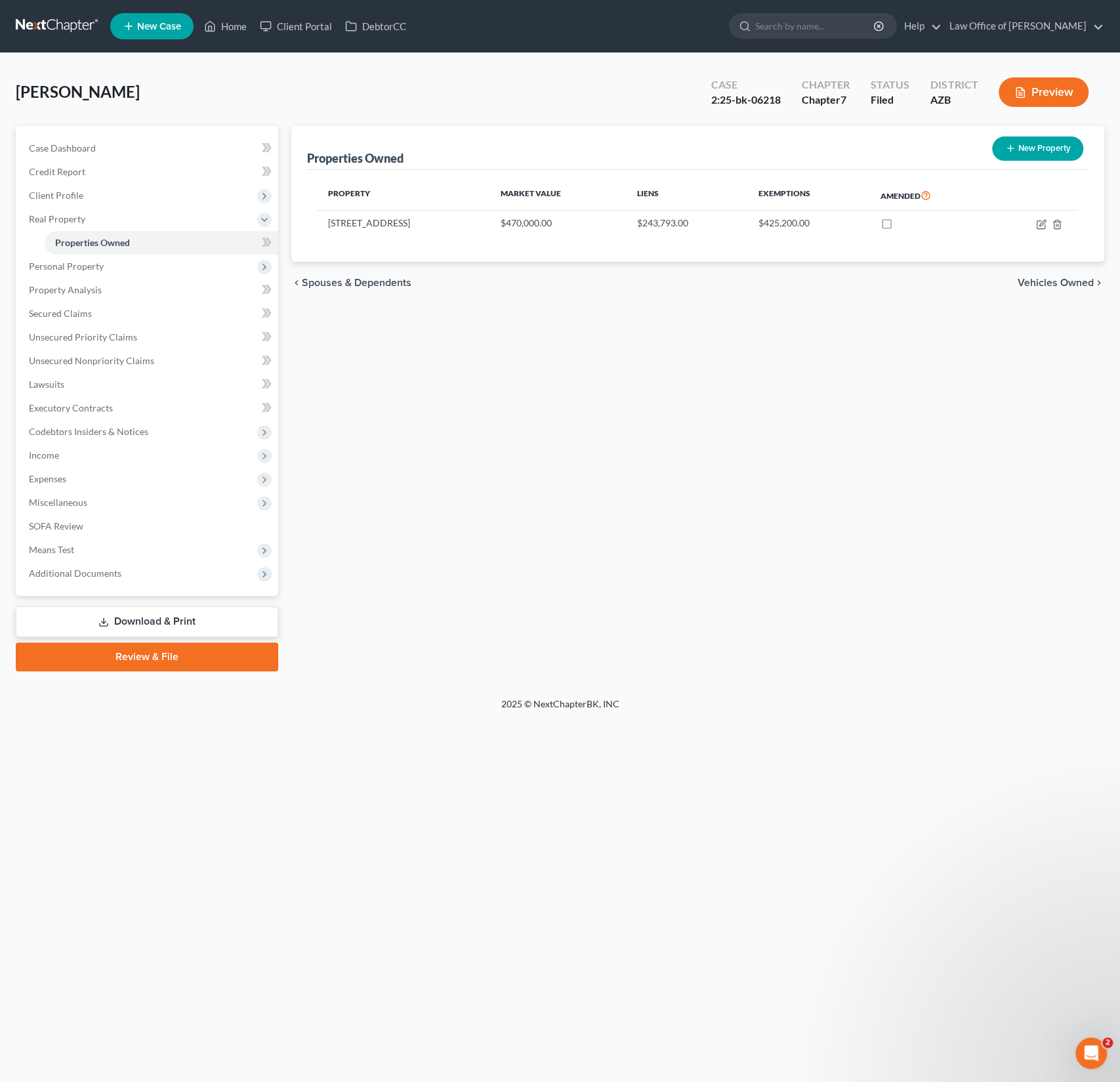
click at [224, 84] on div "Solis, Ivan Upgraded Case 2:25-bk-06218 Chapter Chapter 7 Status Filed District…" at bounding box center [560, 97] width 1089 height 57
click at [236, 30] on link "Home" at bounding box center [225, 26] width 56 height 24
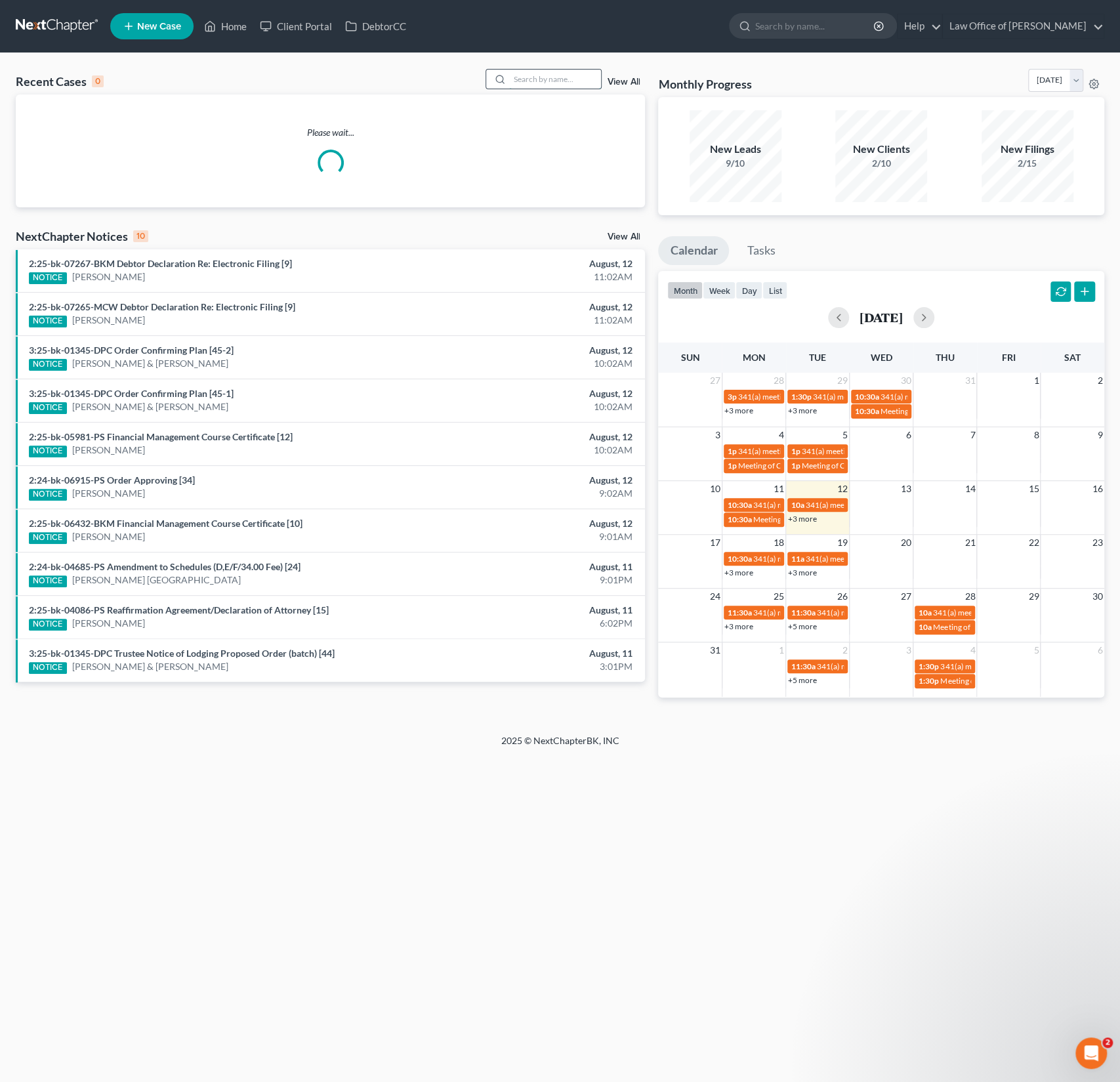
click at [544, 77] on input "search" at bounding box center [555, 79] width 92 height 19
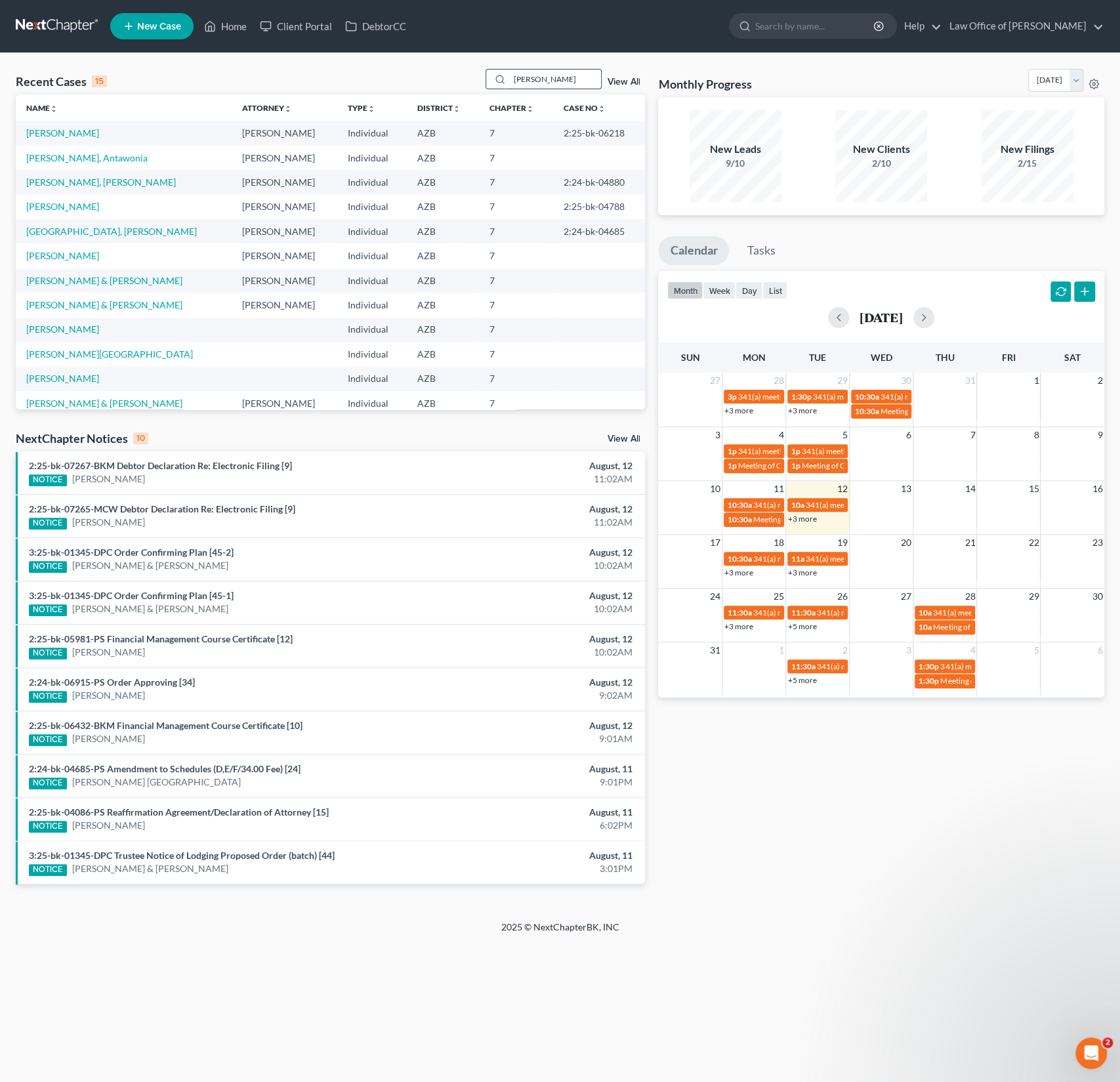
type input "polanco"
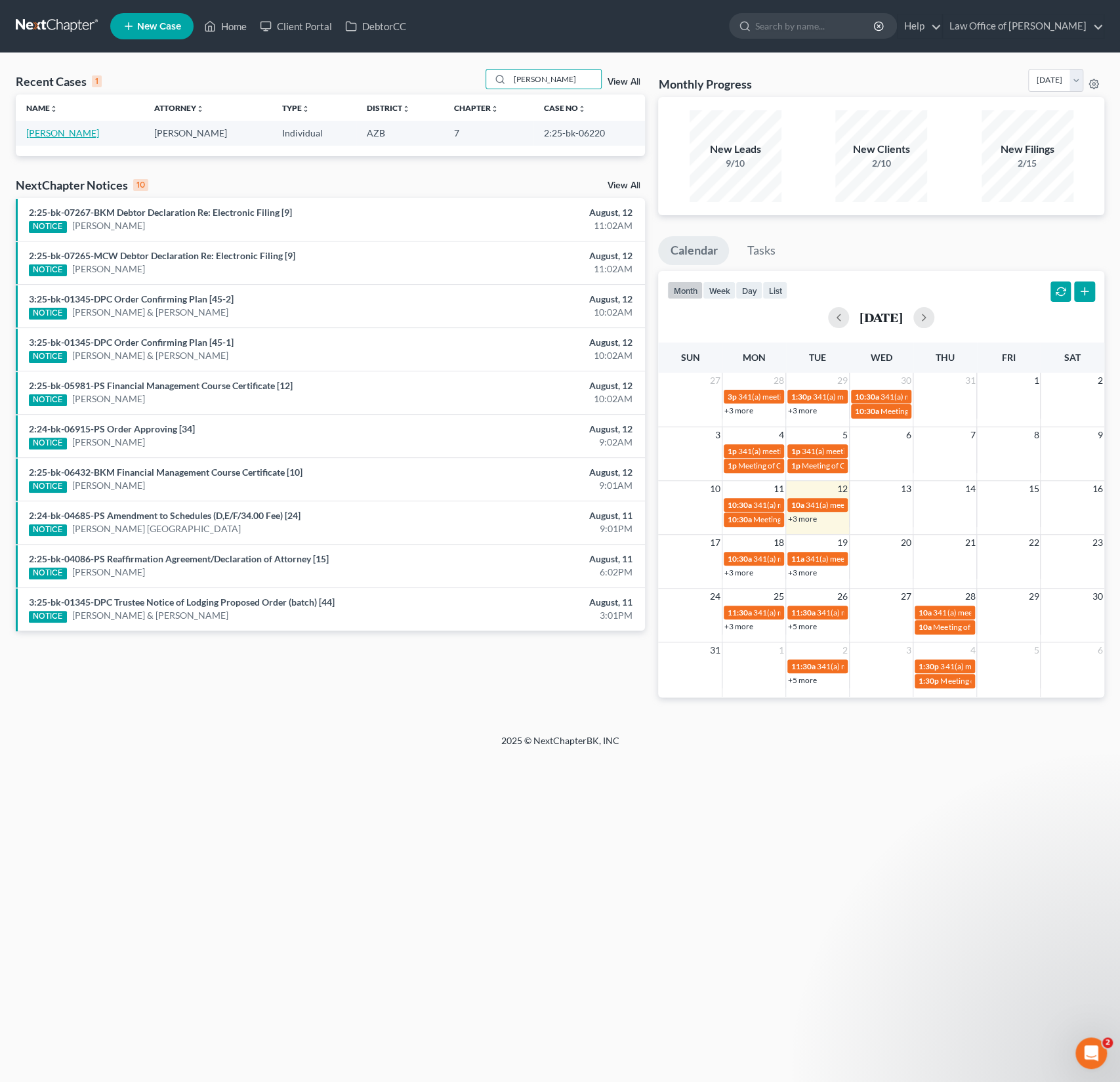
click at [57, 133] on link "Polanco, Ty" at bounding box center [63, 133] width 73 height 11
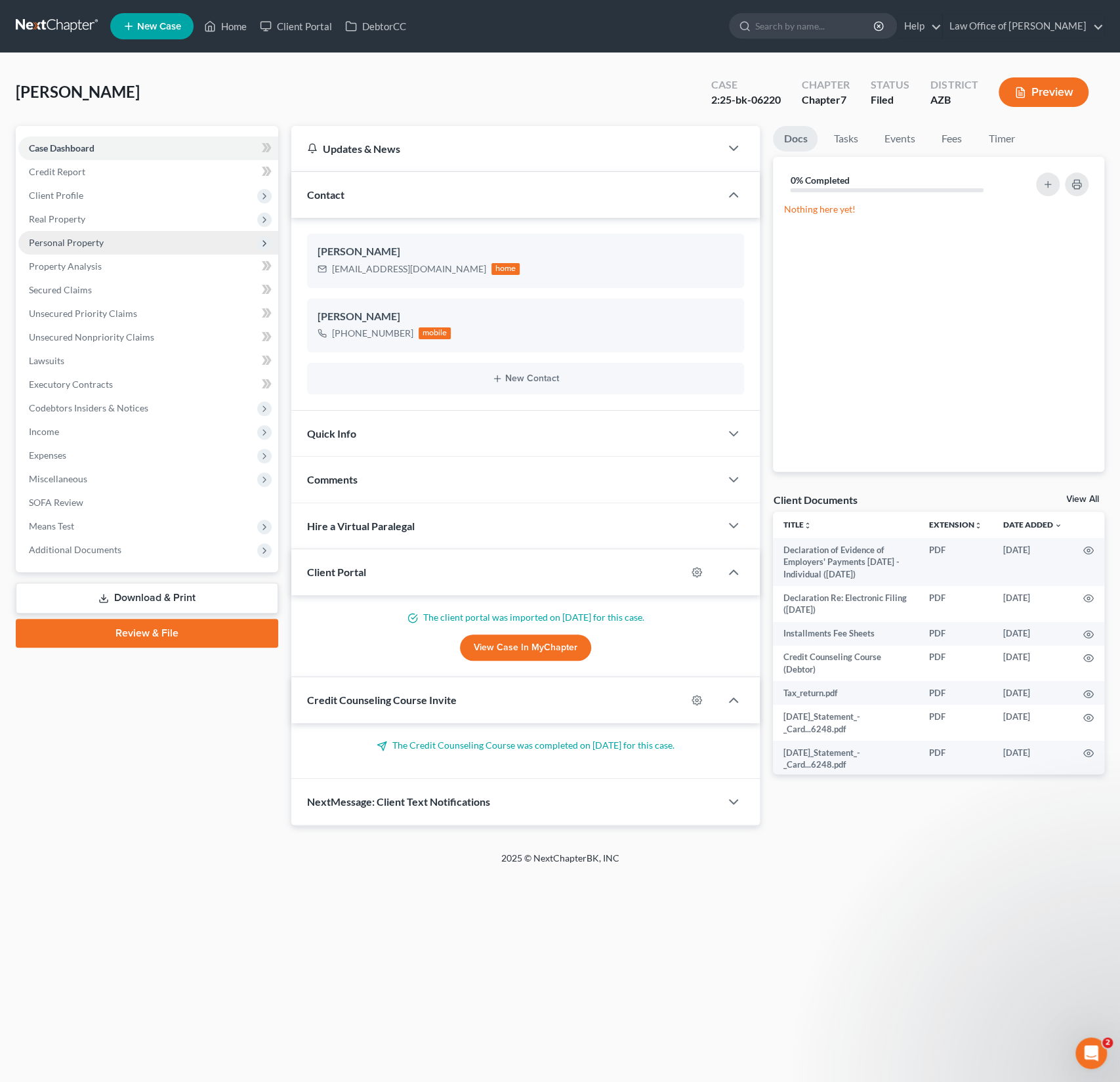
click at [66, 249] on span "Personal Property" at bounding box center [148, 243] width 260 height 24
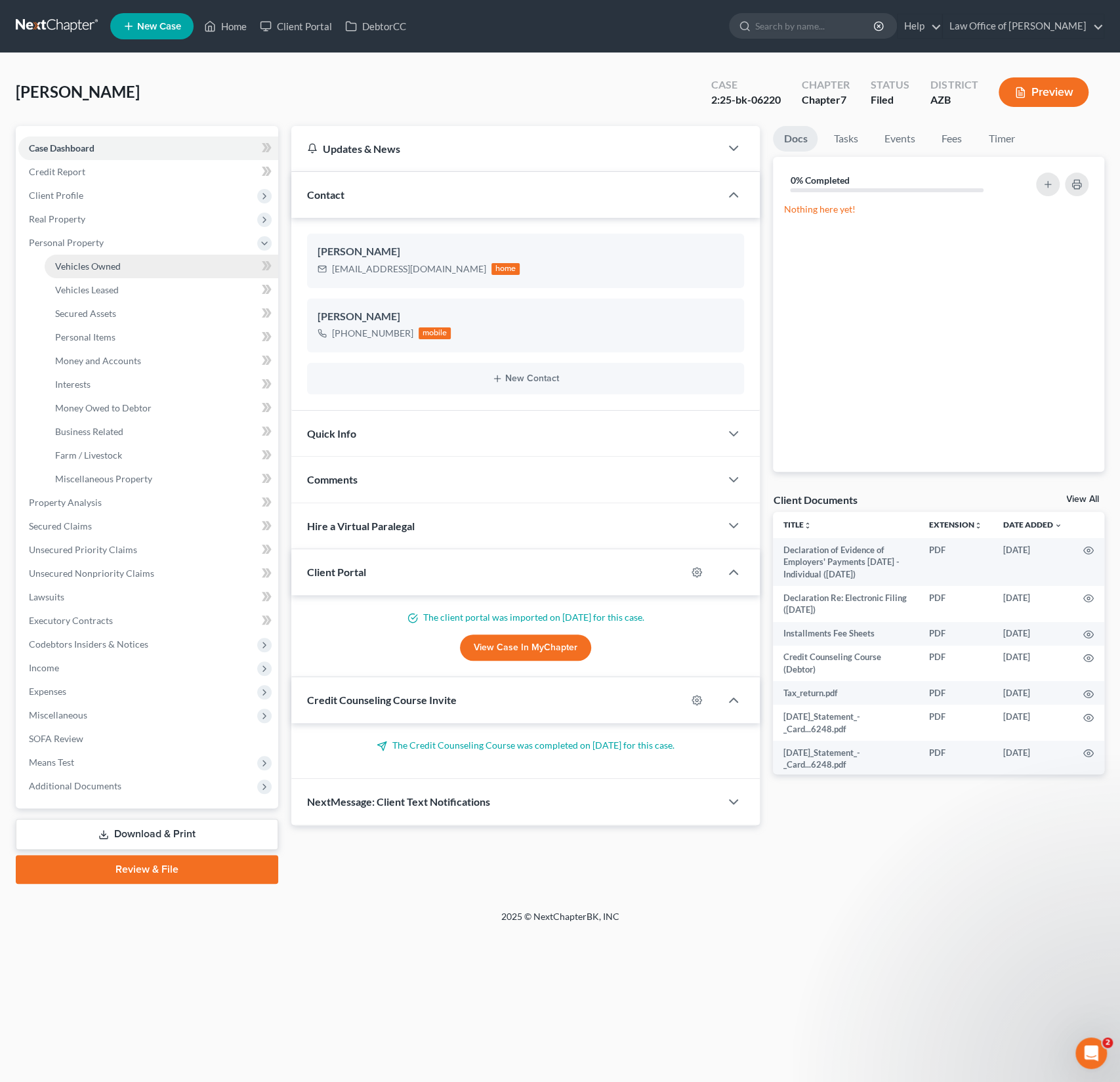
click at [95, 265] on span "Vehicles Owned" at bounding box center [88, 266] width 66 height 11
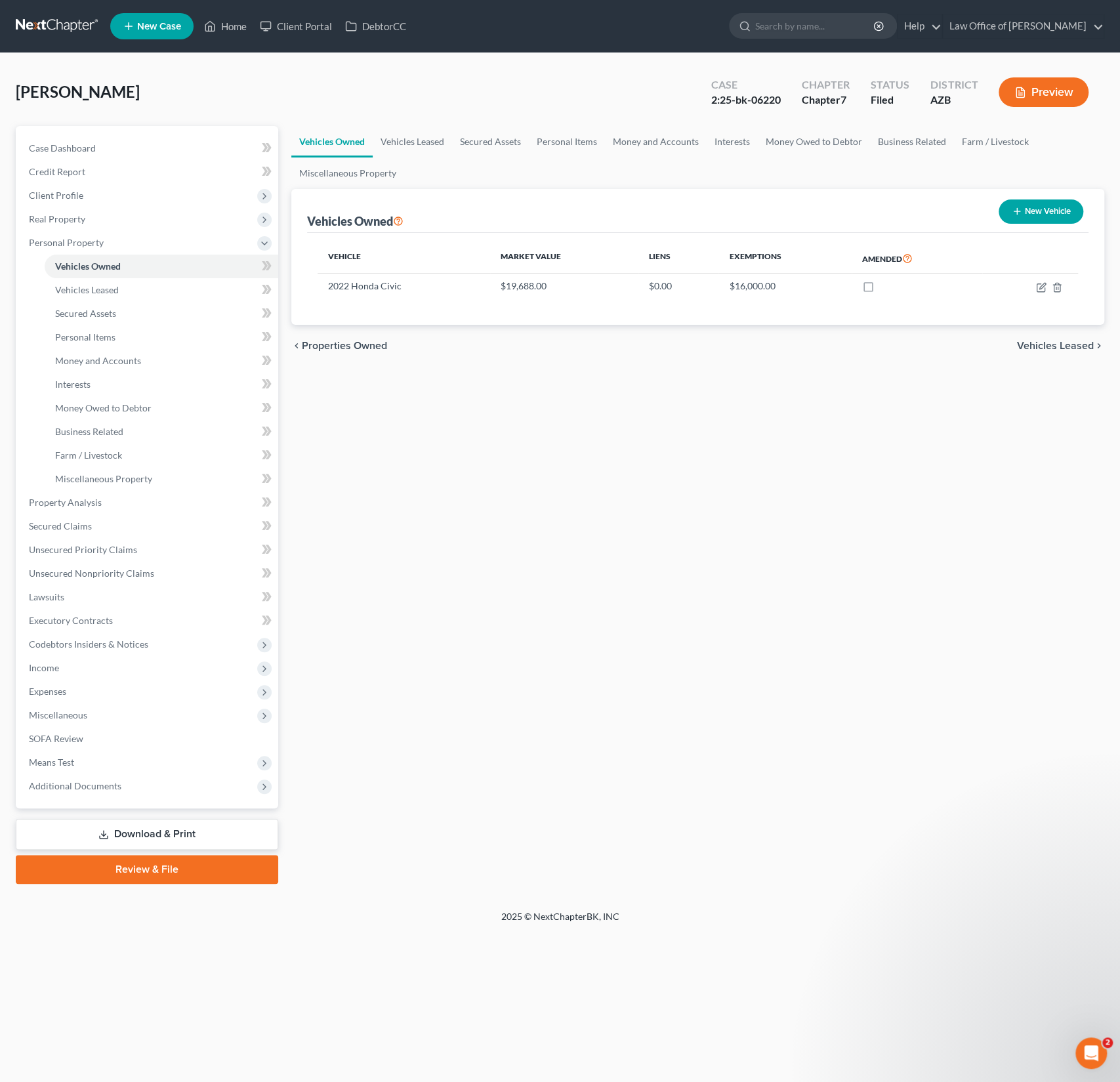
click at [763, 330] on div "chevron_left Properties Owned Vehicles Leased chevron_right" at bounding box center [698, 345] width 813 height 42
click at [1034, 286] on td at bounding box center [1031, 286] width 96 height 25
click at [1041, 286] on icon "button" at bounding box center [1042, 287] width 11 height 11
select select "0"
select select "4"
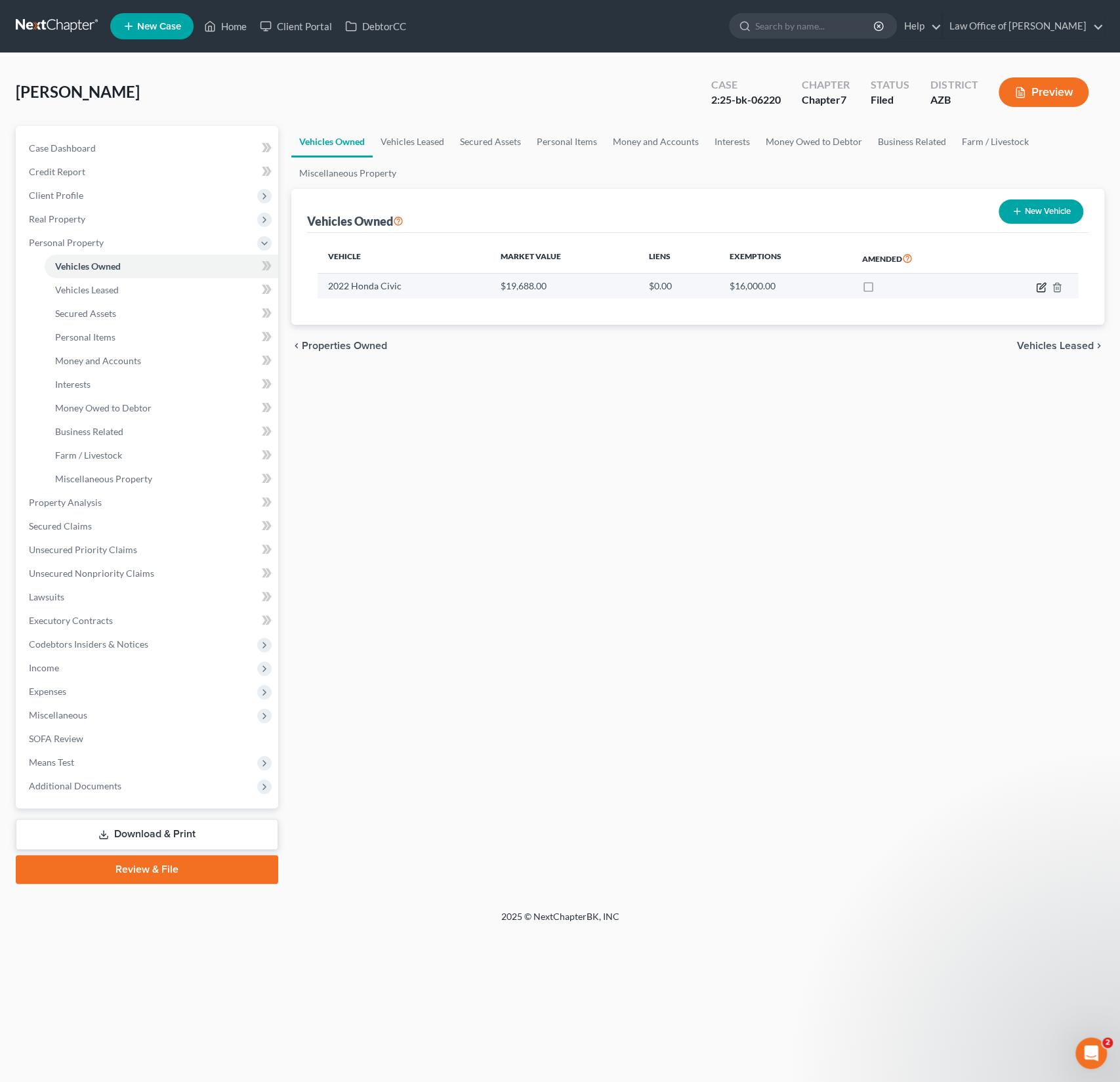
select select "2"
select select "3"
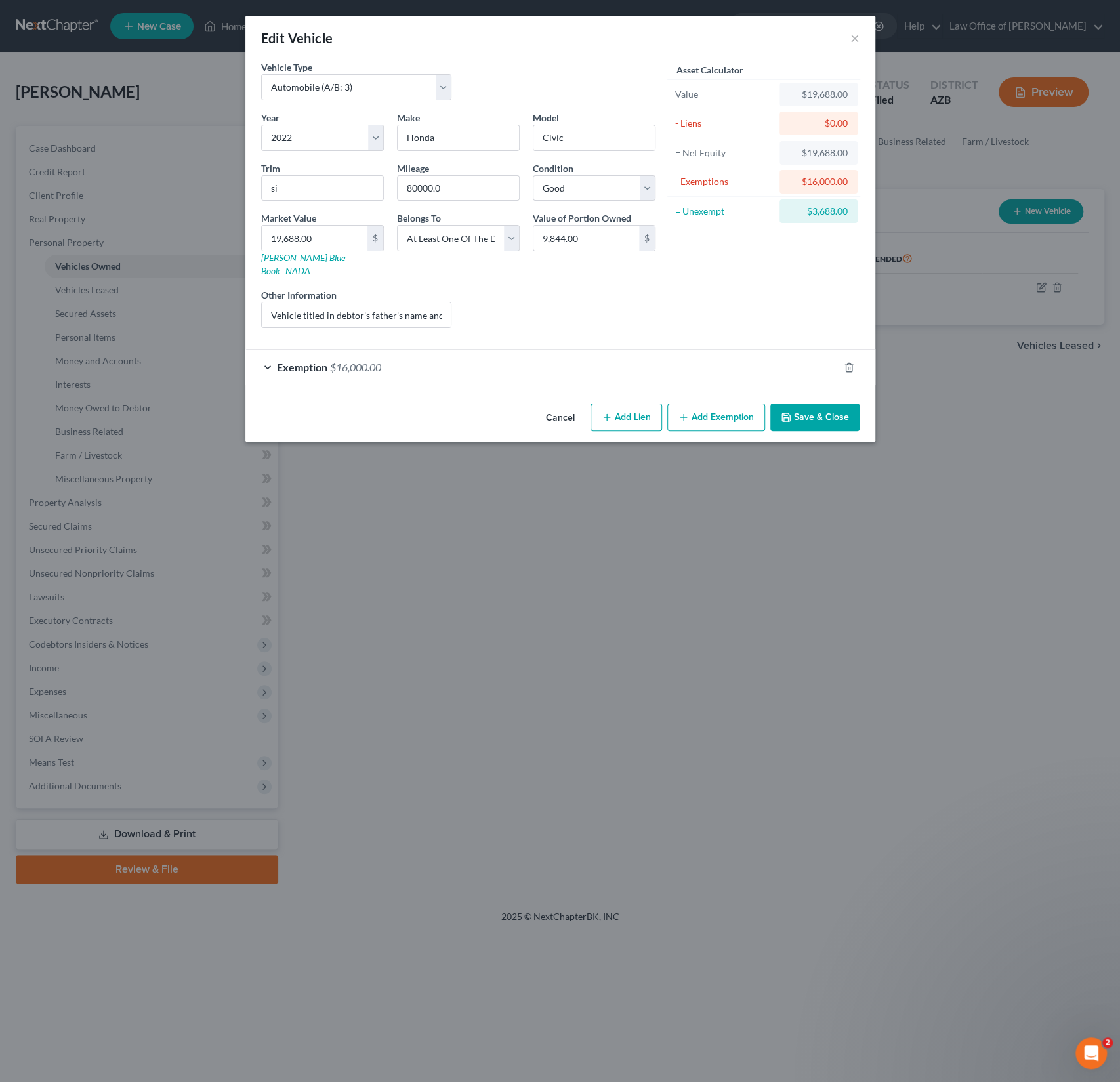
click at [861, 42] on div "Edit Vehicle ×" at bounding box center [560, 38] width 630 height 45
click at [855, 38] on button "×" at bounding box center [855, 38] width 9 height 16
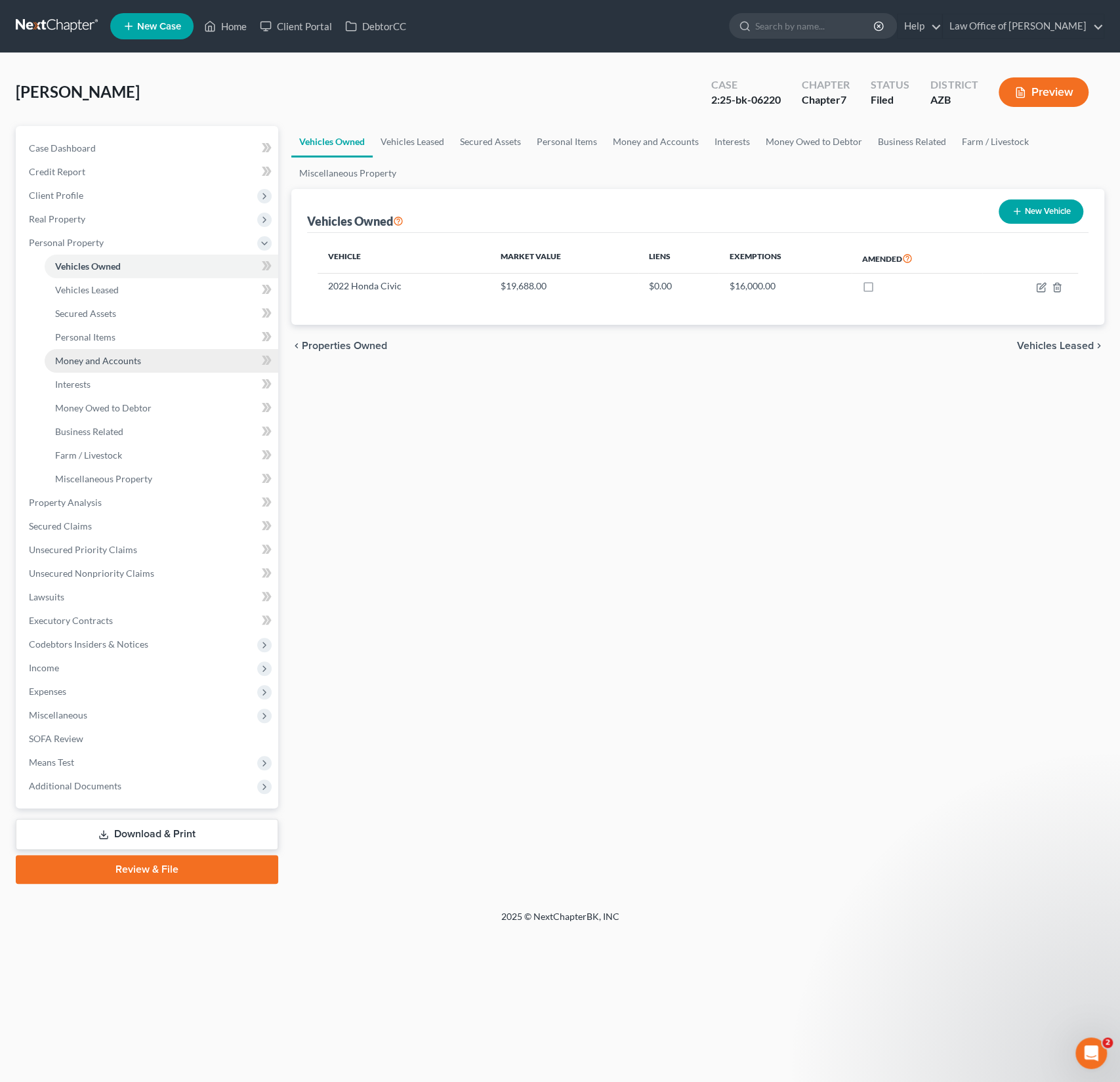
click at [94, 364] on span "Money and Accounts" at bounding box center [98, 360] width 86 height 11
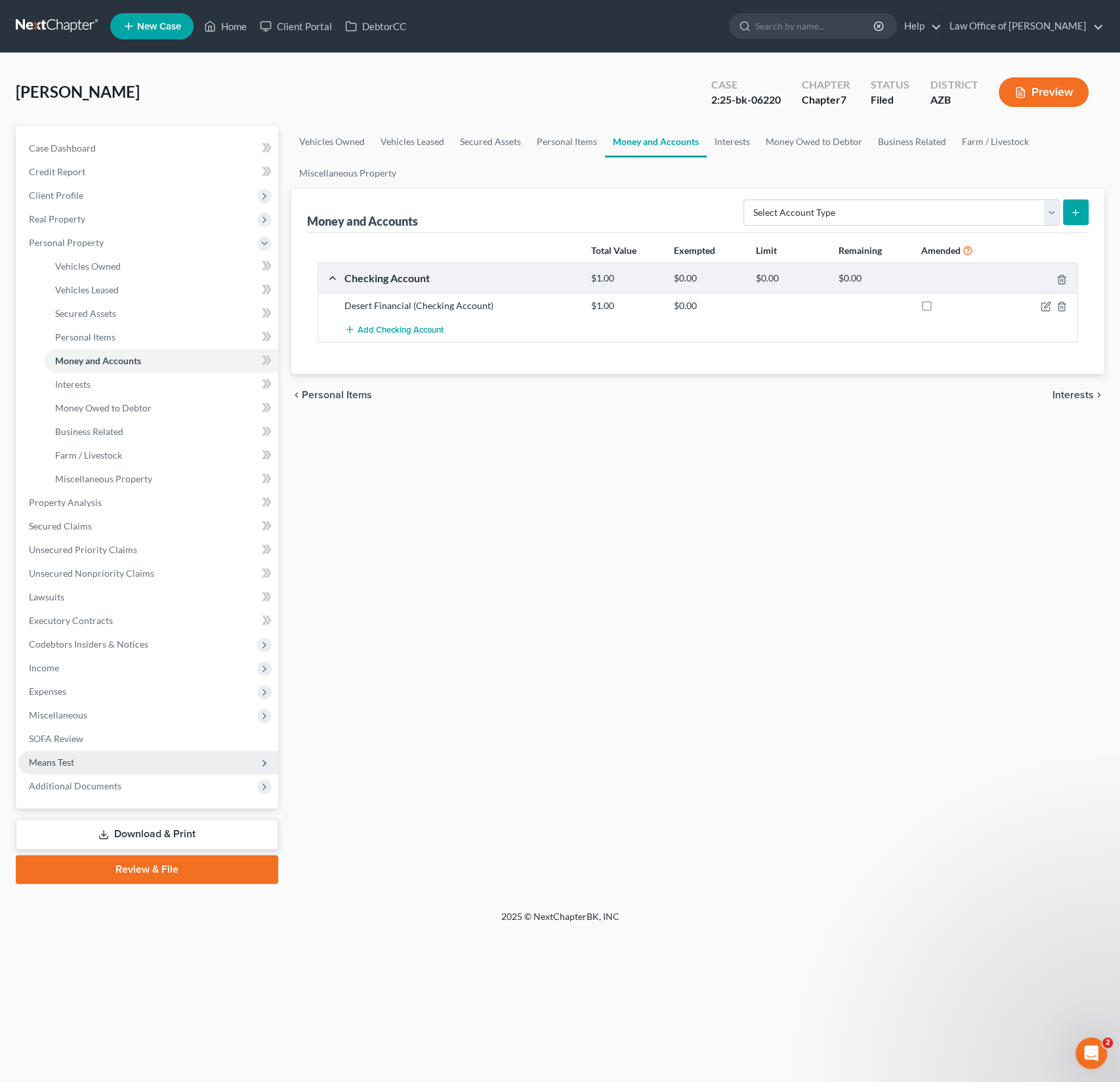
click at [71, 763] on span "Means Test" at bounding box center [52, 762] width 45 height 11
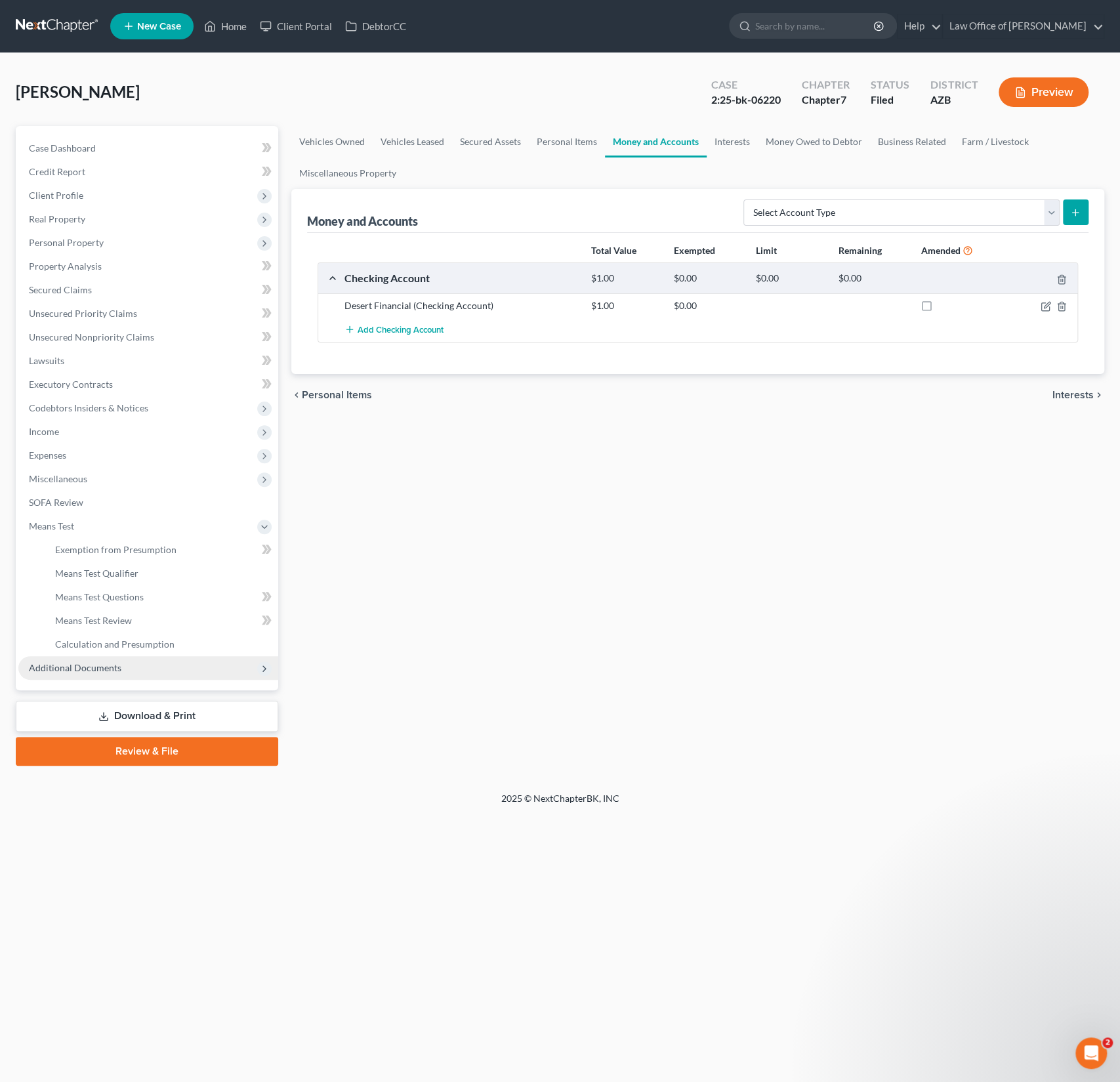
click at [94, 666] on span "Additional Documents" at bounding box center [75, 667] width 93 height 11
click at [93, 623] on span "PACER Notices" at bounding box center [86, 620] width 63 height 11
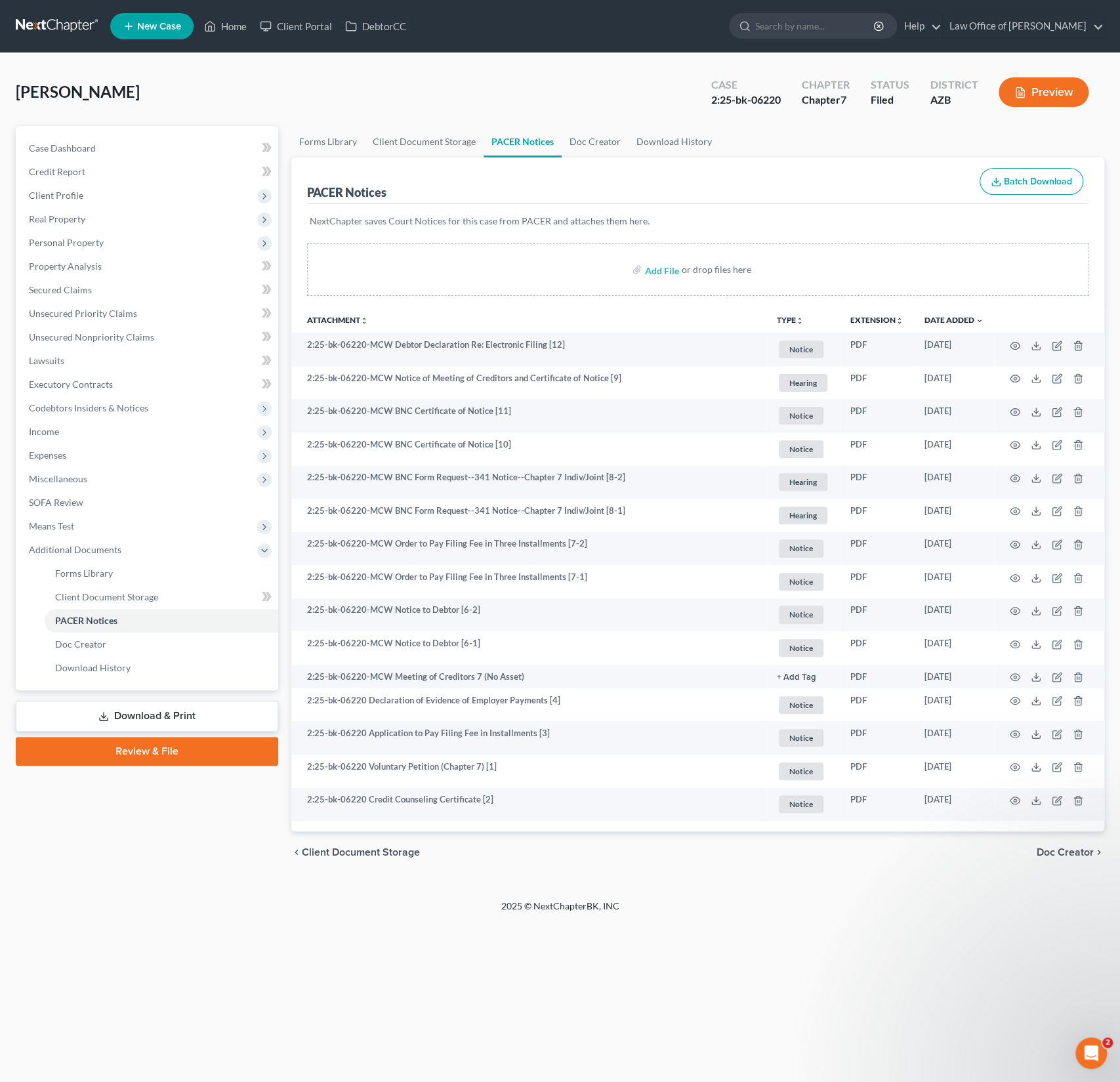
click at [403, 99] on div "Polanco, Ty Upgraded Case 2:25-bk-06220 Chapter Chapter 7 Status Filed District…" at bounding box center [560, 97] width 1089 height 57
click at [217, 74] on div "Polanco, Ty Upgraded Case 2:25-bk-06220 Chapter Chapter 7 Status Filed District…" at bounding box center [560, 97] width 1089 height 57
click at [238, 22] on link "Home" at bounding box center [225, 26] width 56 height 24
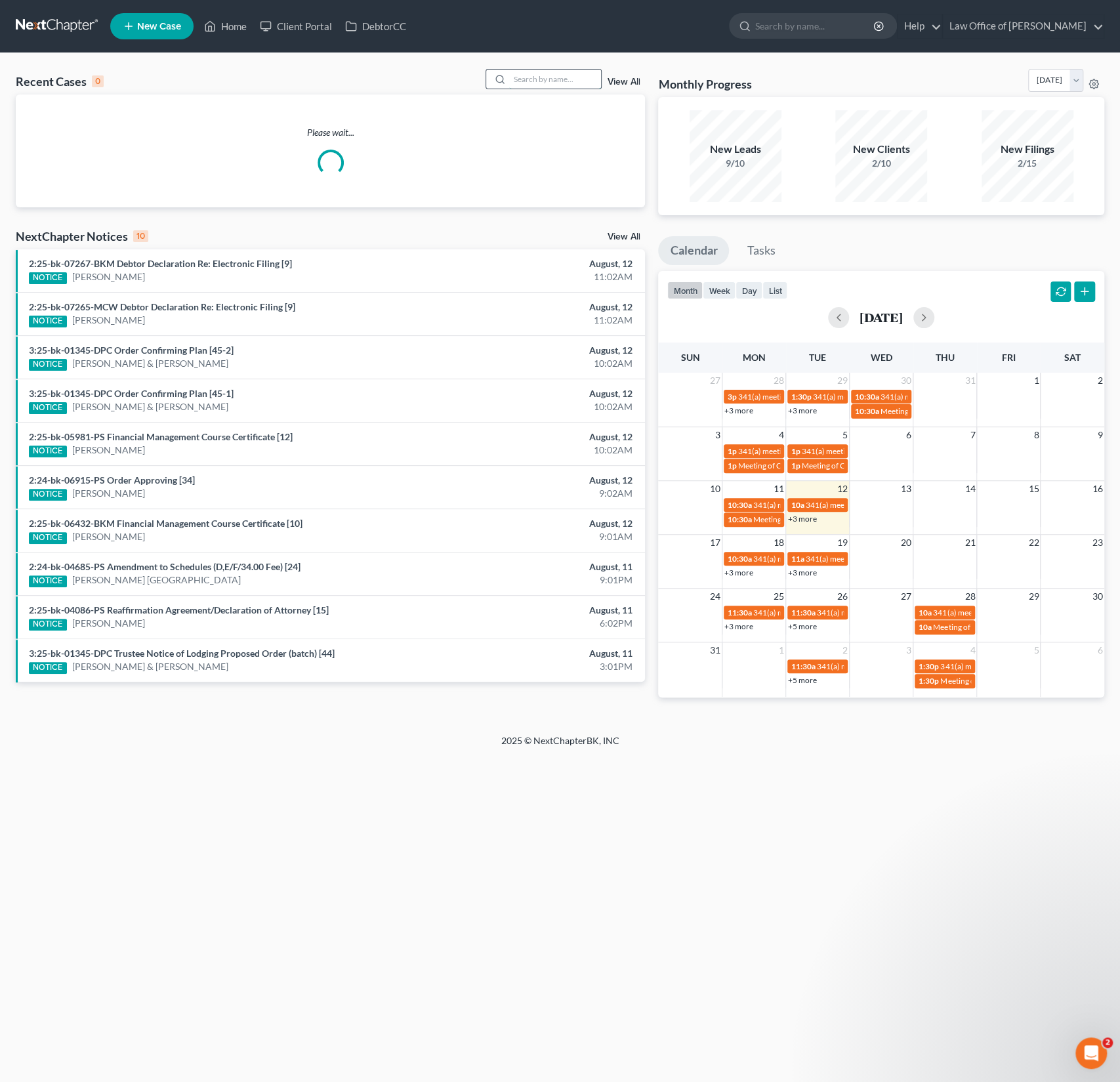
click at [571, 80] on input "search" at bounding box center [555, 79] width 92 height 19
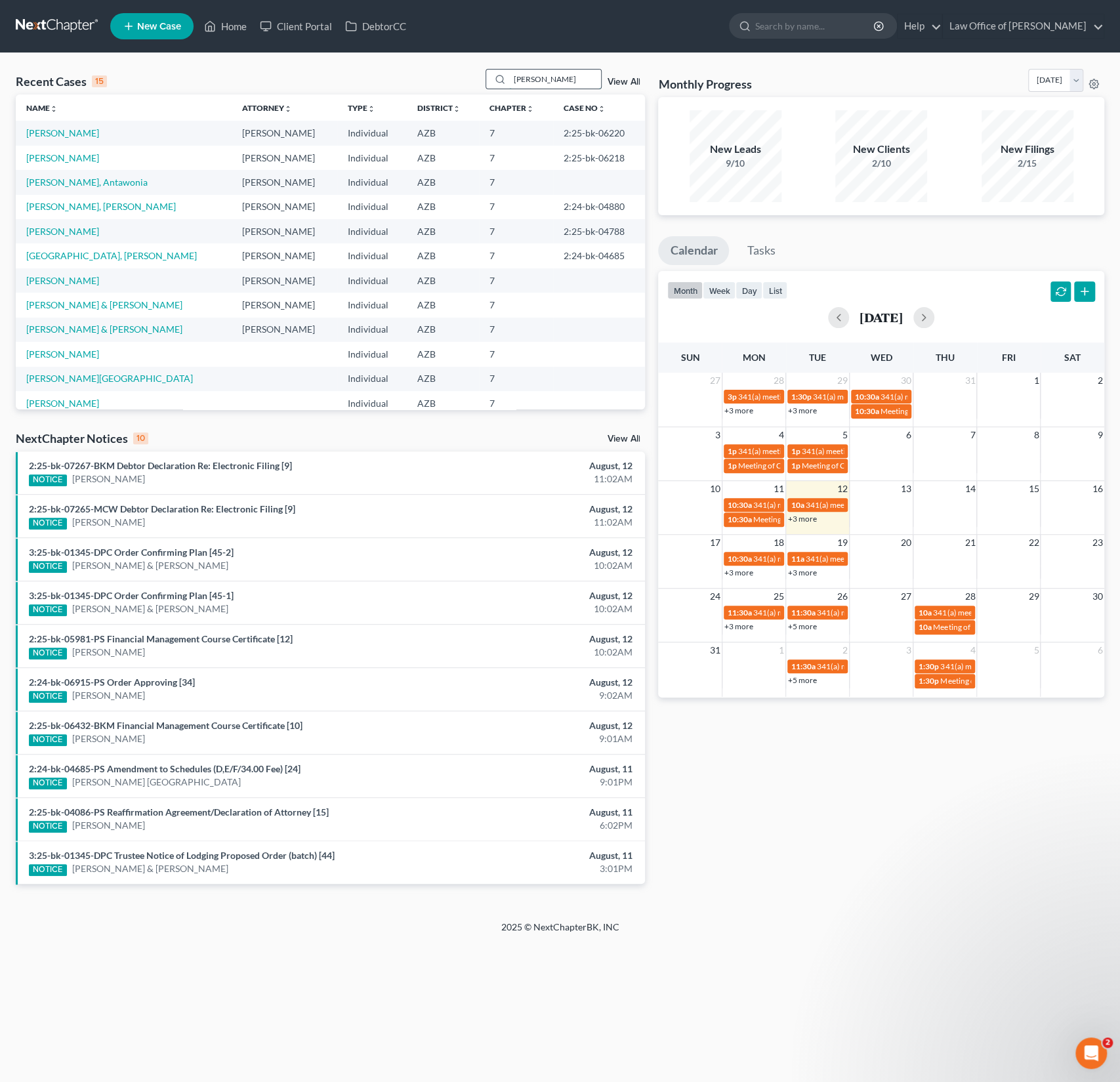
type input "piwinski"
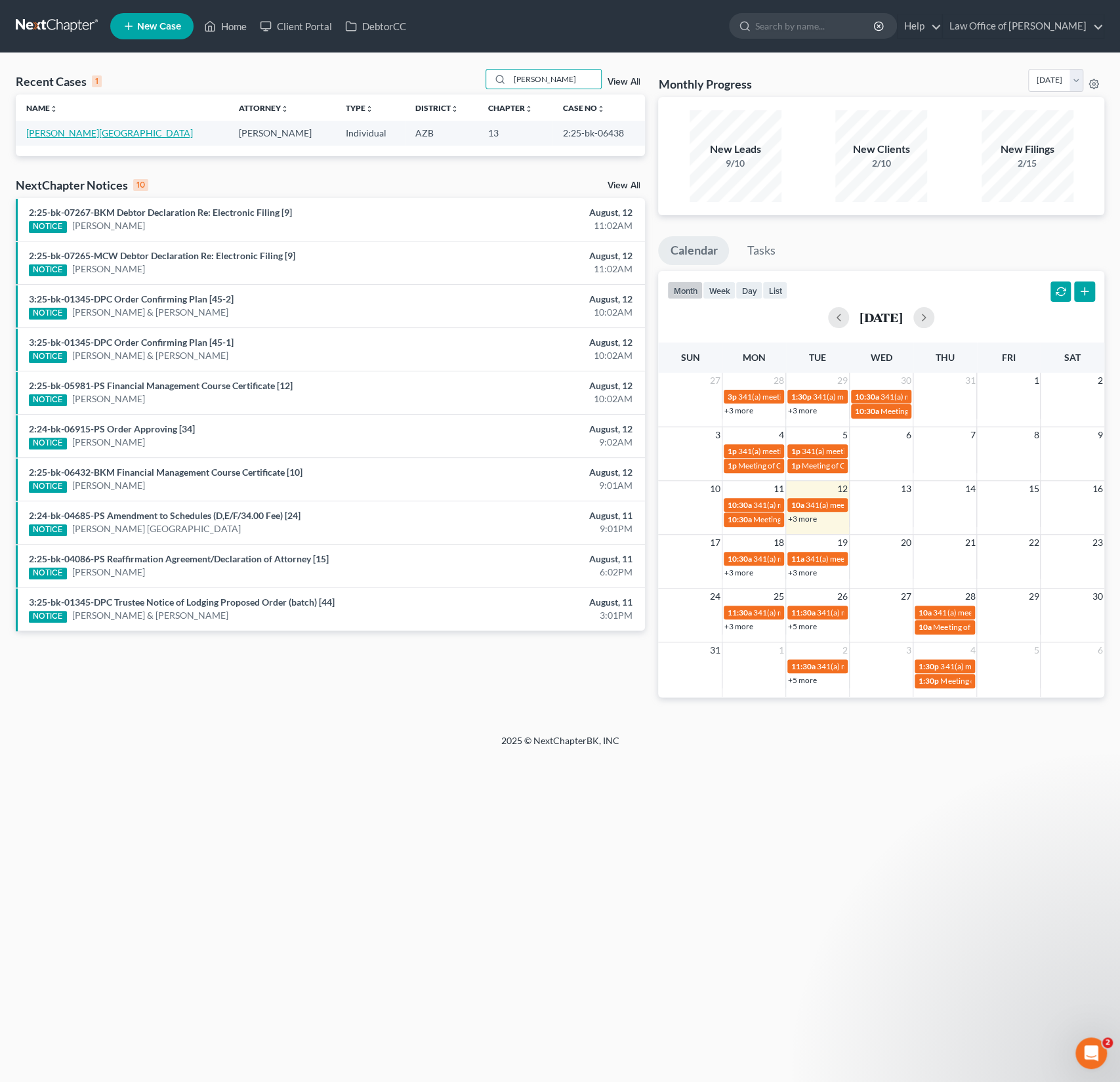
click at [56, 136] on link "Piwinski, Chad" at bounding box center [110, 133] width 167 height 11
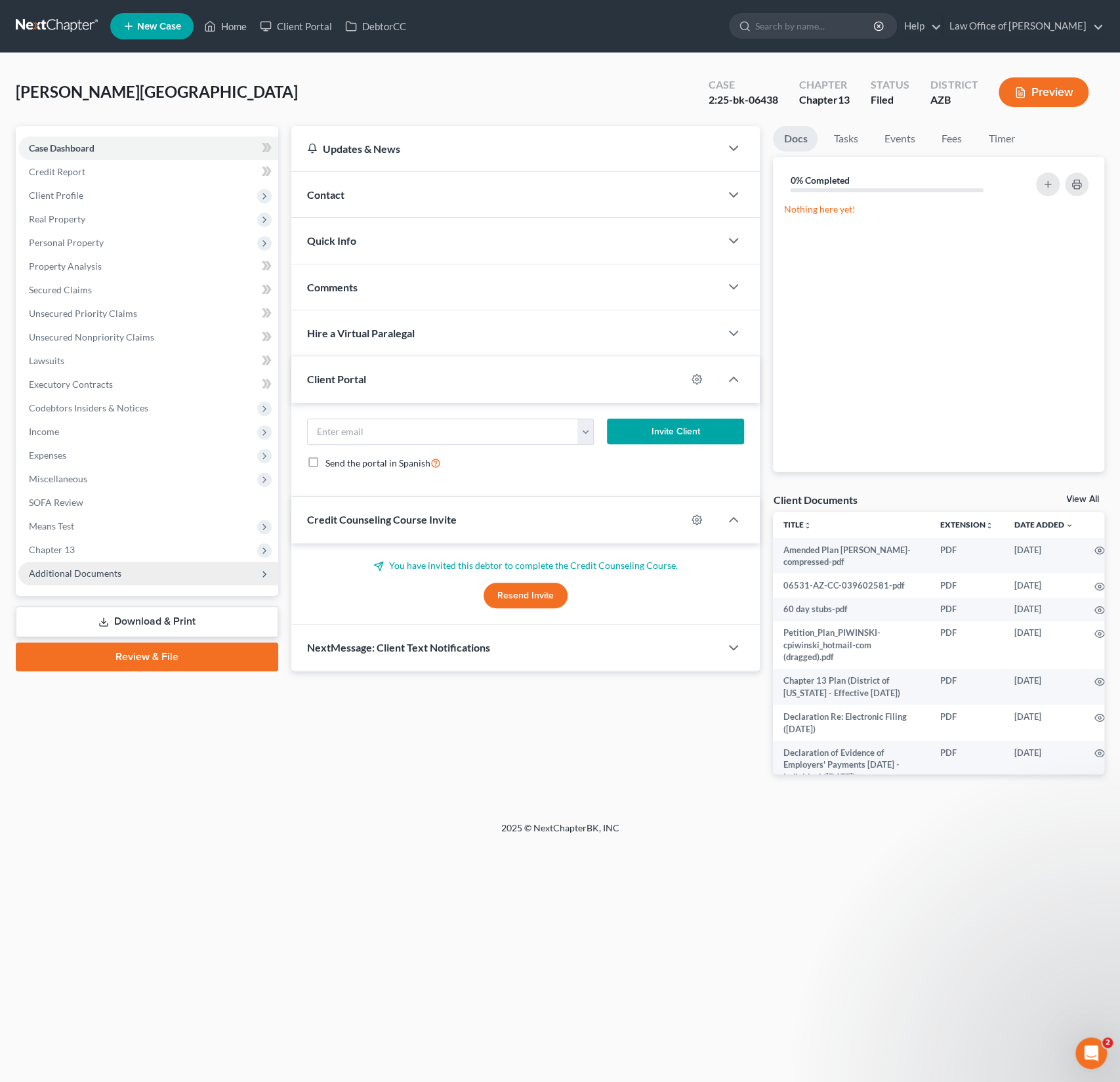
click at [88, 573] on span "Additional Documents" at bounding box center [75, 573] width 93 height 11
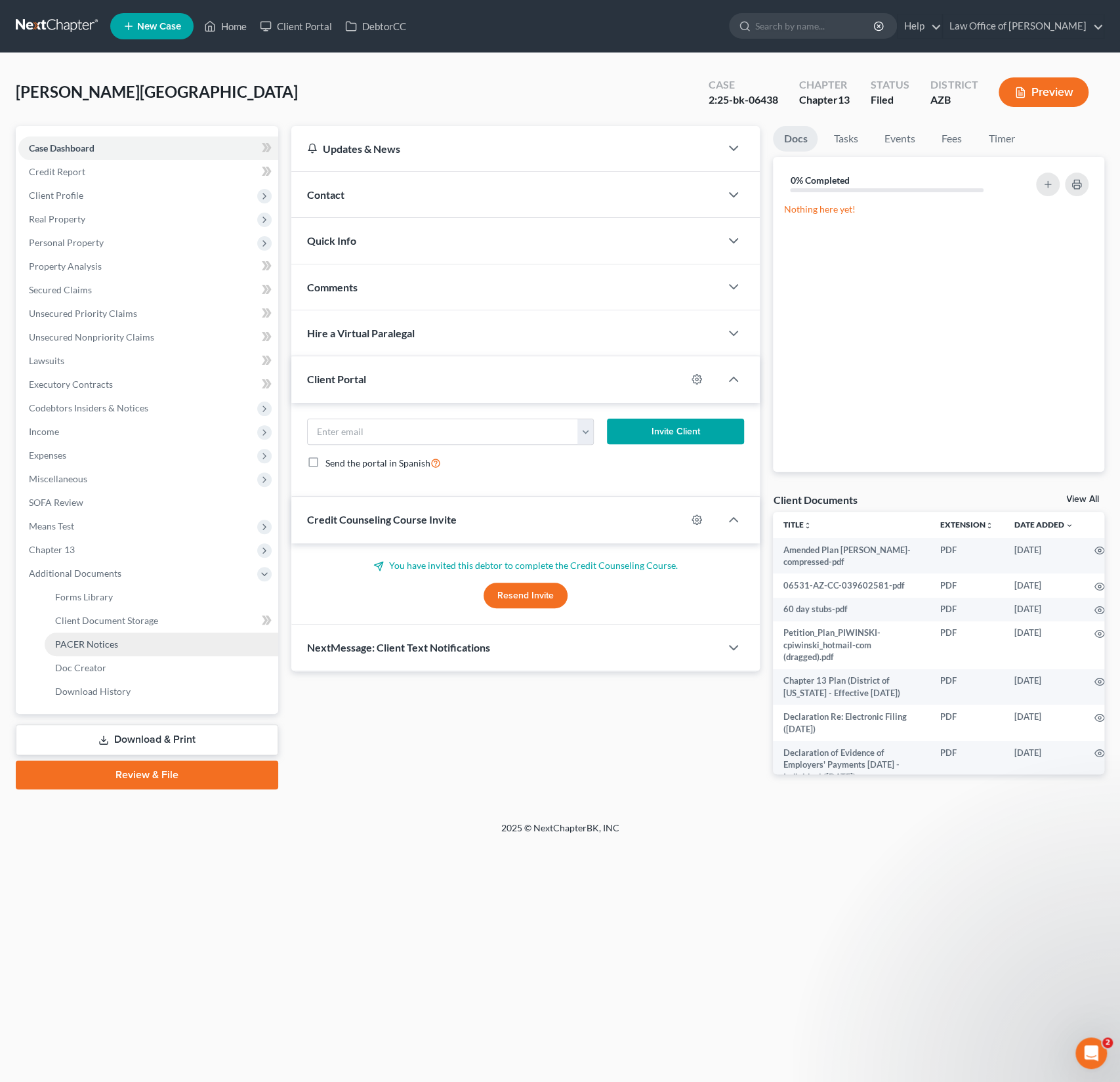
click at [81, 632] on link "PACER Notices" at bounding box center [162, 644] width 234 height 24
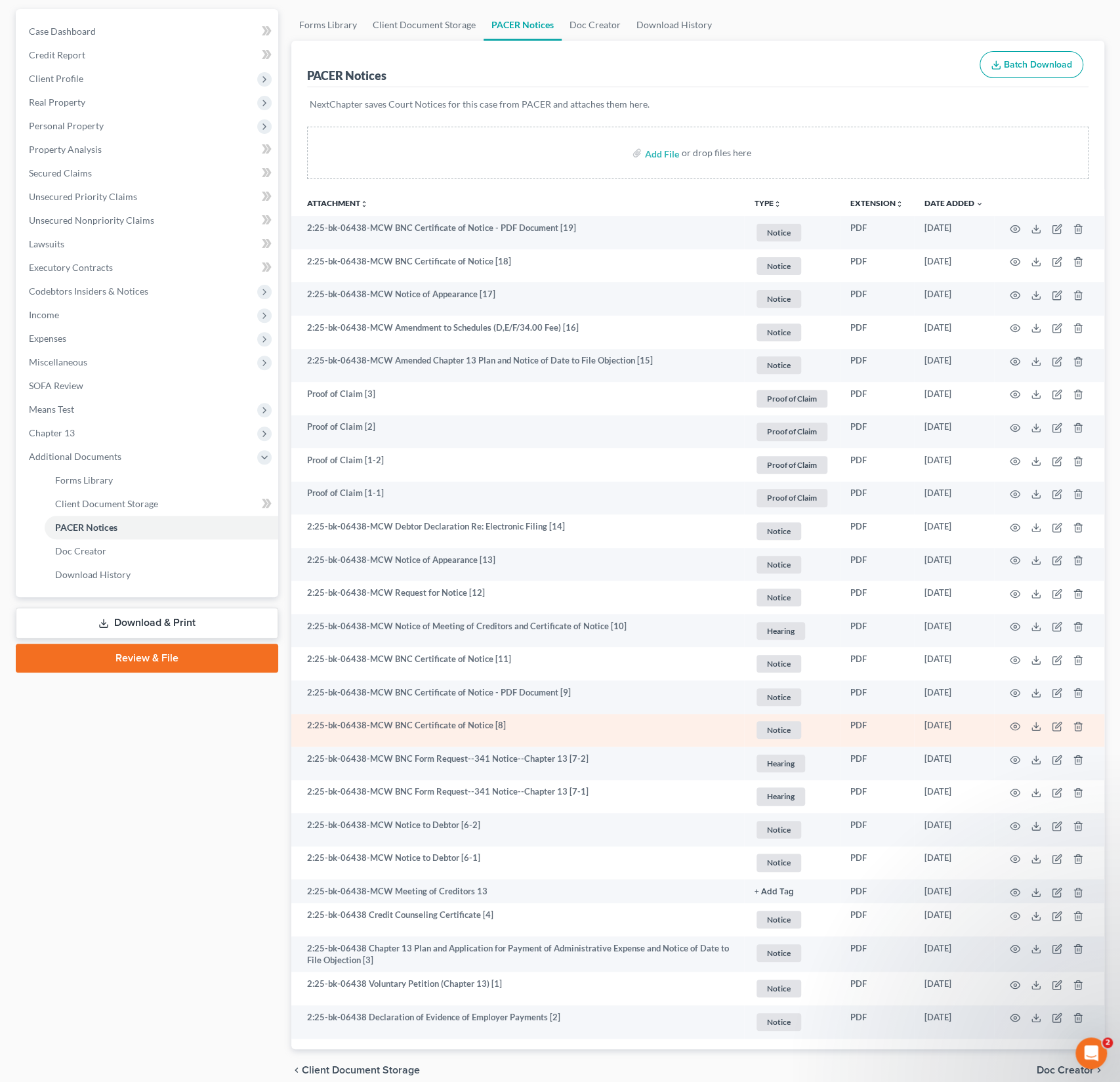
scroll to position [174, 0]
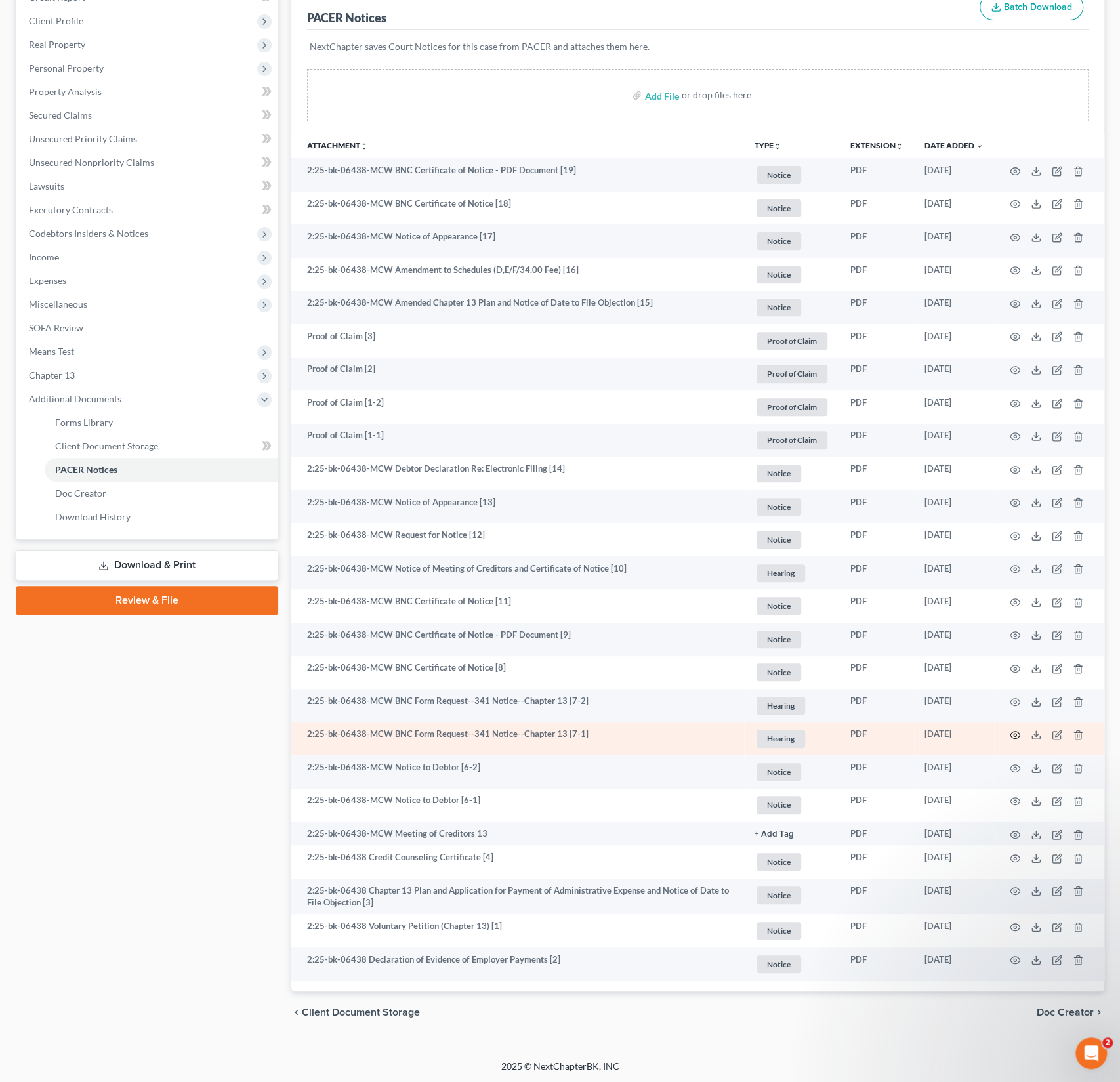
click at [1016, 732] on icon "button" at bounding box center [1015, 735] width 10 height 8
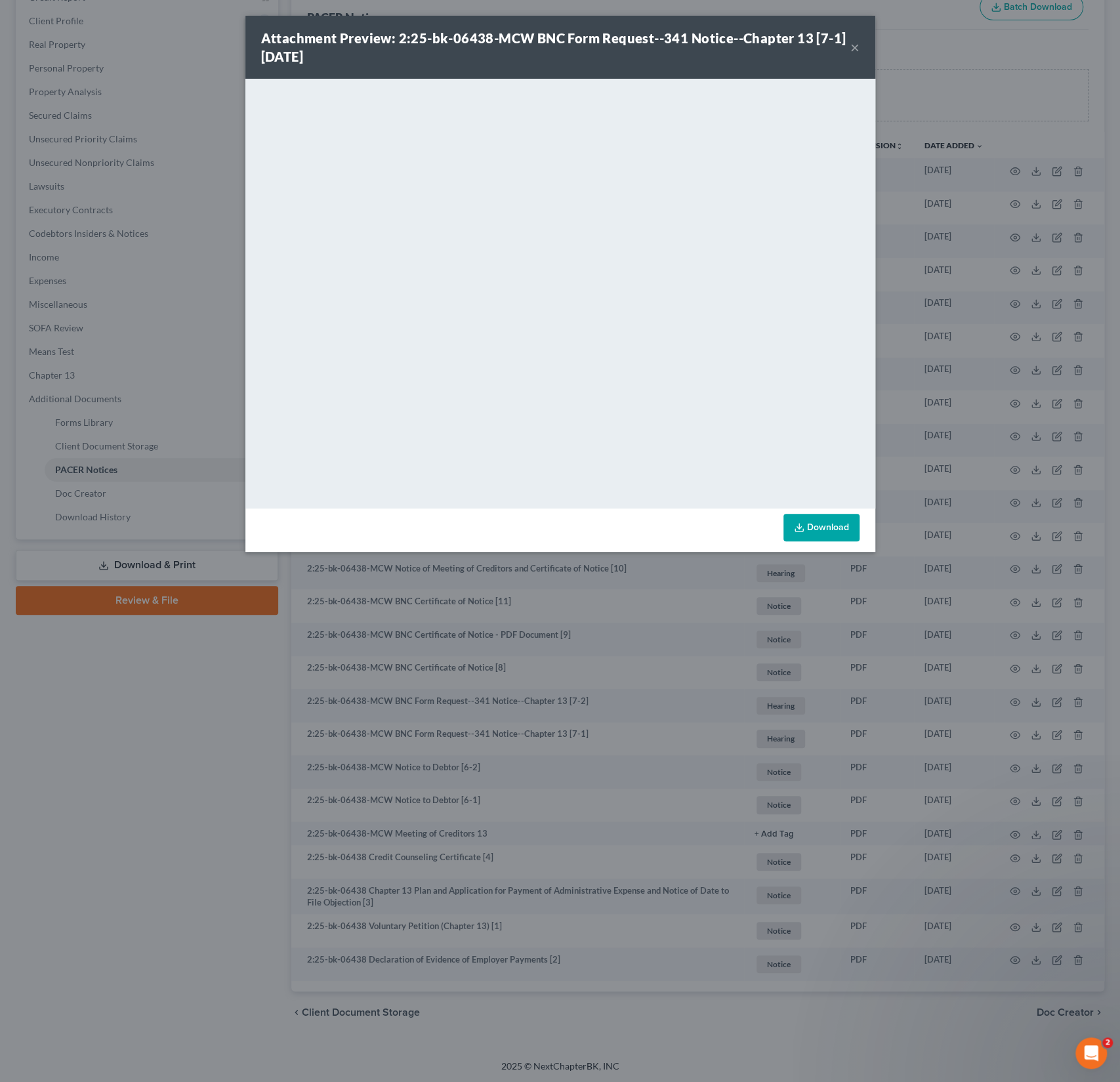
click at [855, 52] on button "×" at bounding box center [855, 47] width 9 height 16
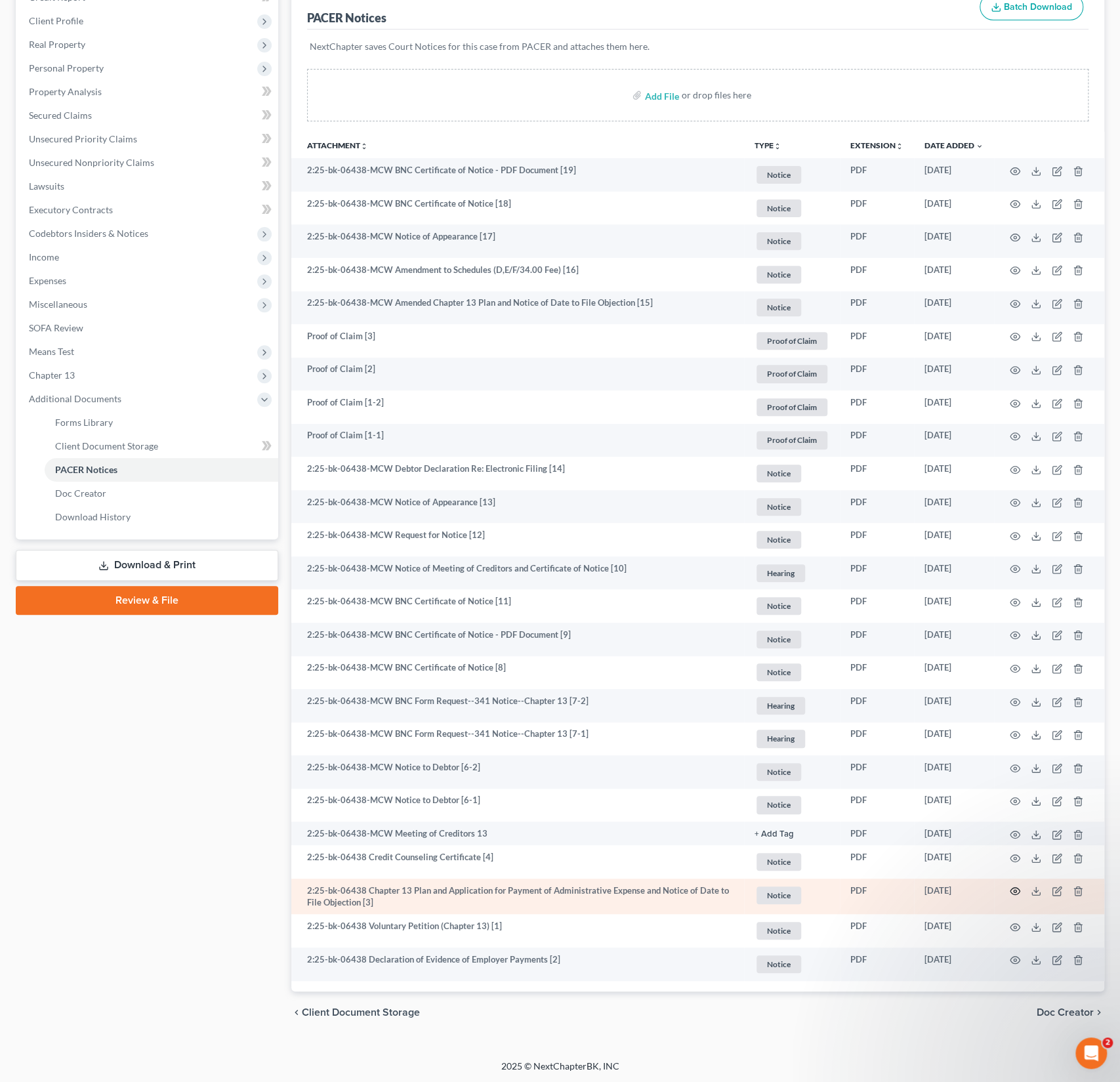
click at [1019, 889] on icon "button" at bounding box center [1015, 892] width 10 height 8
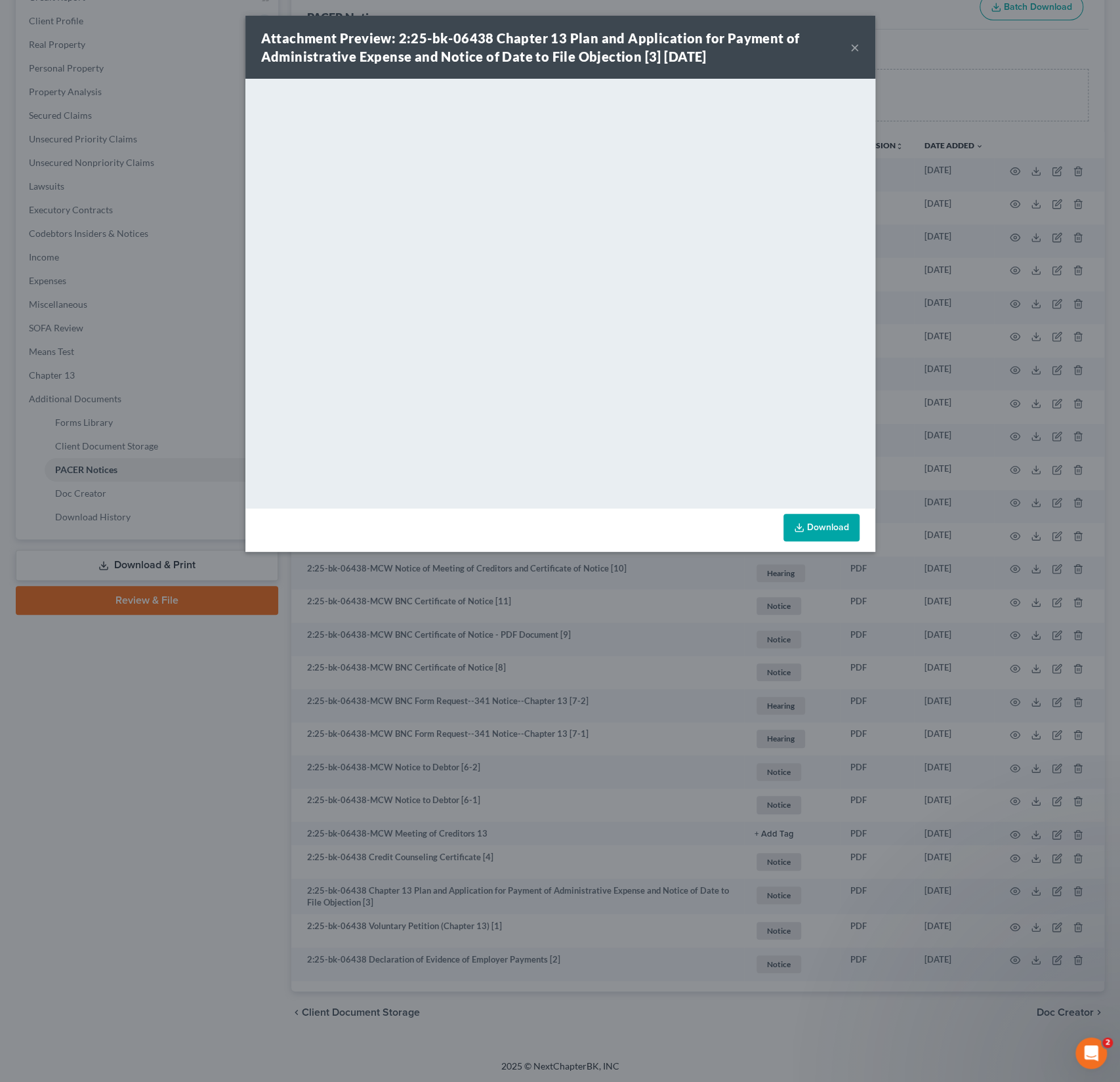
click at [854, 46] on button "×" at bounding box center [855, 47] width 9 height 16
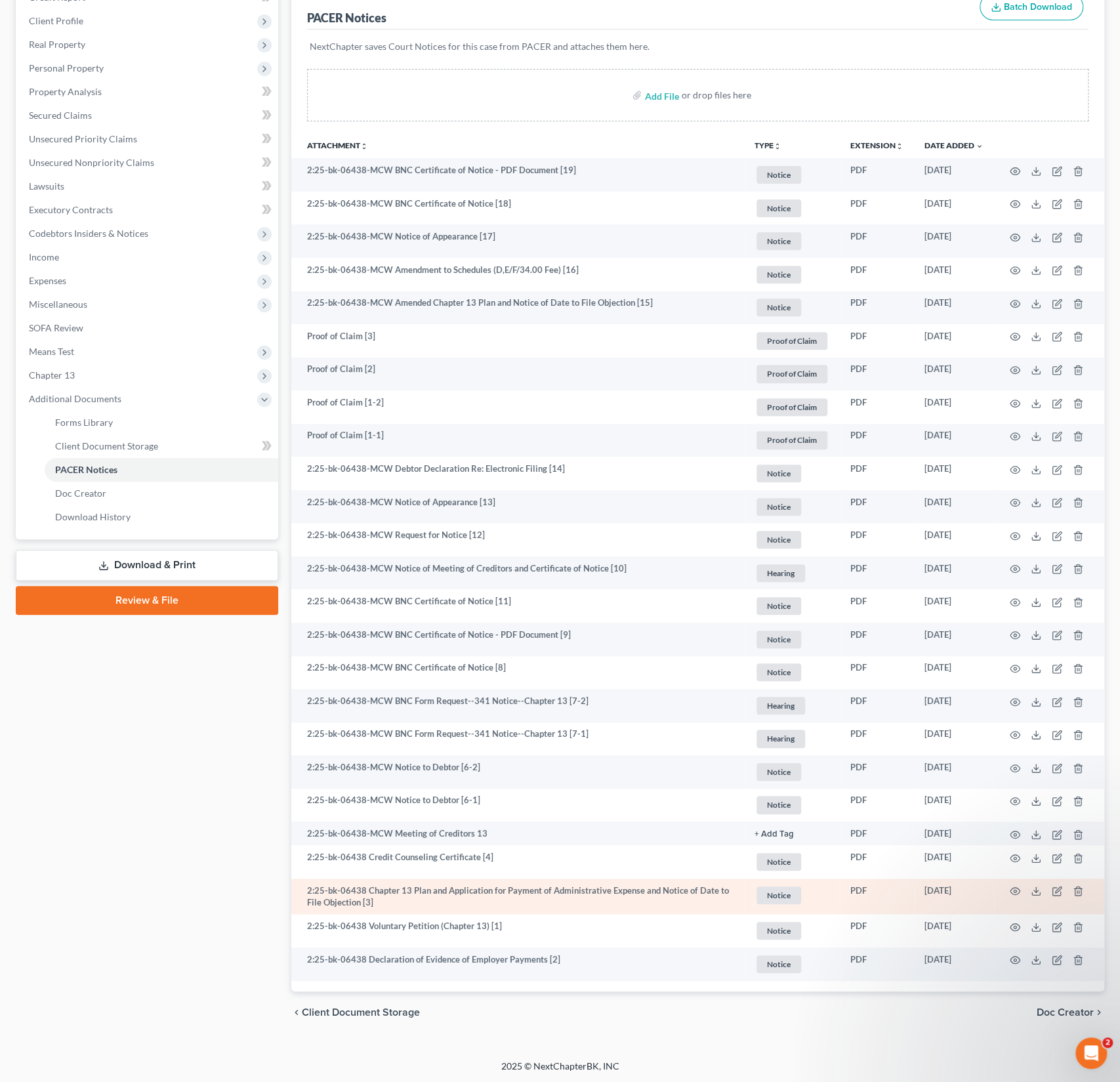
click at [1021, 890] on td at bounding box center [1049, 897] width 110 height 36
click at [1012, 892] on icon "button" at bounding box center [1015, 892] width 10 height 8
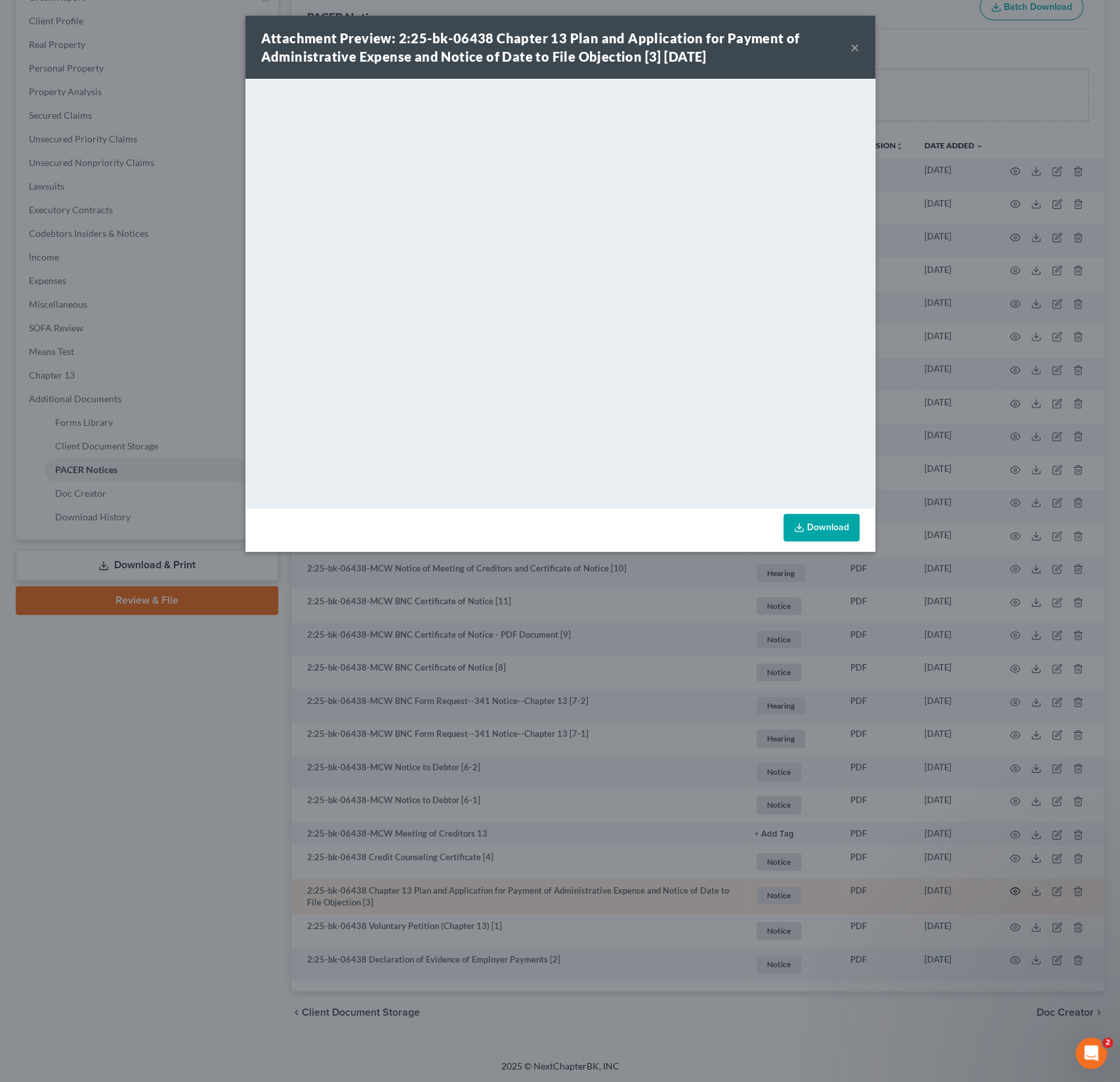
click at [1012, 892] on div "Attachment Preview: 2:25-bk-06438 Chapter 13 Plan and Application for Payment o…" at bounding box center [560, 541] width 1120 height 1082
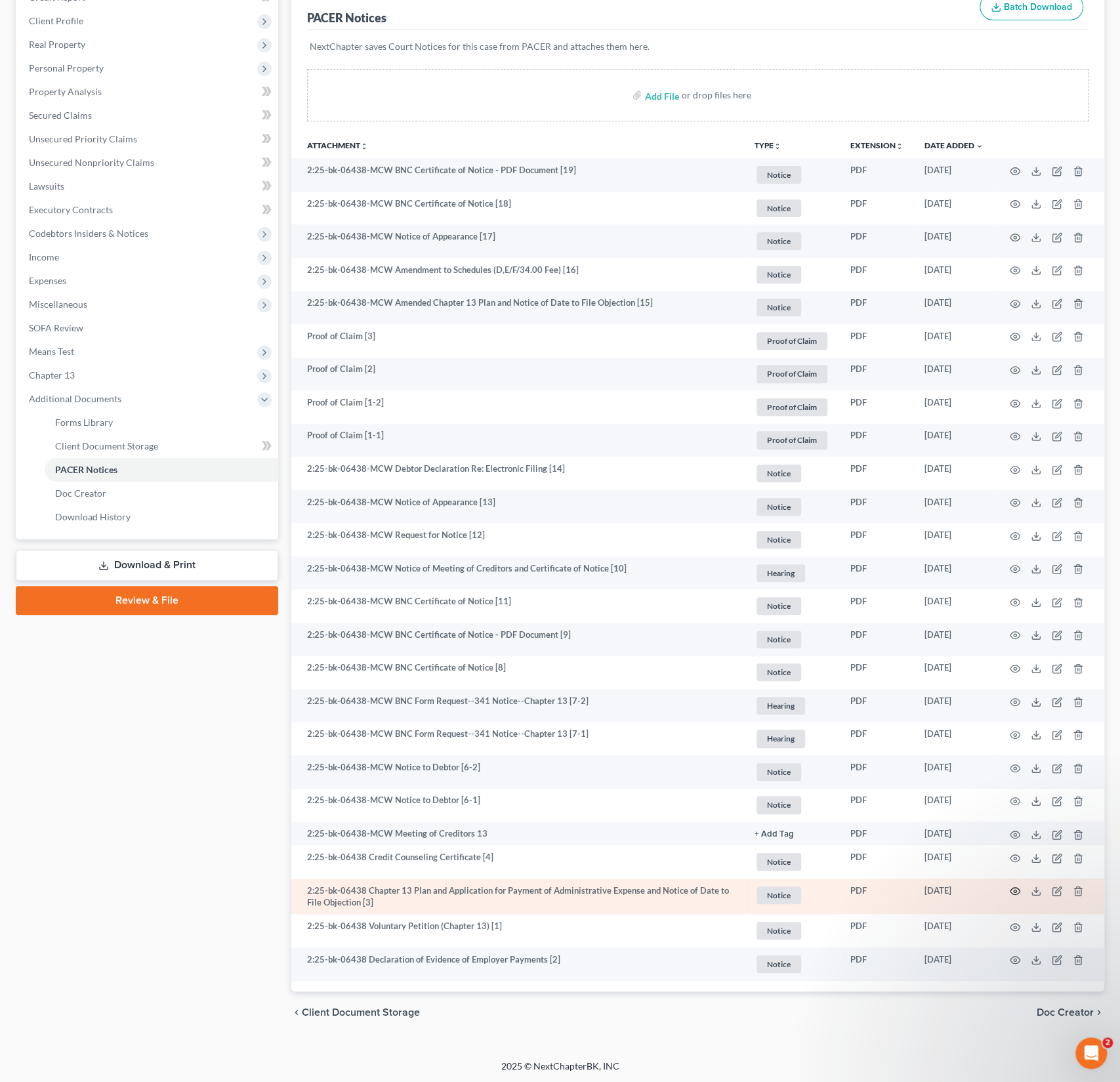
click at [1015, 890] on icon "button" at bounding box center [1015, 891] width 11 height 11
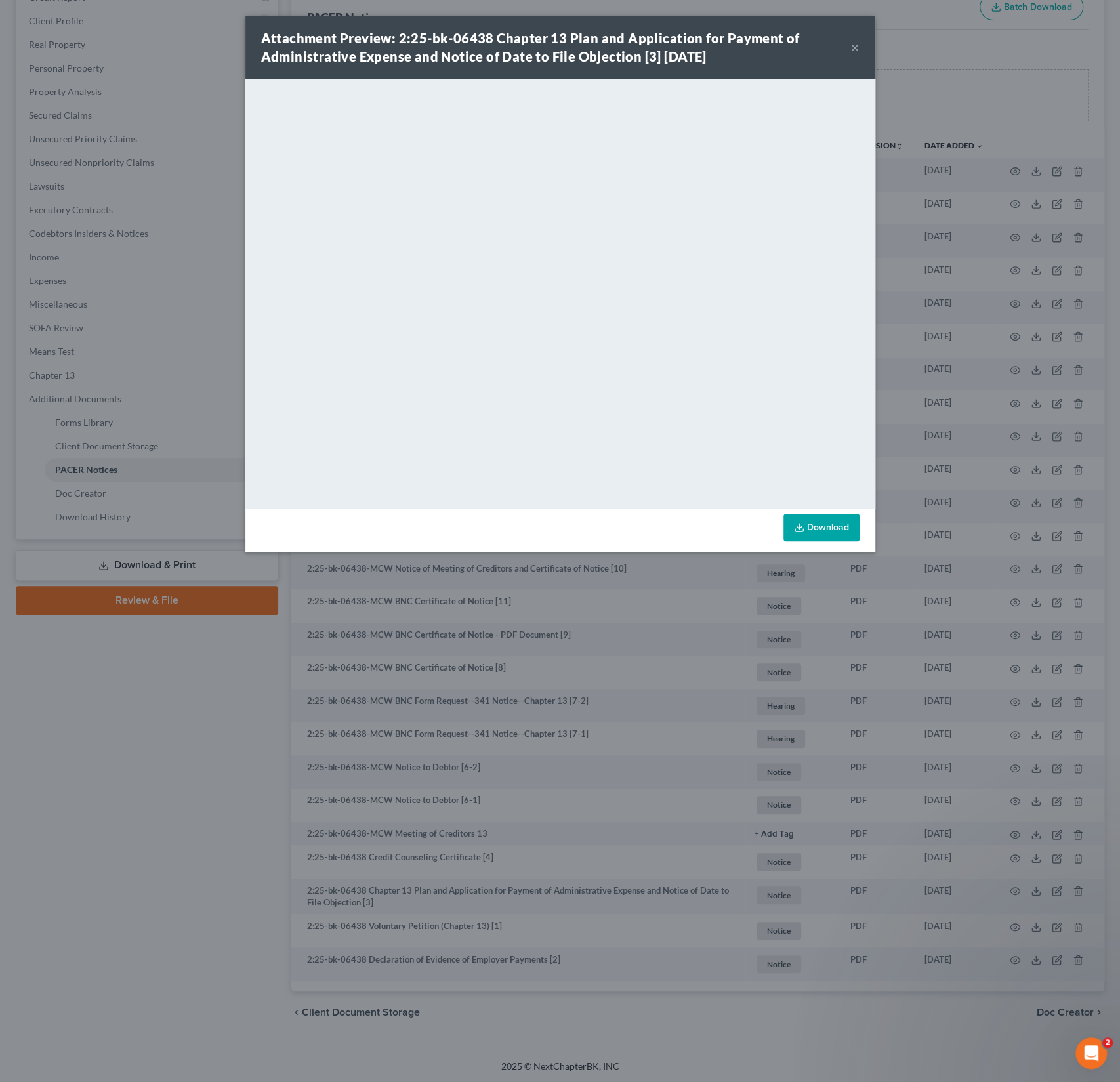
click at [855, 46] on button "×" at bounding box center [855, 47] width 9 height 16
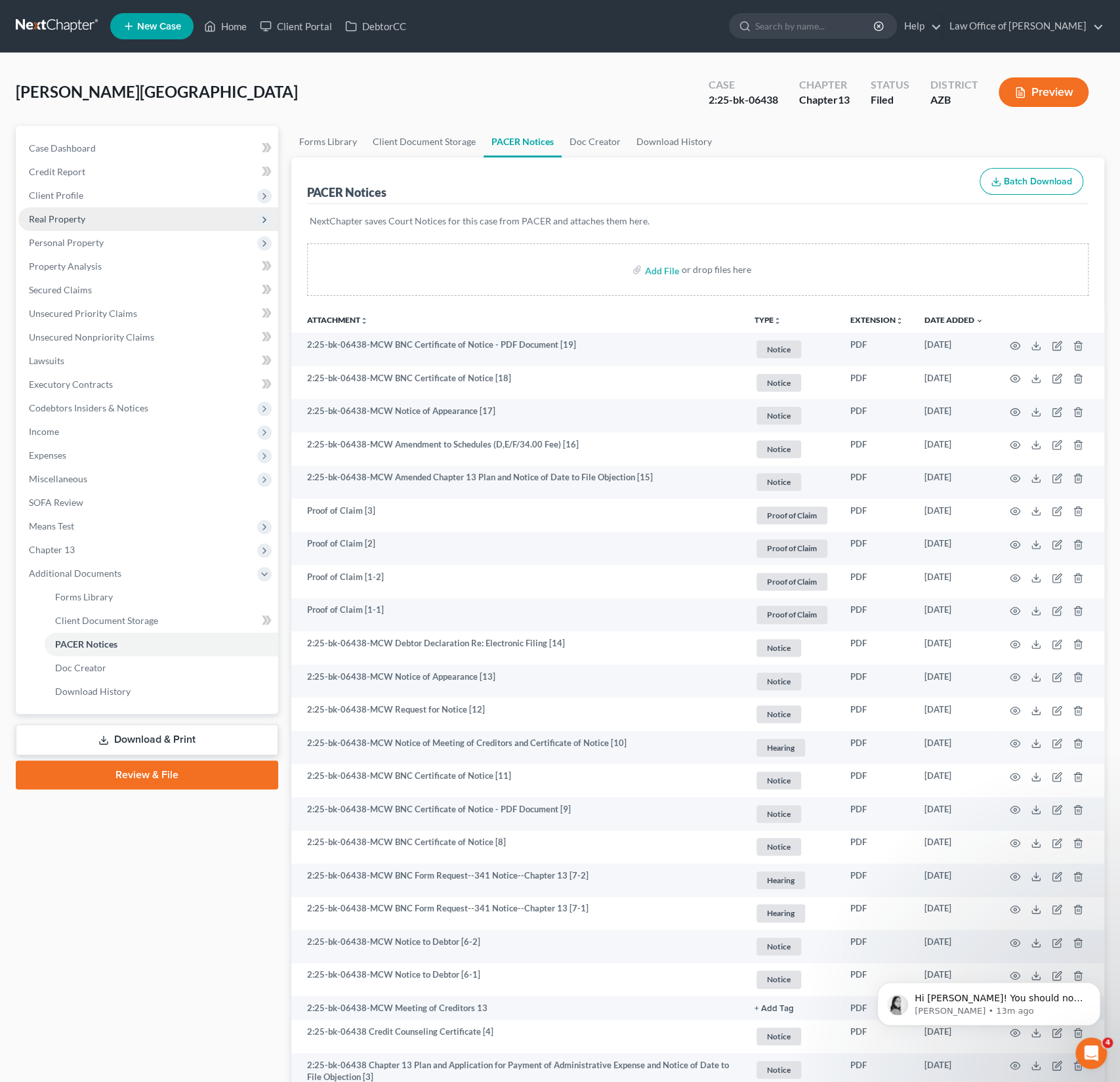
click at [89, 219] on span "Real Property" at bounding box center [148, 218] width 260 height 24
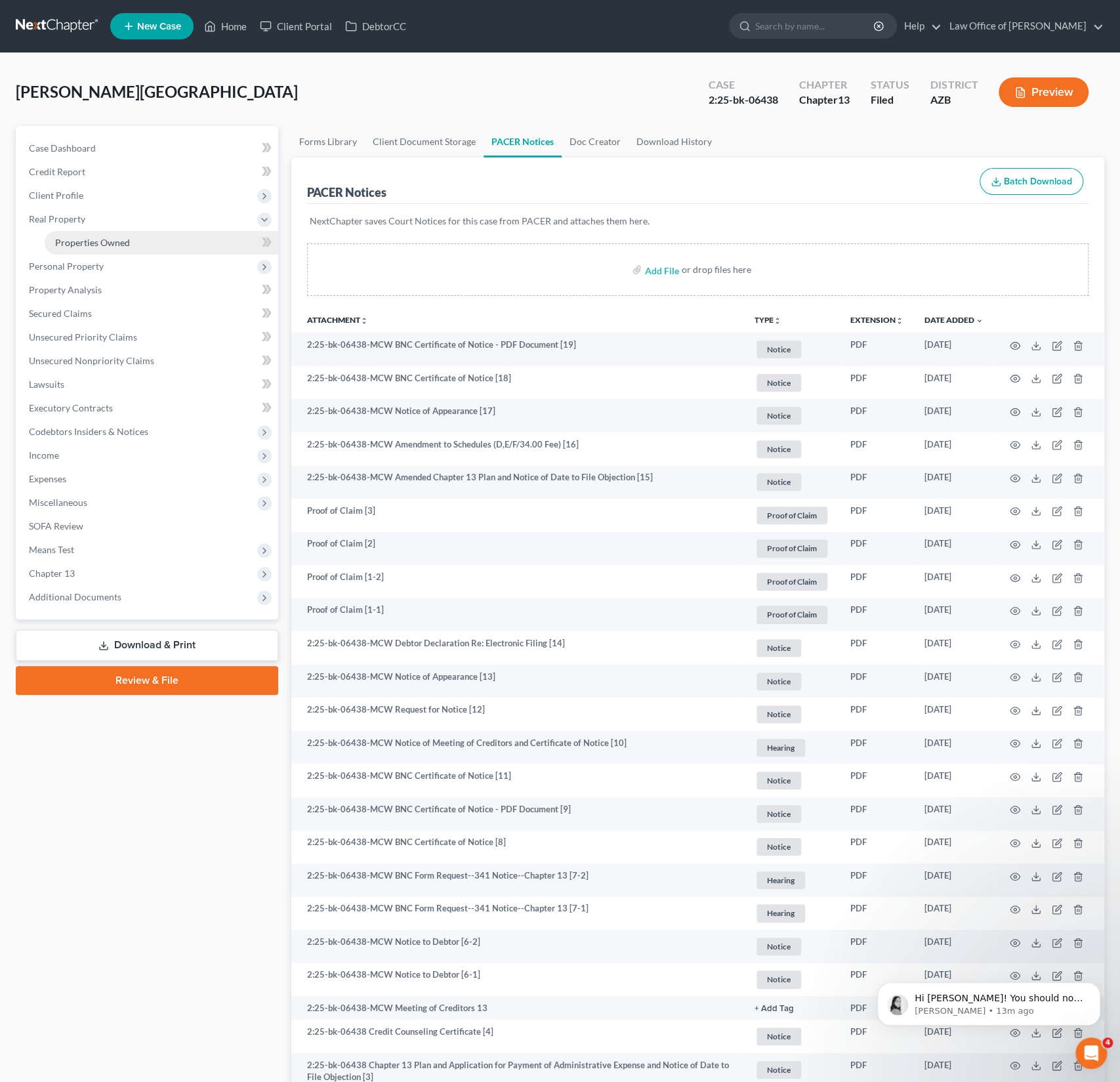
click at [95, 239] on span "Properties Owned" at bounding box center [93, 242] width 75 height 11
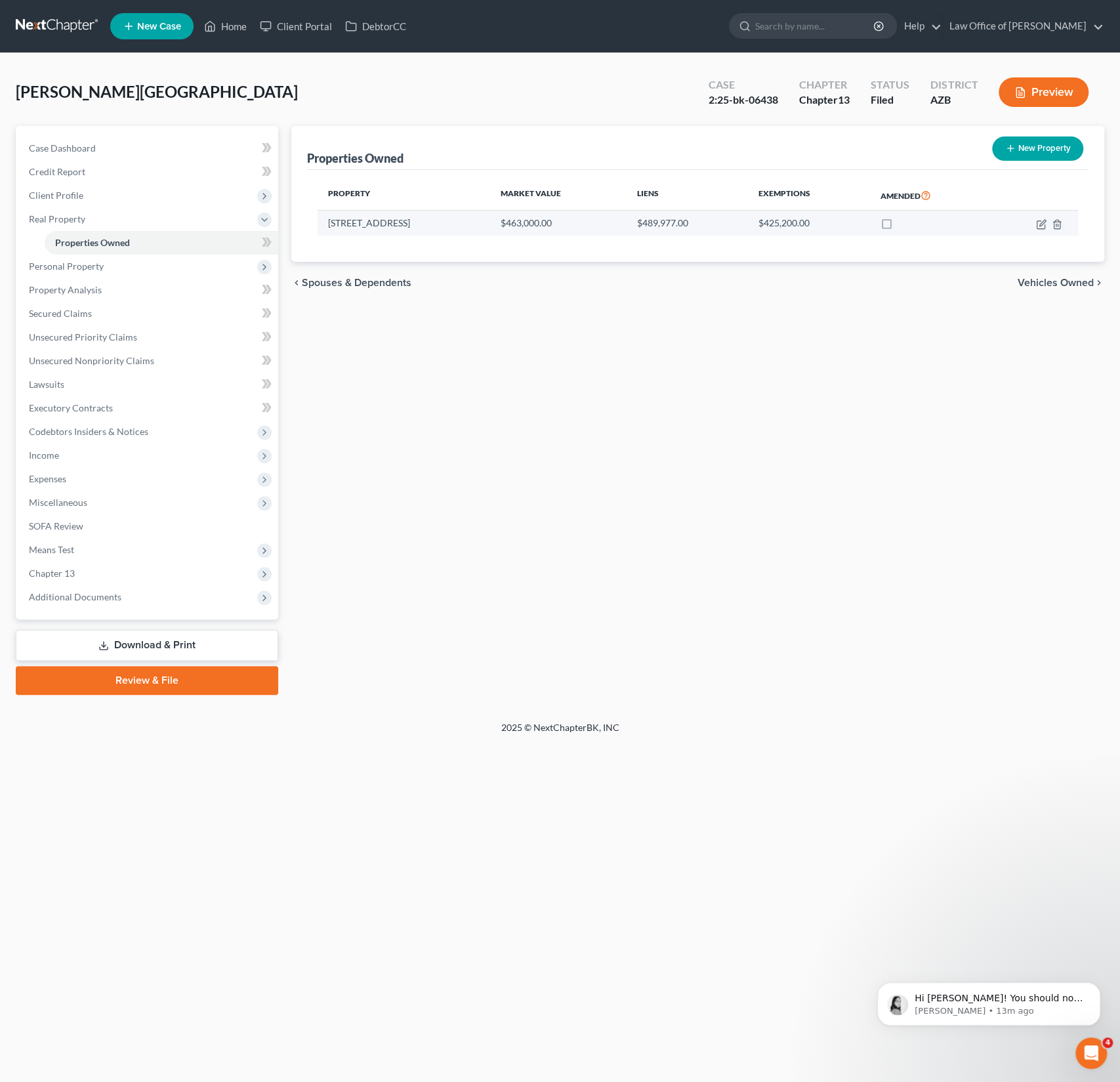
click at [382, 228] on td "24626 N 143rd Dr" at bounding box center [404, 223] width 173 height 25
